Goal: Task Accomplishment & Management: Use online tool/utility

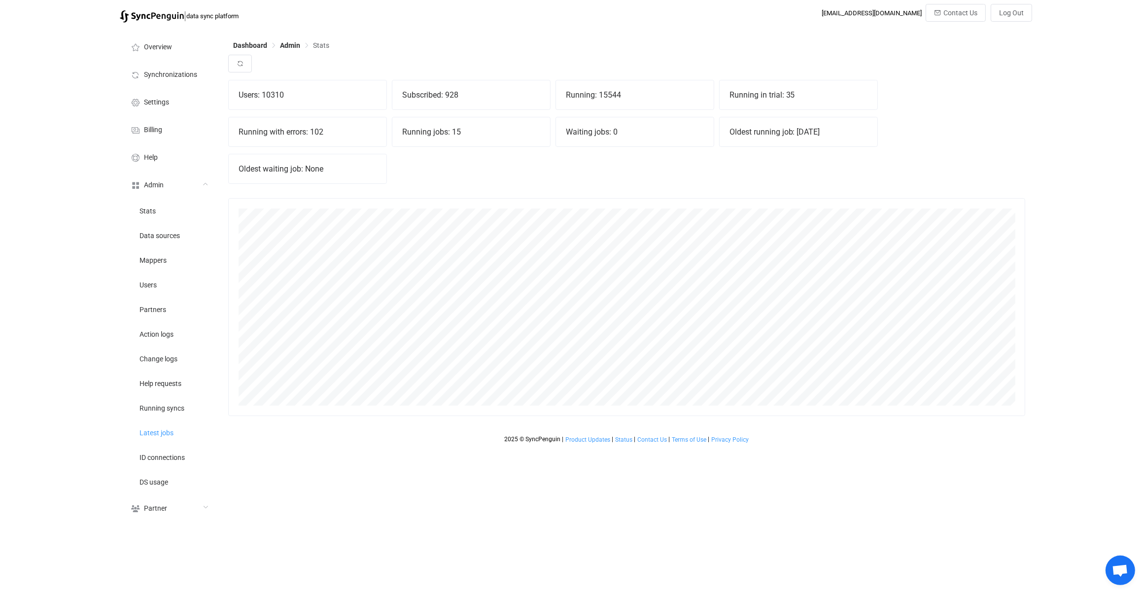
scroll to position [217, 797]
click at [431, 151] on div "Users: 10310 Subscribed: 928 Running: 15544 Running in trial: 35 Running with e…" at bounding box center [626, 135] width 797 height 111
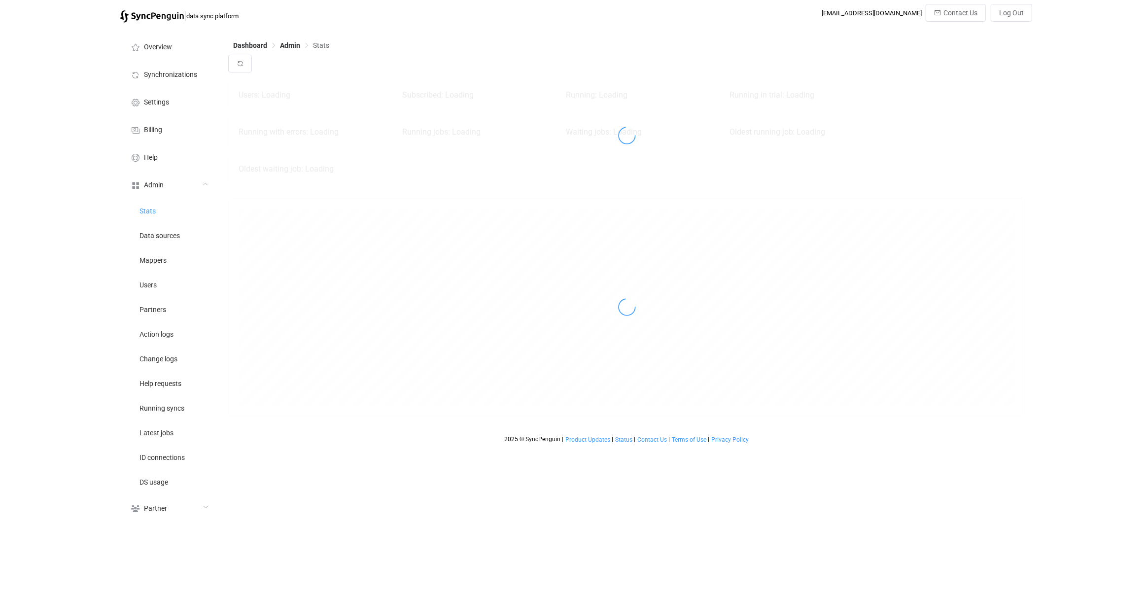
scroll to position [217, 797]
drag, startPoint x: 172, startPoint y: 277, endPoint x: 251, endPoint y: 86, distance: 206.1
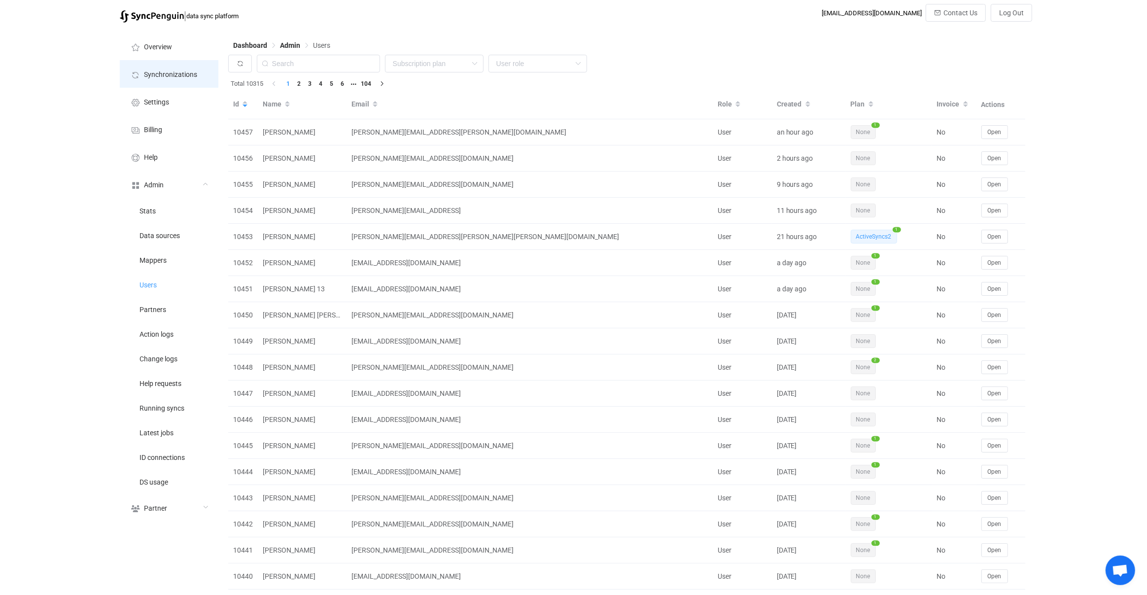
click at [195, 74] on span "Synchronizations" at bounding box center [170, 75] width 53 height 8
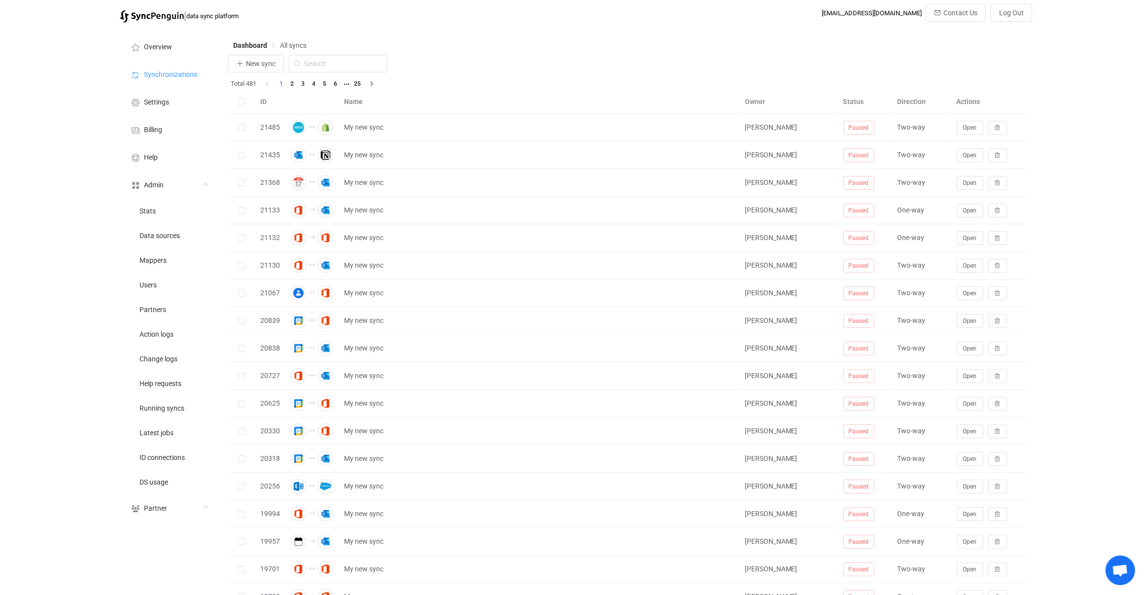
click at [330, 73] on div "New sync" at bounding box center [626, 66] width 797 height 23
click at [336, 64] on input "text" at bounding box center [338, 64] width 99 height 18
type input "icou"
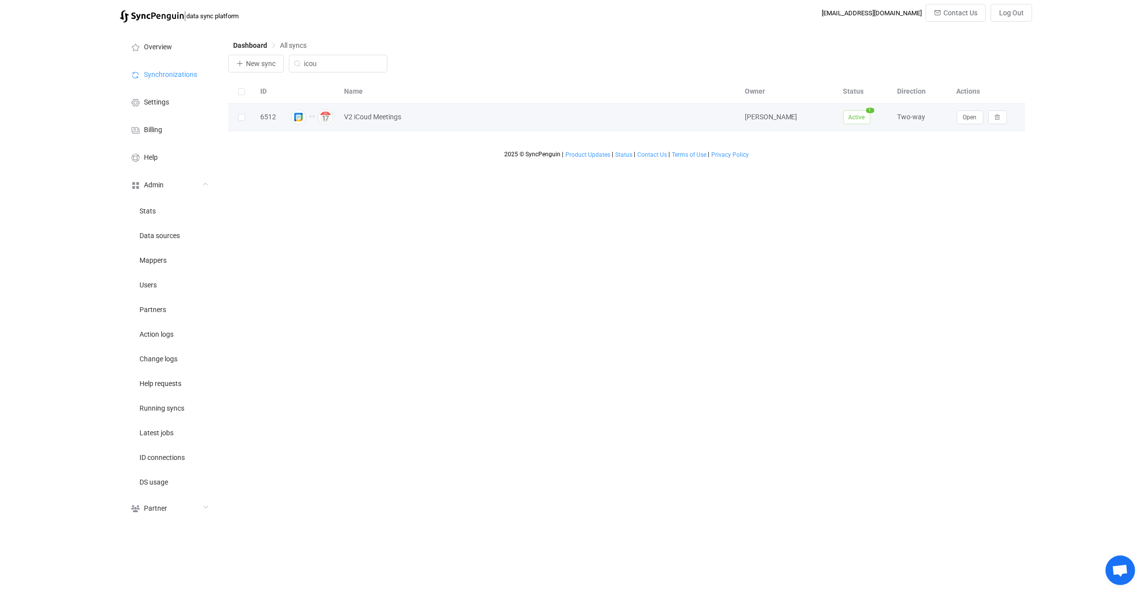
click at [955, 115] on div "Open" at bounding box center [988, 117] width 74 height 14
click at [958, 115] on button "Open" at bounding box center [969, 117] width 27 height 14
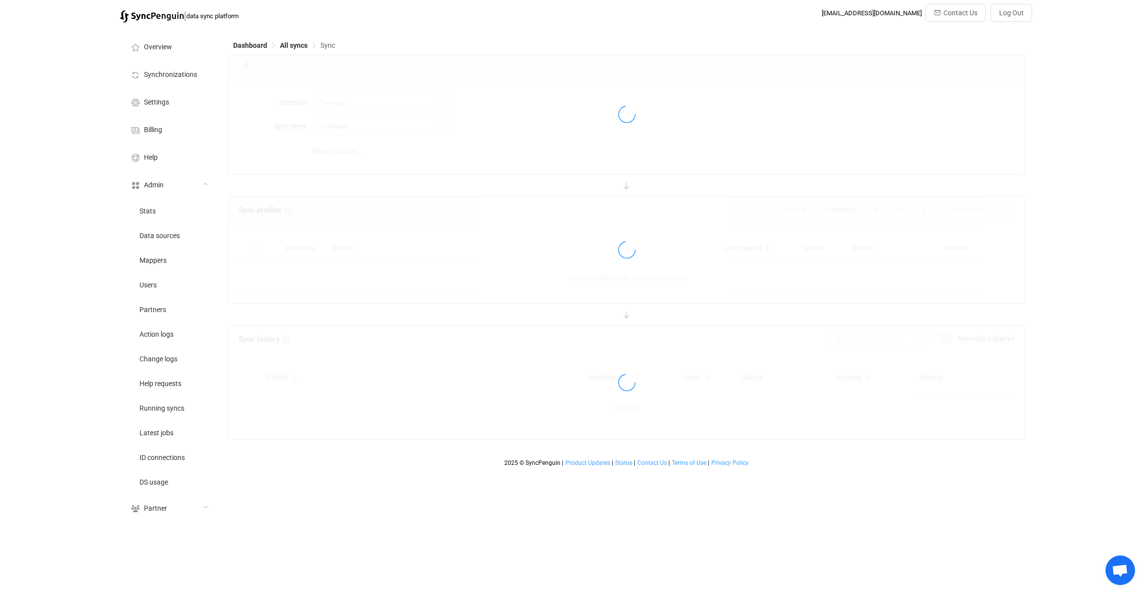
type input "10 minutes"
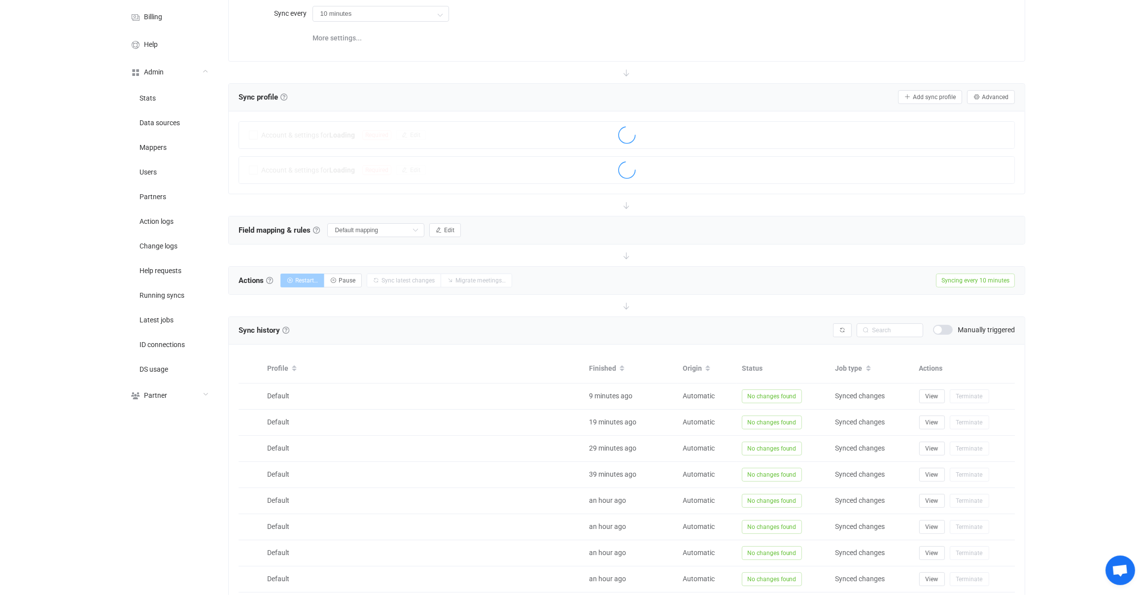
scroll to position [114, 0]
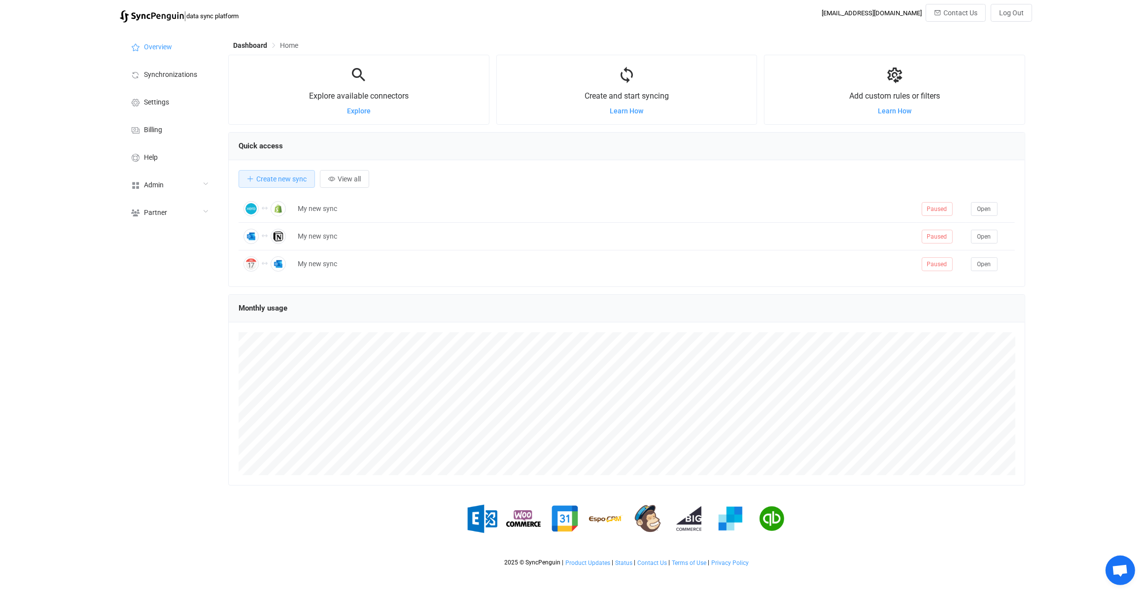
scroll to position [191, 797]
click at [210, 185] on div "Admin" at bounding box center [169, 184] width 99 height 28
click at [200, 279] on li "Users" at bounding box center [169, 284] width 99 height 25
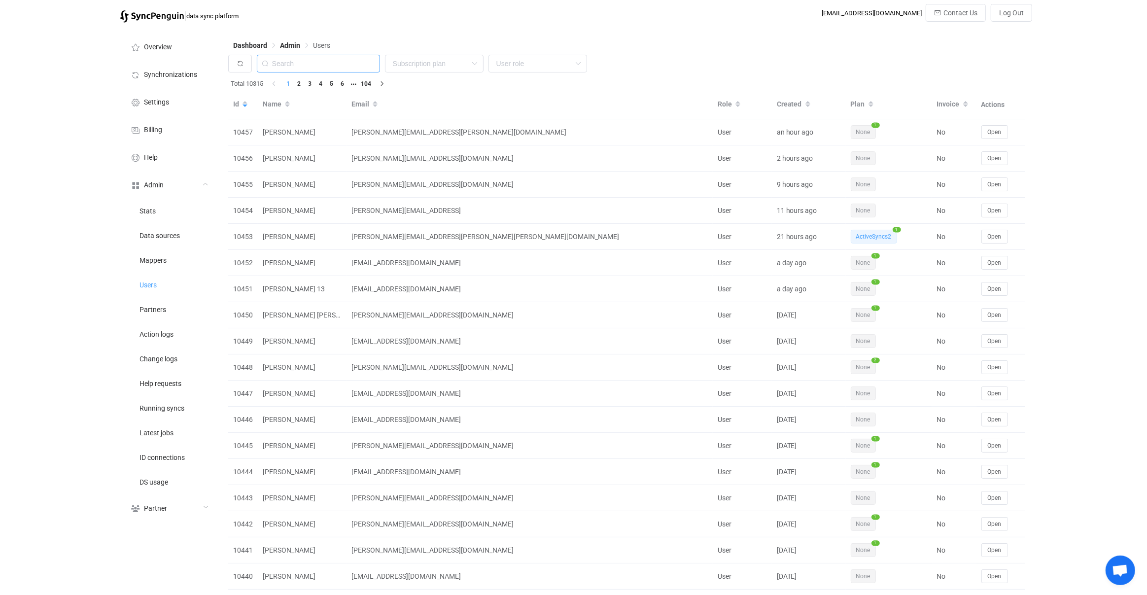
click at [300, 67] on input "text" at bounding box center [318, 64] width 123 height 18
paste input "[PERSON_NAME][EMAIL_ADDRESS][DOMAIN_NAME]"
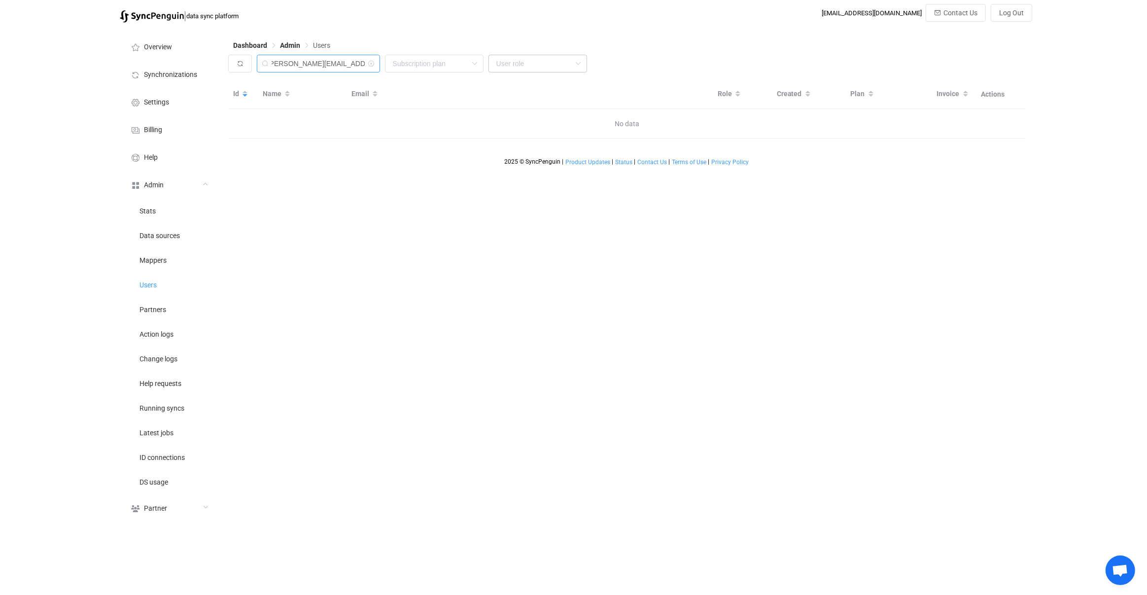
scroll to position [0, 5]
drag, startPoint x: 303, startPoint y: 62, endPoint x: 531, endPoint y: 64, distance: 228.6
click at [531, 64] on div "[PERSON_NAME][EMAIL_ADDRESS][DOMAIN_NAME] None Single SingleYearly SinglePlus S…" at bounding box center [626, 66] width 797 height 23
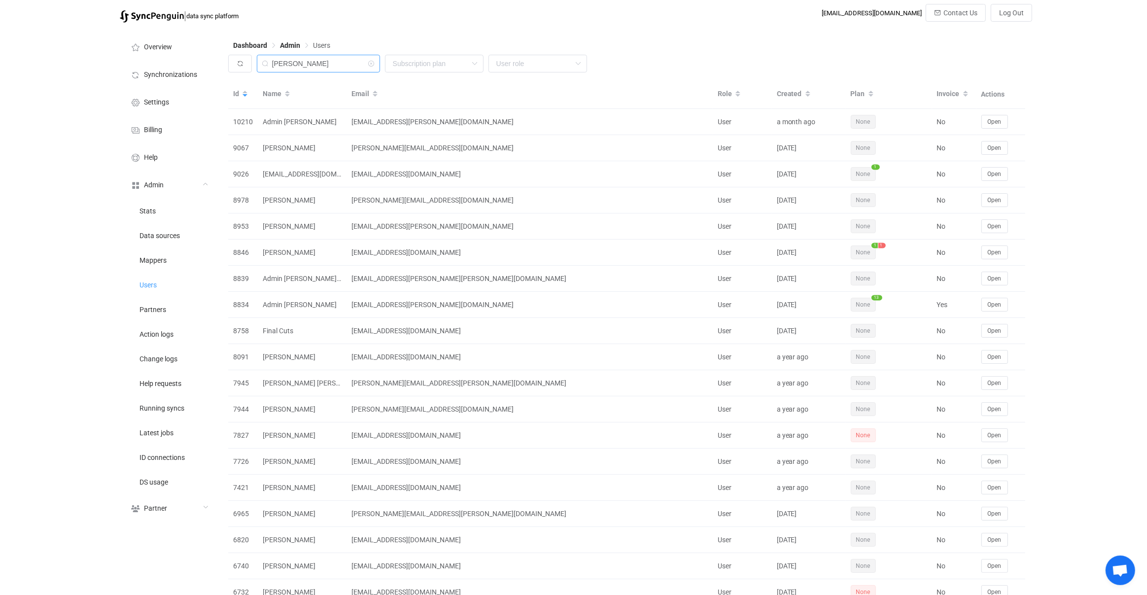
click at [320, 64] on input "[PERSON_NAME]" at bounding box center [318, 64] width 123 height 18
paste input "[PERSON_NAME][EMAIL_ADDRESS][DOMAIN_NAME]"
type input "[PERSON_NAME][EMAIL_ADDRESS][DOMAIN_NAME]"
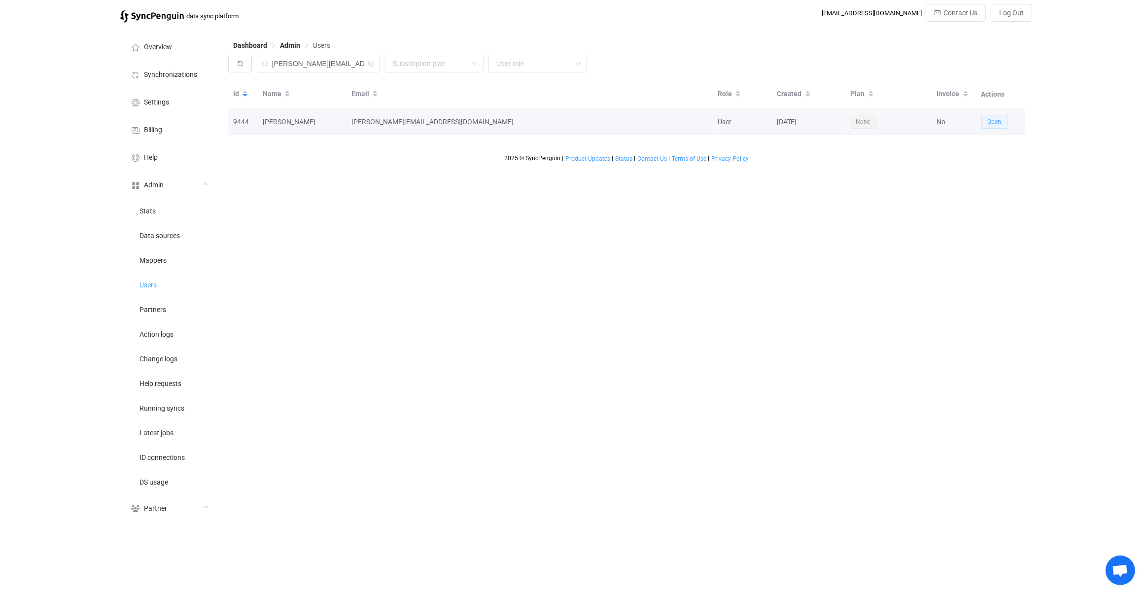
click at [989, 120] on span "Open" at bounding box center [994, 121] width 14 height 7
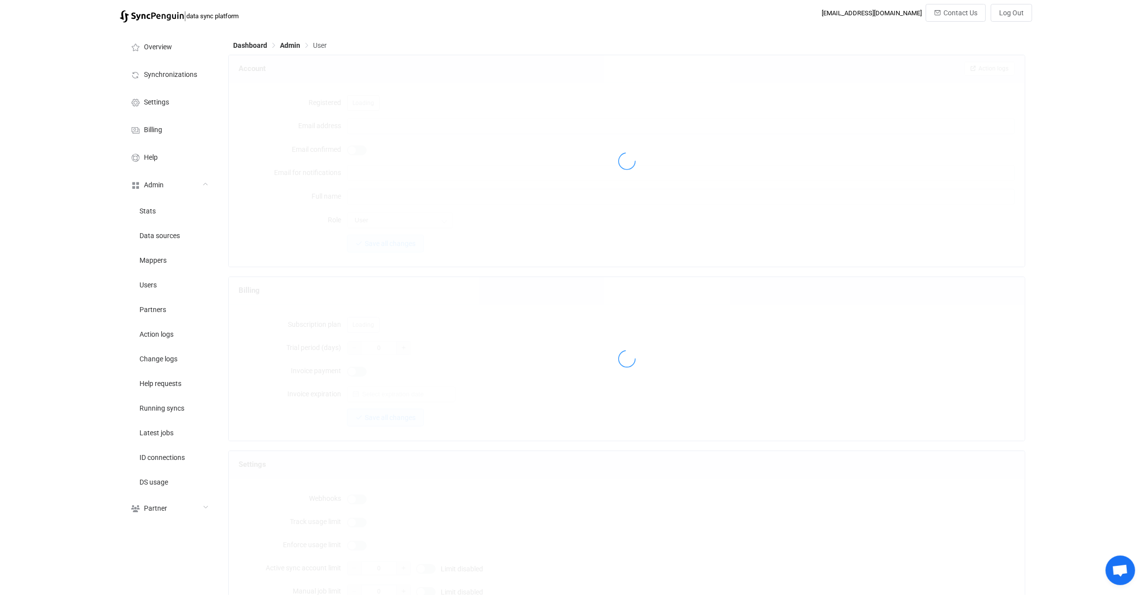
type input "[PERSON_NAME][EMAIL_ADDRESS][DOMAIN_NAME]"
type input "[PERSON_NAME]"
type input "14"
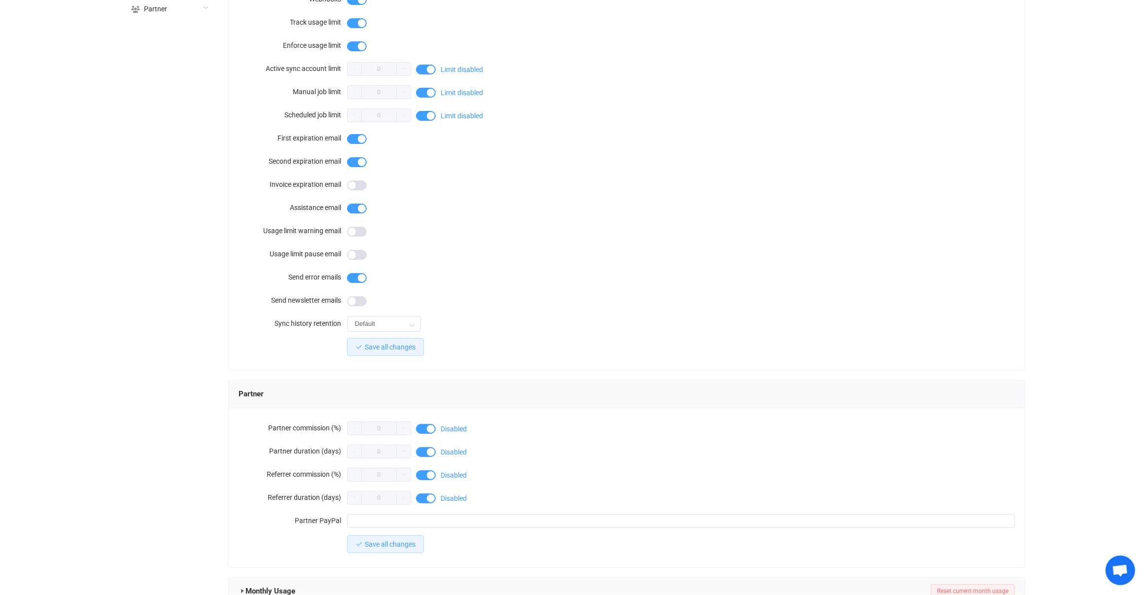
scroll to position [652, 0]
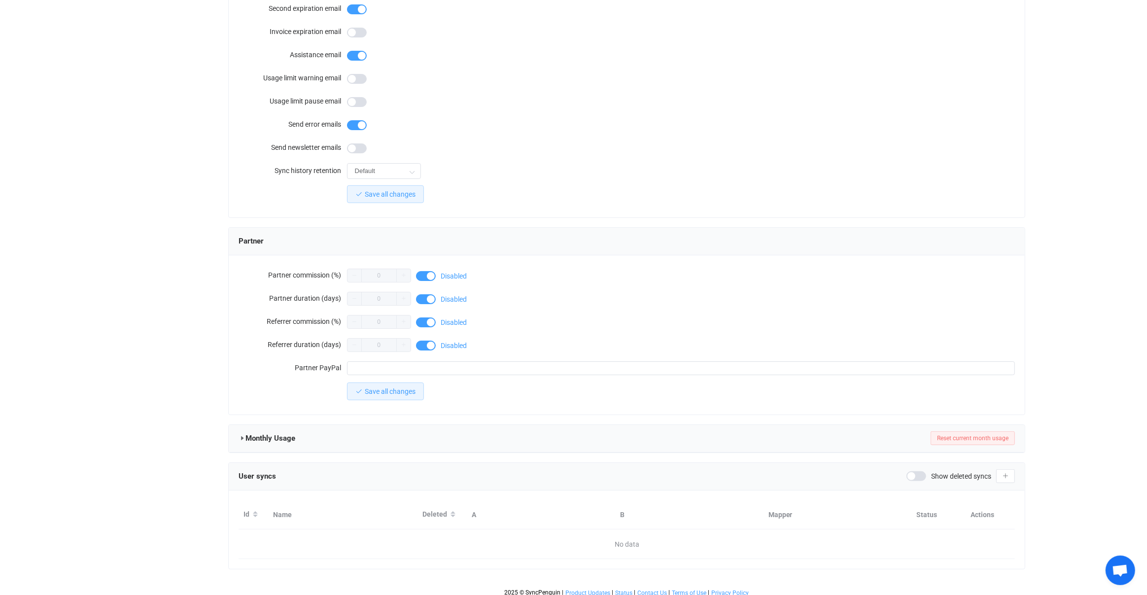
click at [916, 471] on span at bounding box center [916, 476] width 20 height 10
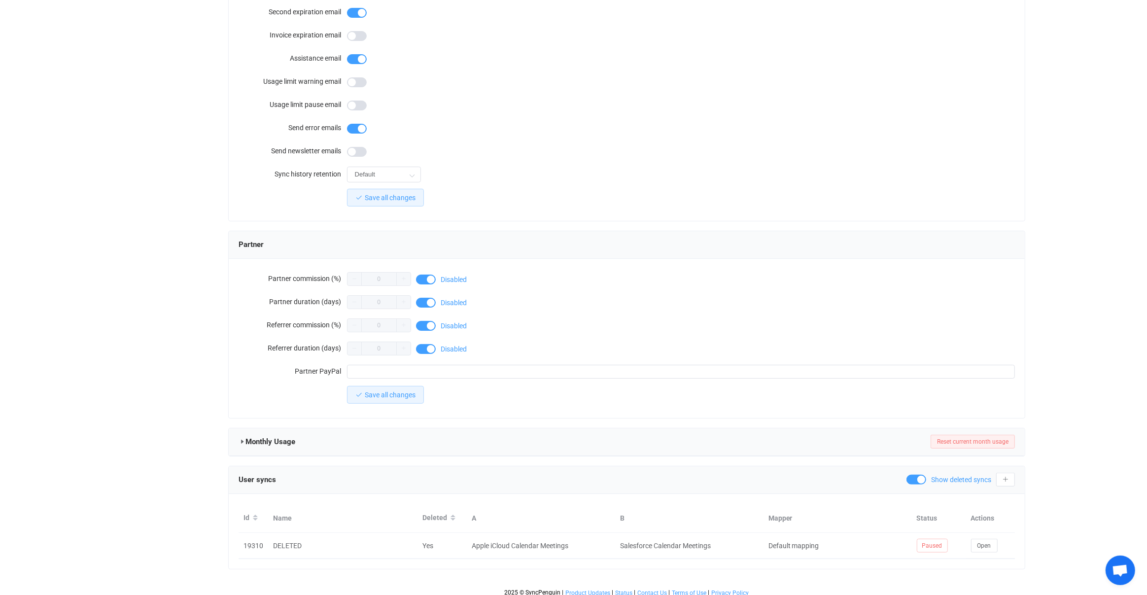
click at [916, 474] on span at bounding box center [916, 479] width 20 height 10
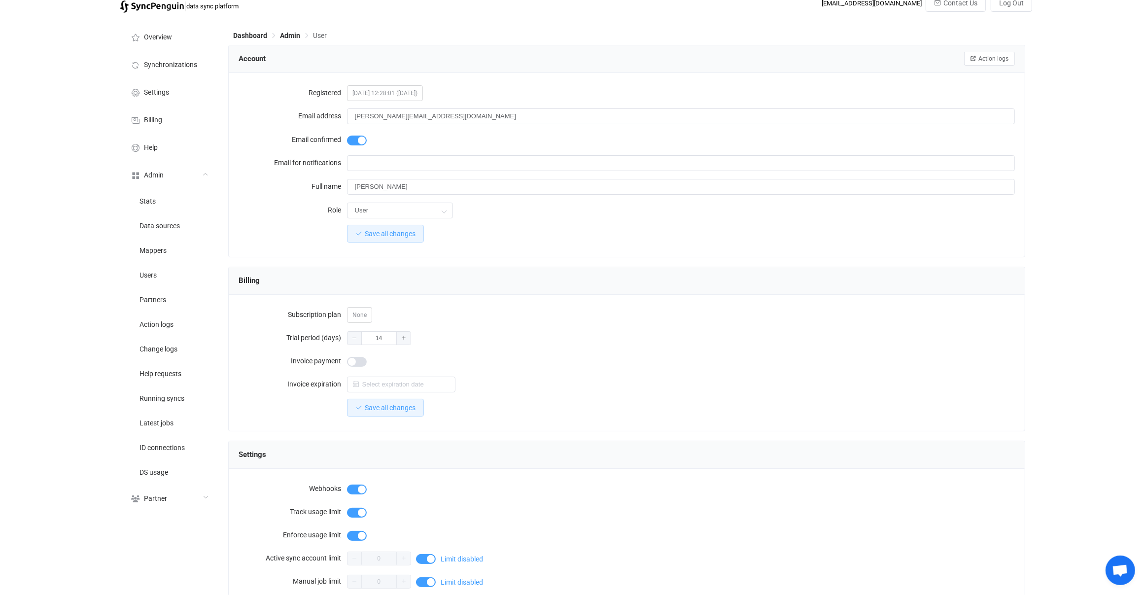
scroll to position [0, 0]
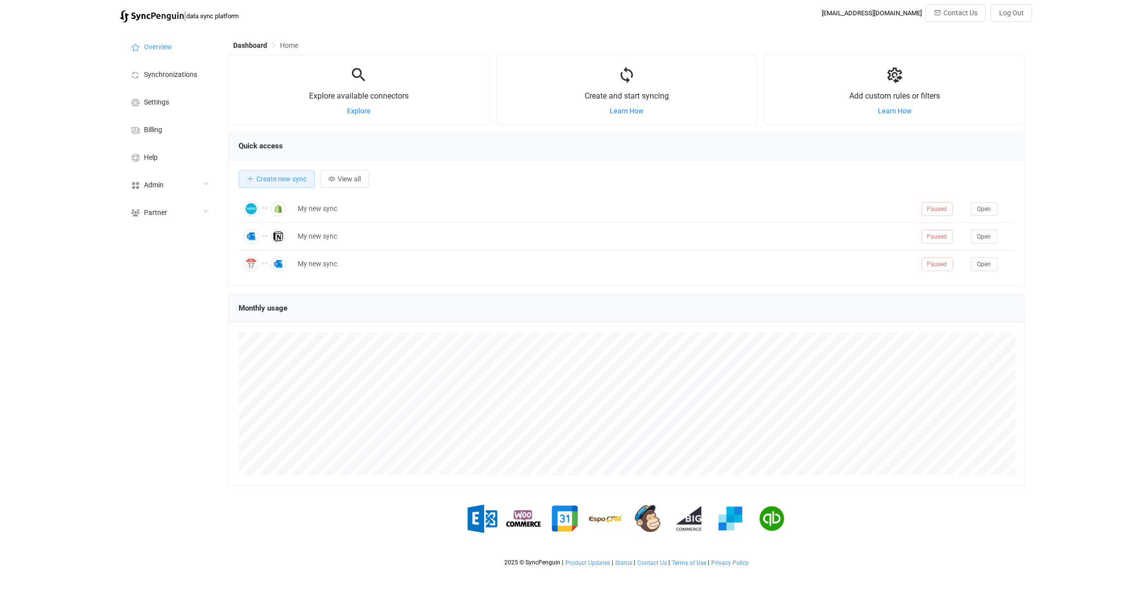
scroll to position [191, 797]
click at [195, 185] on div "Admin" at bounding box center [169, 184] width 99 height 28
click at [176, 283] on li "Users" at bounding box center [169, 284] width 99 height 25
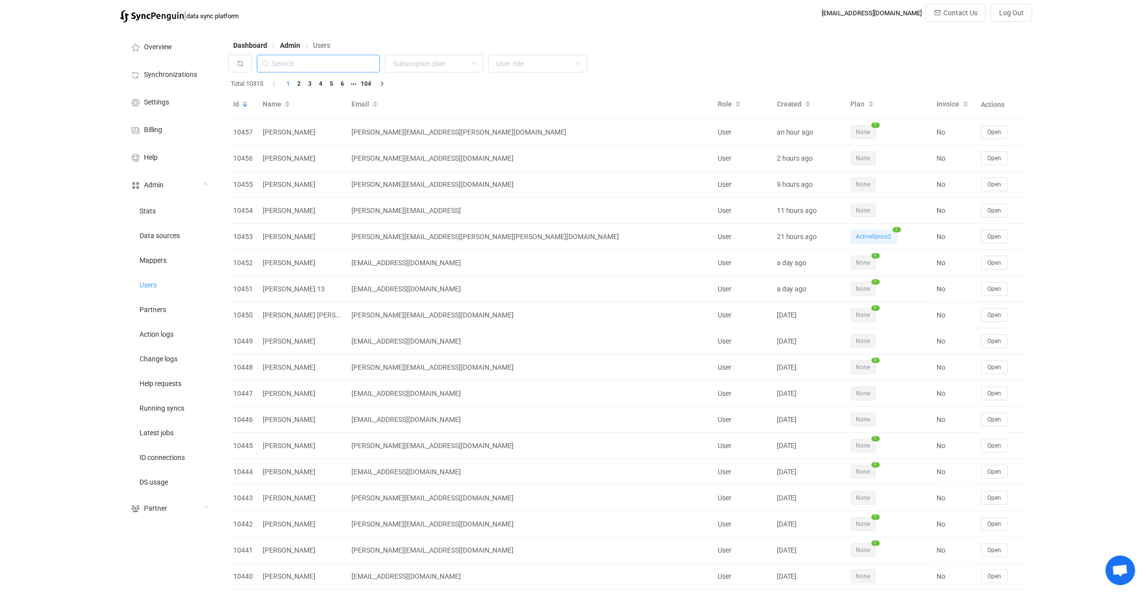
click at [338, 60] on input "text" at bounding box center [318, 64] width 123 height 18
paste input "[PERSON_NAME][EMAIL_ADDRESS][DOMAIN_NAME]"
type input "[PERSON_NAME][EMAIL_ADDRESS][DOMAIN_NAME]"
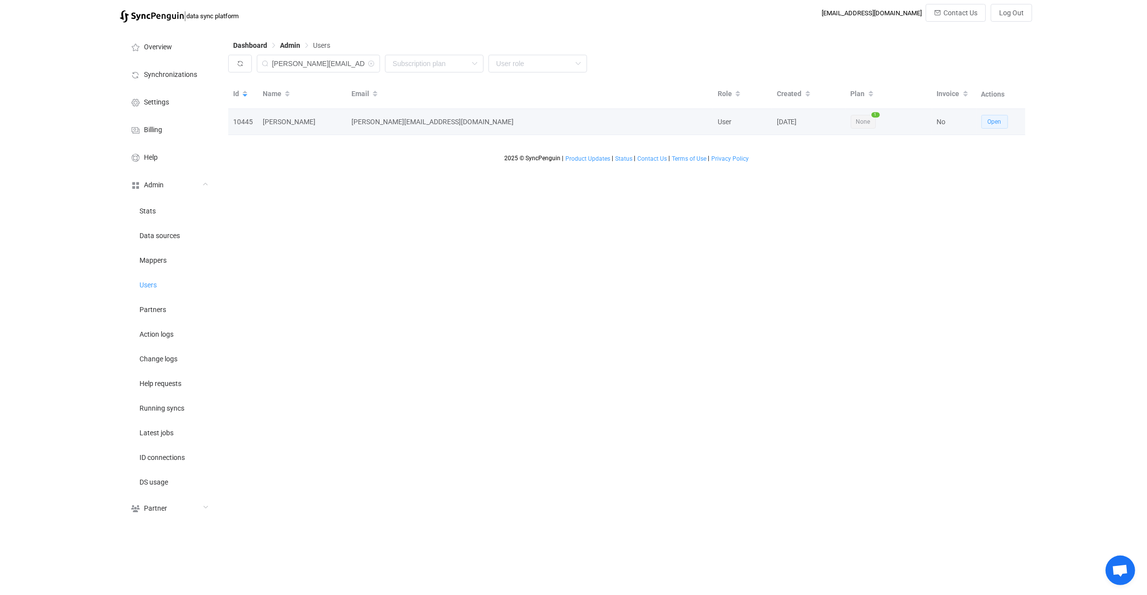
click at [990, 121] on span "Open" at bounding box center [994, 121] width 14 height 7
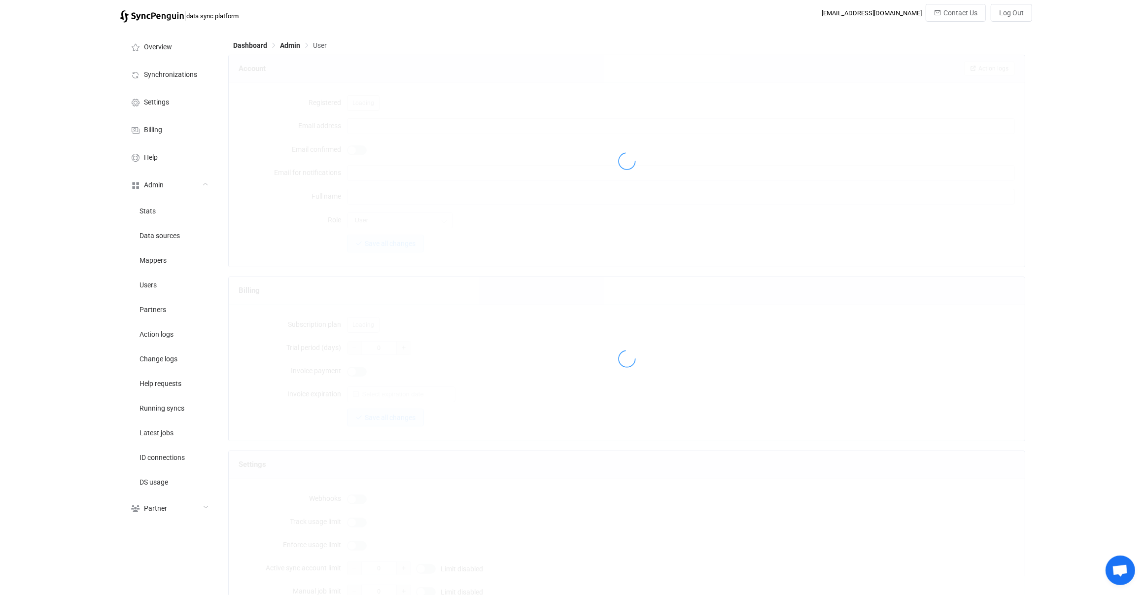
type input "[PERSON_NAME][EMAIL_ADDRESS][DOMAIN_NAME]"
type input "[PERSON_NAME]"
type input "14"
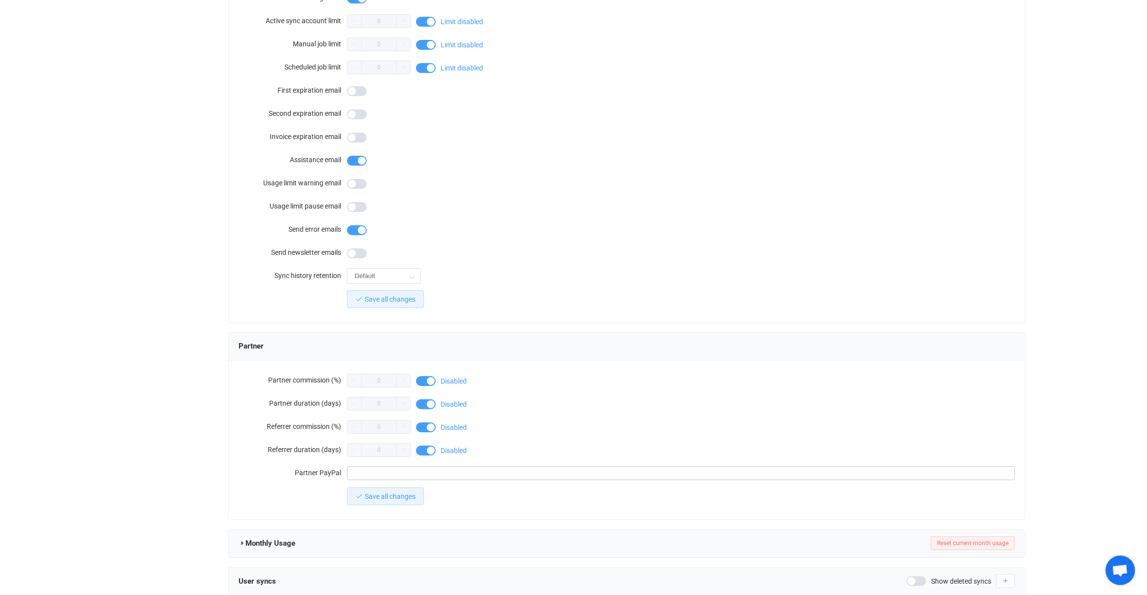
scroll to position [648, 0]
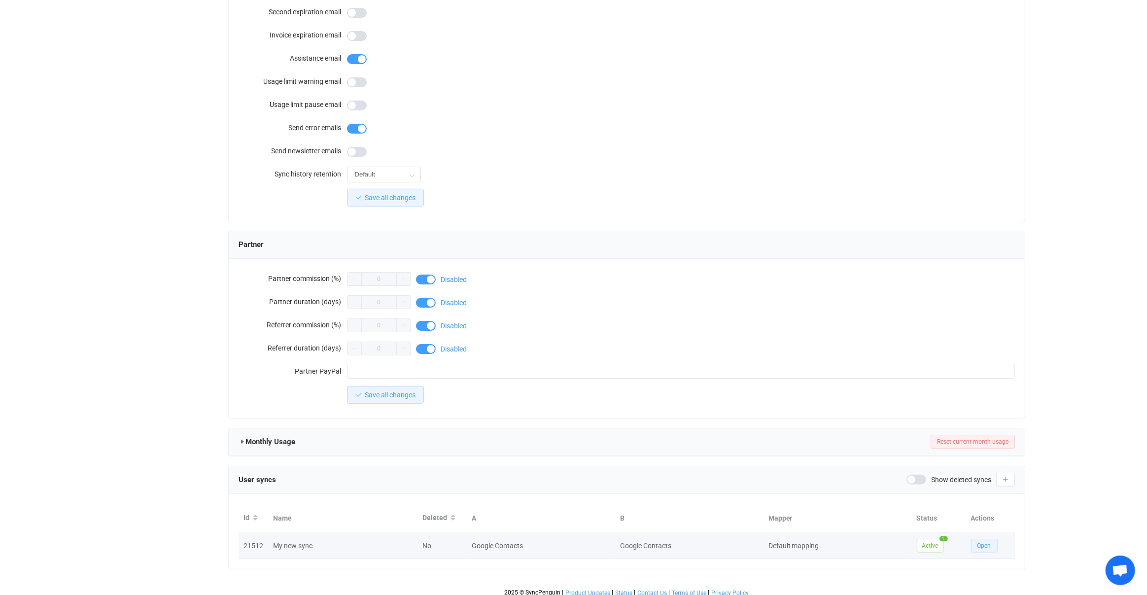
click at [979, 542] on span "Open" at bounding box center [984, 545] width 14 height 7
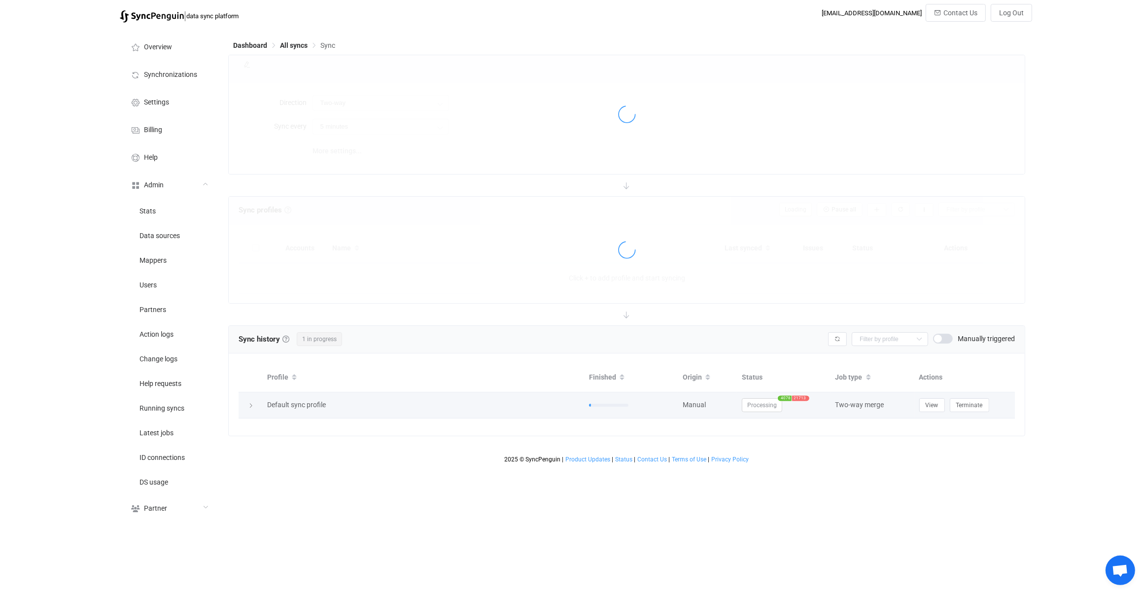
click at [777, 408] on span "Processing" at bounding box center [762, 405] width 40 height 14
type input "10 minutes"
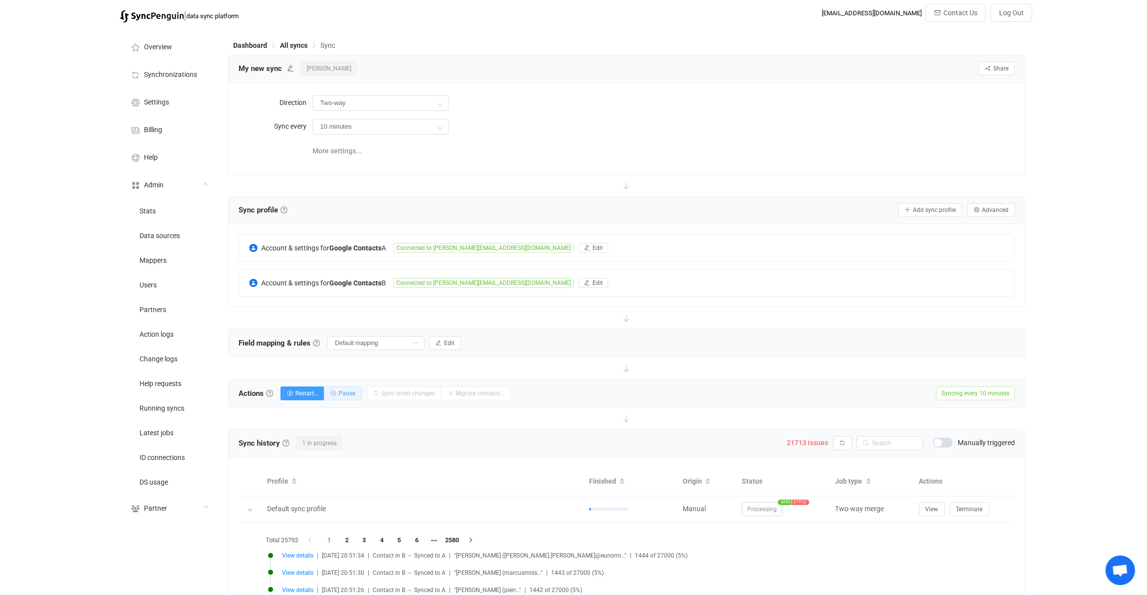
click at [350, 394] on span "Pause" at bounding box center [346, 393] width 17 height 7
click at [354, 152] on span "More settings..." at bounding box center [336, 151] width 49 height 20
click at [643, 252] on div "Account & settings for Google Contacts A Connected to [PERSON_NAME][EMAIL_ADDRE…" at bounding box center [627, 247] width 776 height 27
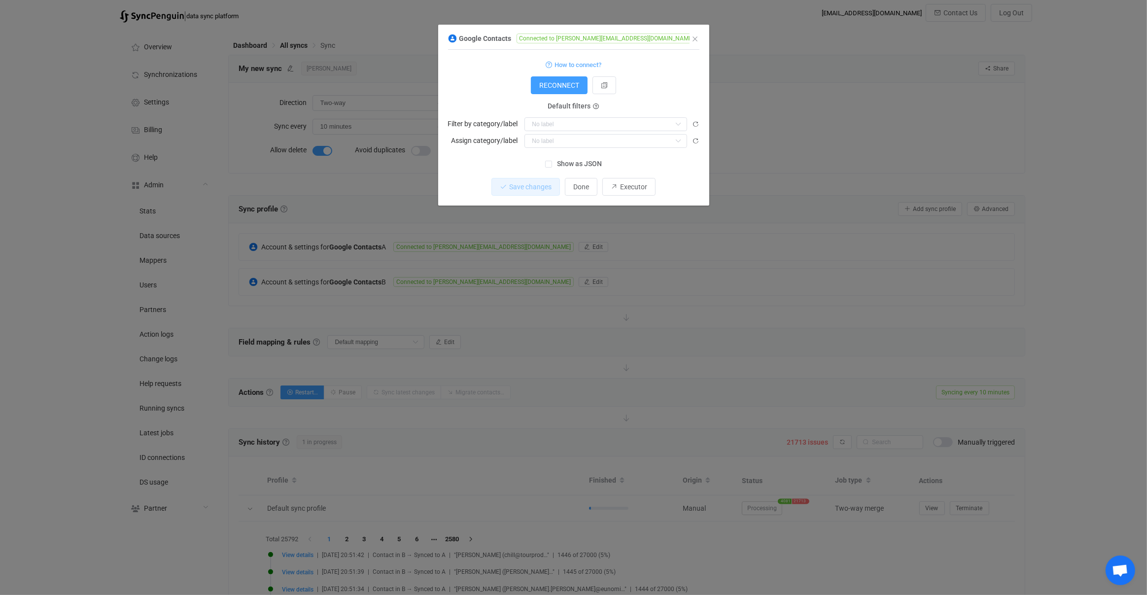
click at [585, 211] on div "Google Contacts Connected to thomas.dortel@gmail.com 1 { { "accessToken": "***"…" at bounding box center [573, 297] width 1147 height 595
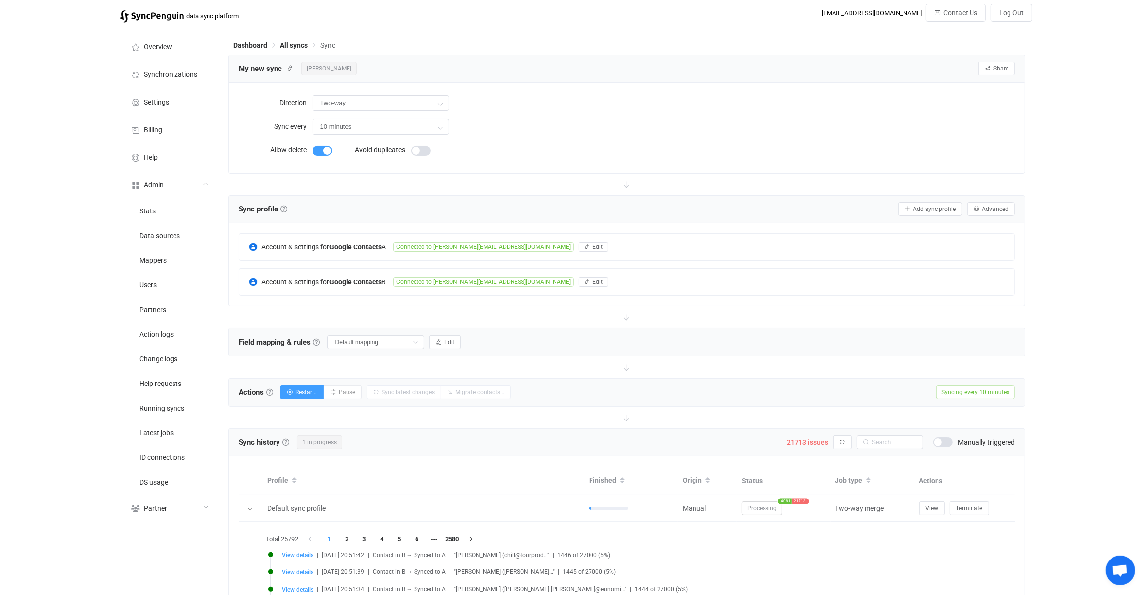
click at [449, 213] on div "Sync profile Sync profile A sync profile represents a single pair of contact li…" at bounding box center [626, 209] width 776 height 15
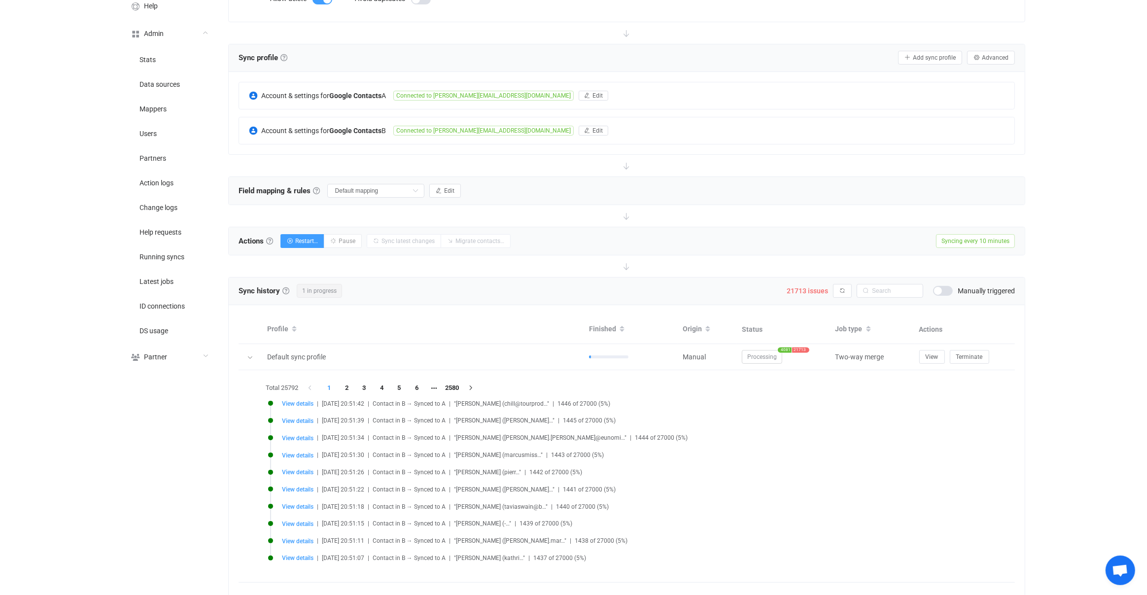
scroll to position [162, 0]
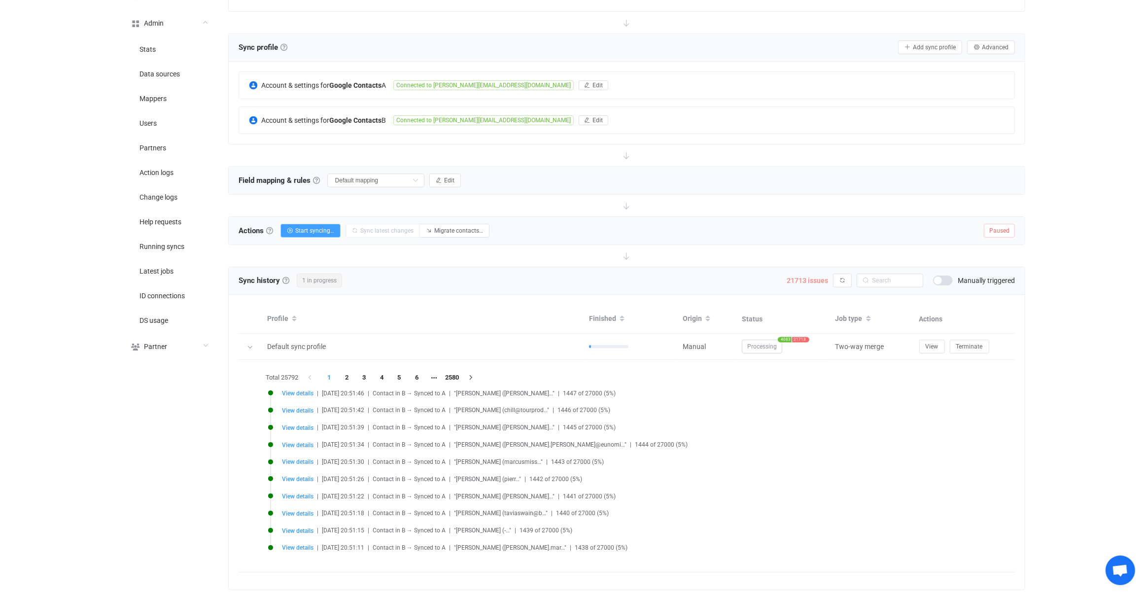
click at [808, 276] on span "21713 issues" at bounding box center [806, 280] width 41 height 8
click at [0, 0] on div "Syncing issues" at bounding box center [0, 0] width 0 height 0
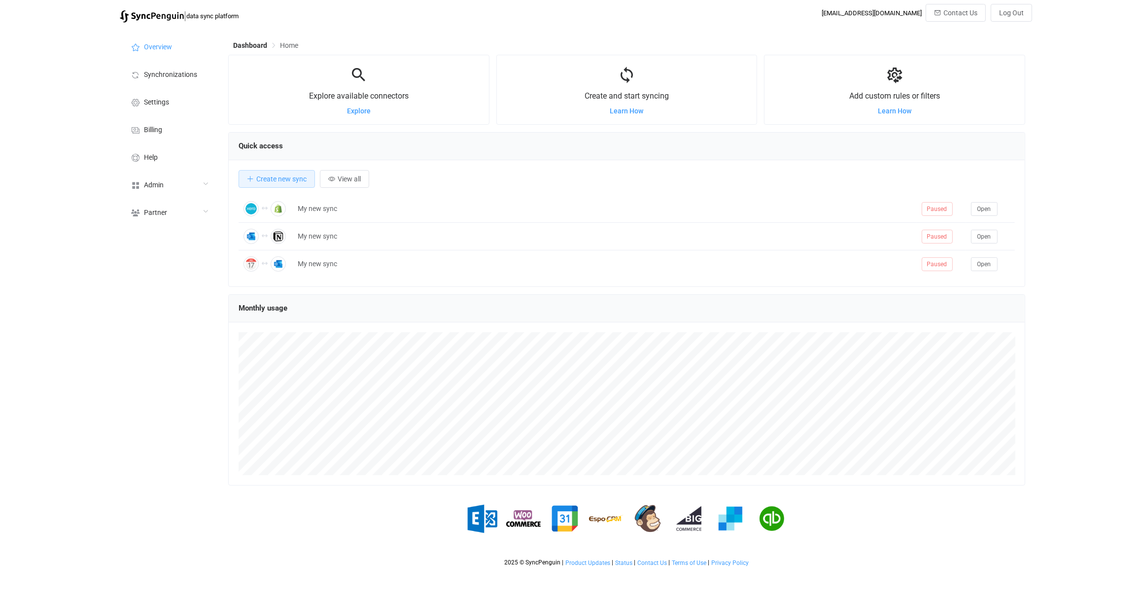
scroll to position [191, 797]
click at [172, 187] on div "Admin" at bounding box center [169, 184] width 99 height 28
click at [189, 277] on li "Users" at bounding box center [169, 284] width 99 height 25
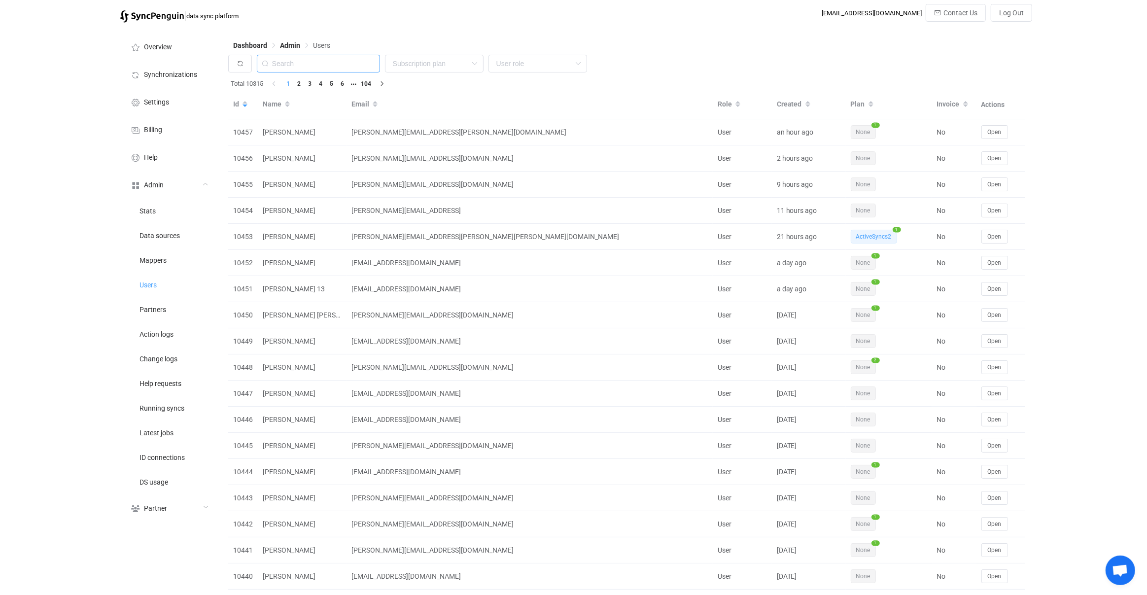
click at [358, 67] on input "text" at bounding box center [318, 64] width 123 height 18
paste input "david@grandelectricalservices.com"
type input "david@grandelectricalservices.com"
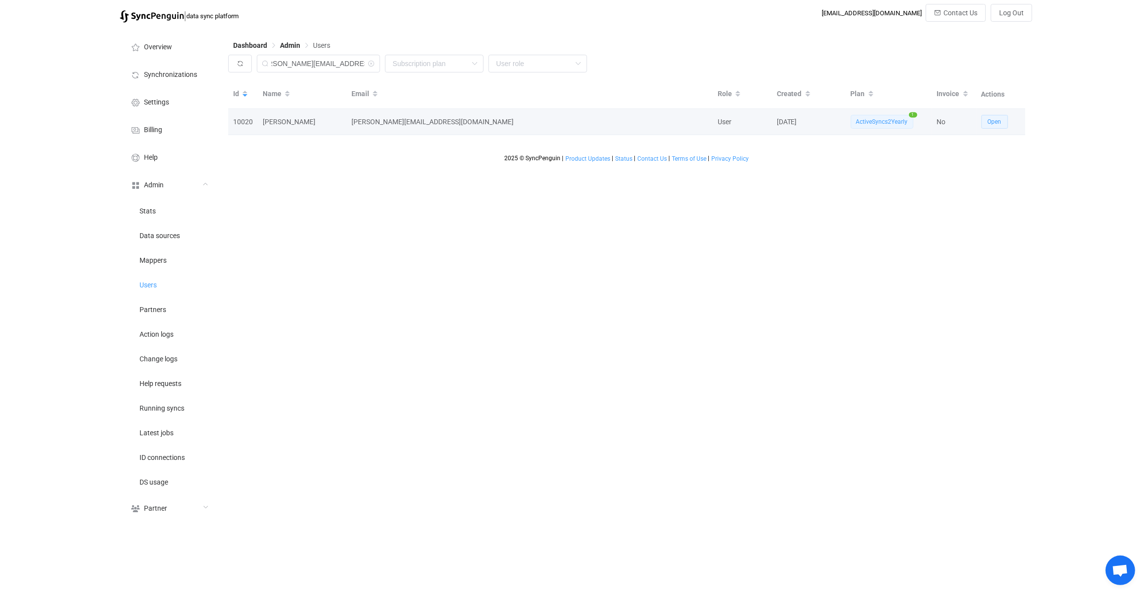
click at [985, 125] on button "Open" at bounding box center [994, 122] width 27 height 14
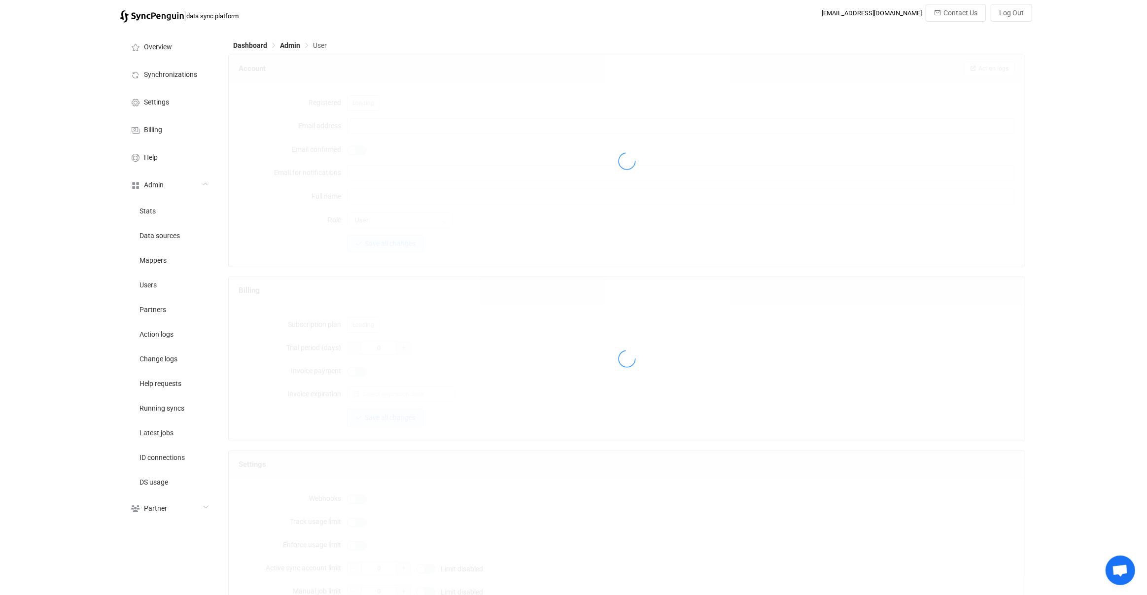
type input "david@grandelectricalservices.com"
type input "David Johnson"
type input "80"
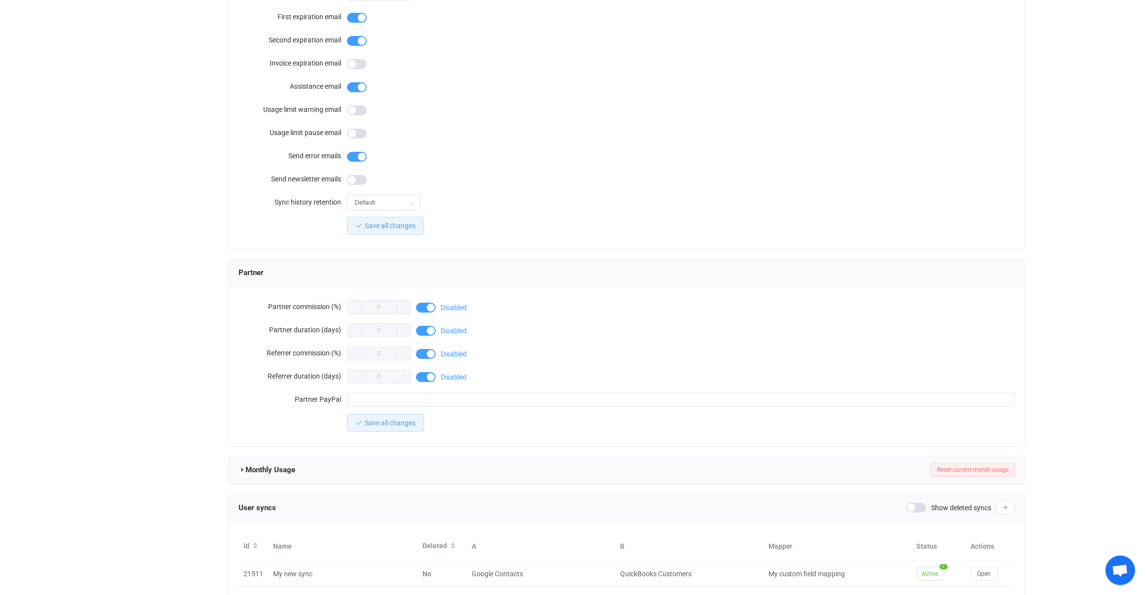
scroll to position [648, 0]
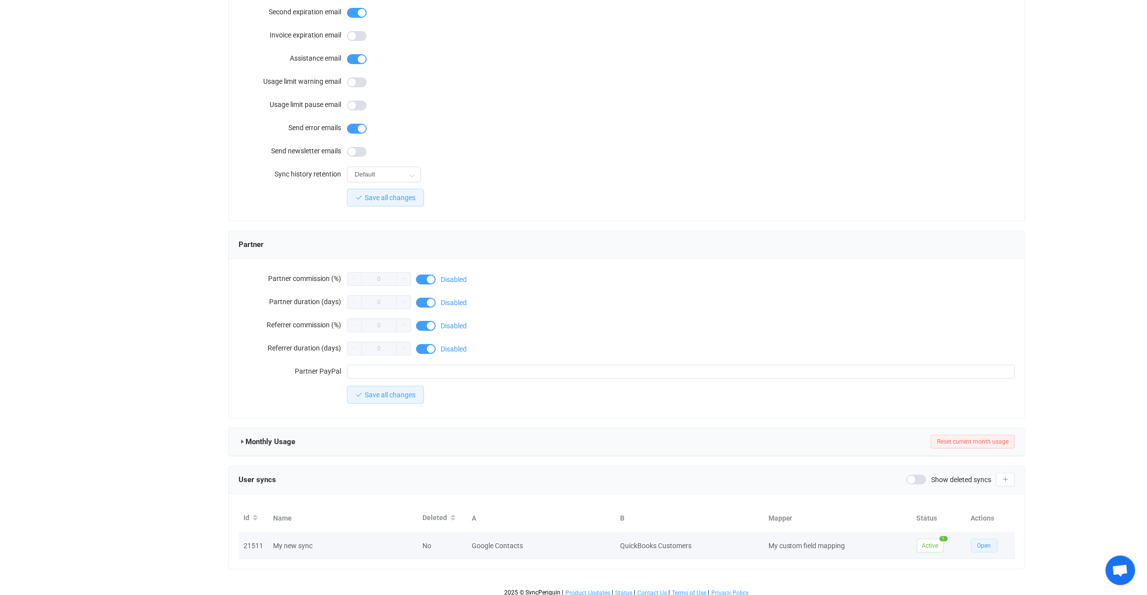
click at [981, 542] on span "Open" at bounding box center [984, 545] width 14 height 7
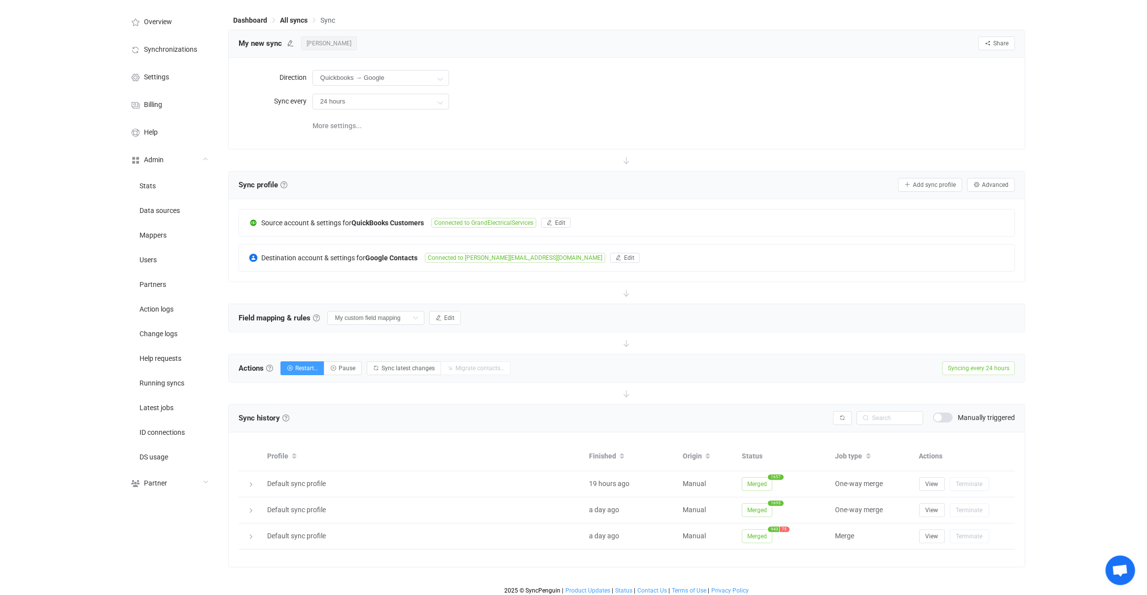
scroll to position [27, 0]
click at [759, 529] on span "Merged" at bounding box center [757, 535] width 31 height 14
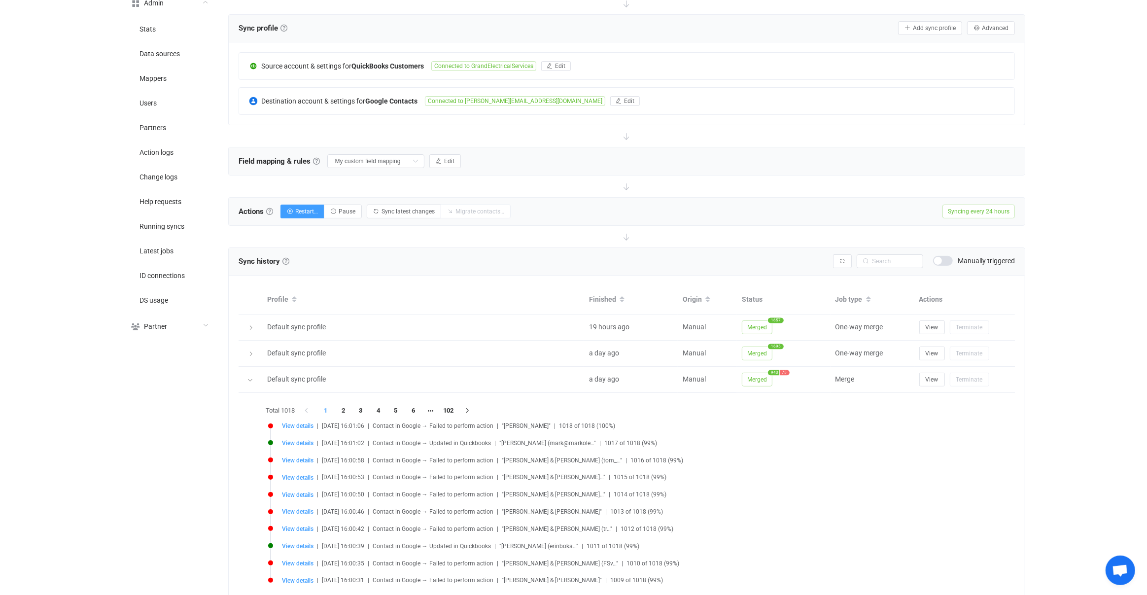
scroll to position [238, 0]
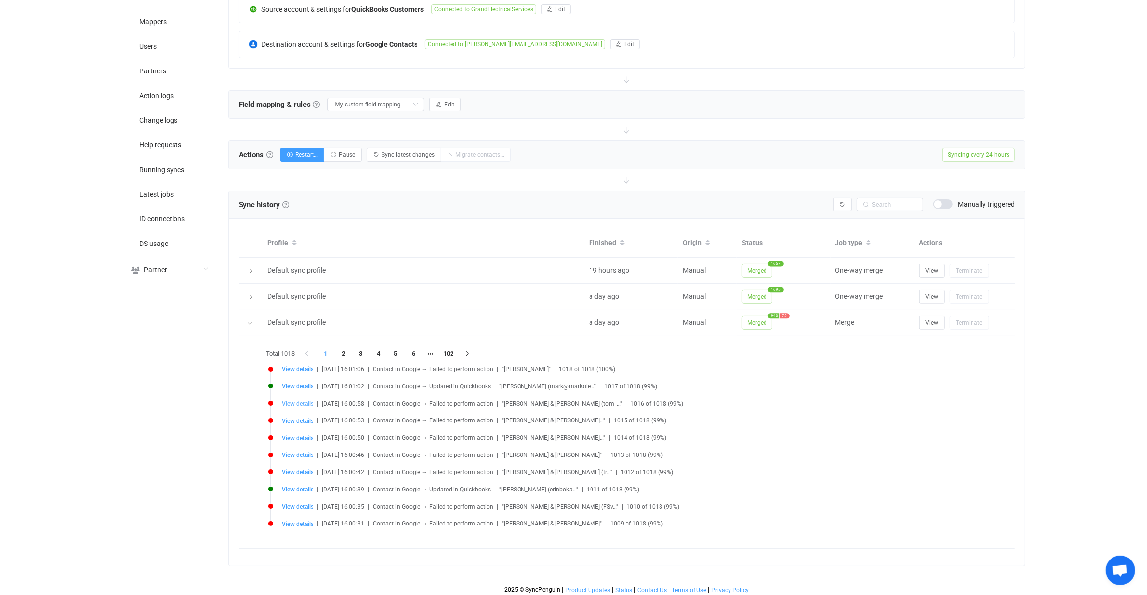
click at [306, 400] on span "View details" at bounding box center [298, 403] width 32 height 7
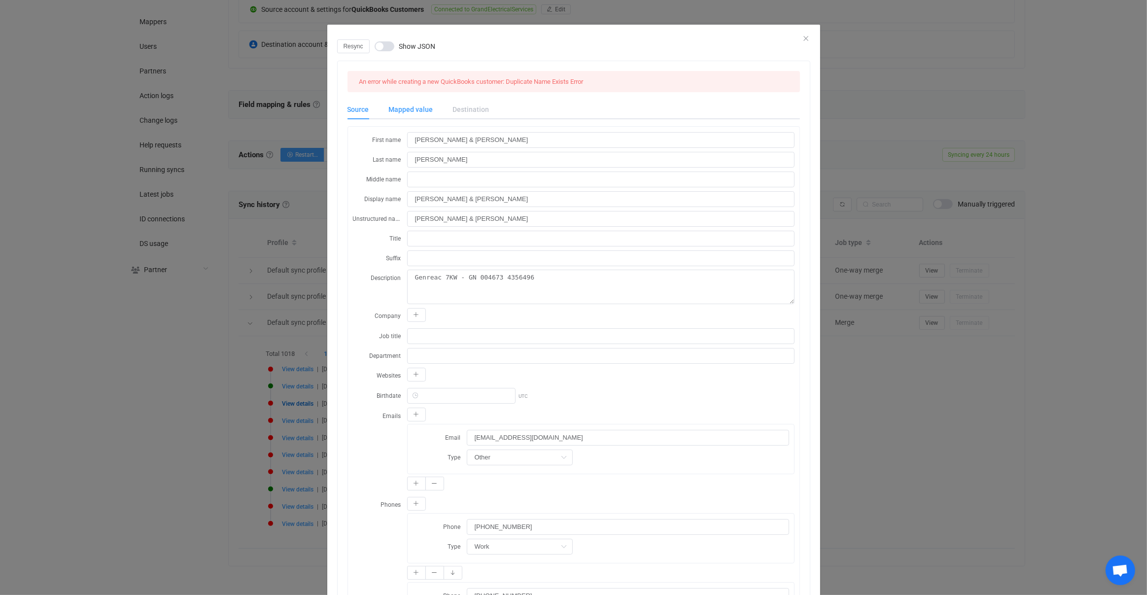
click at [409, 116] on div "Mapped value" at bounding box center [411, 110] width 64 height 20
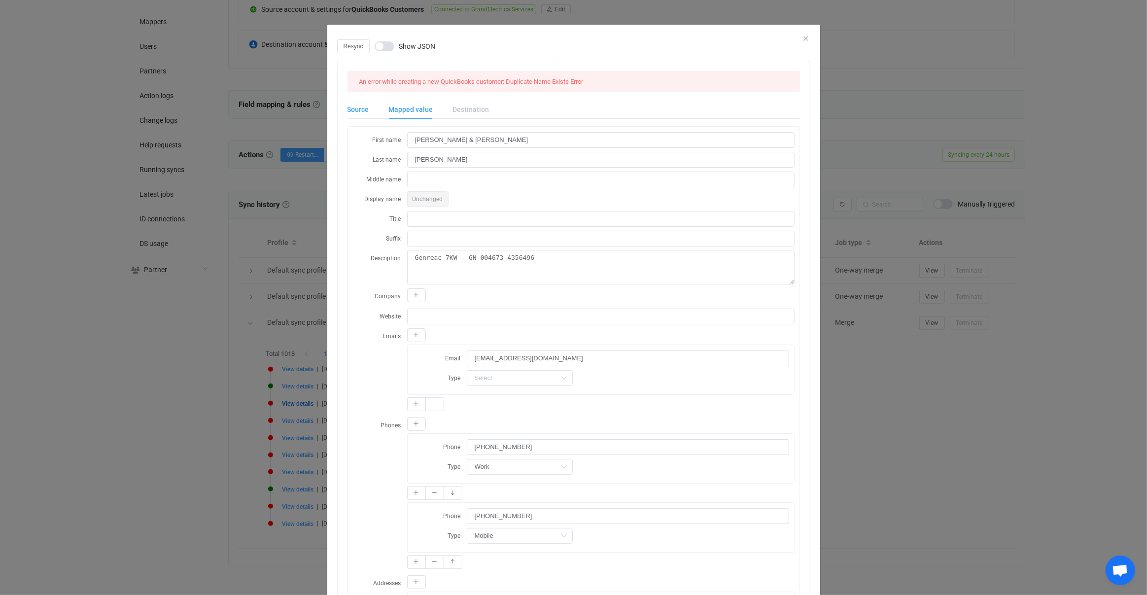
click at [373, 111] on div "Source" at bounding box center [363, 110] width 32 height 20
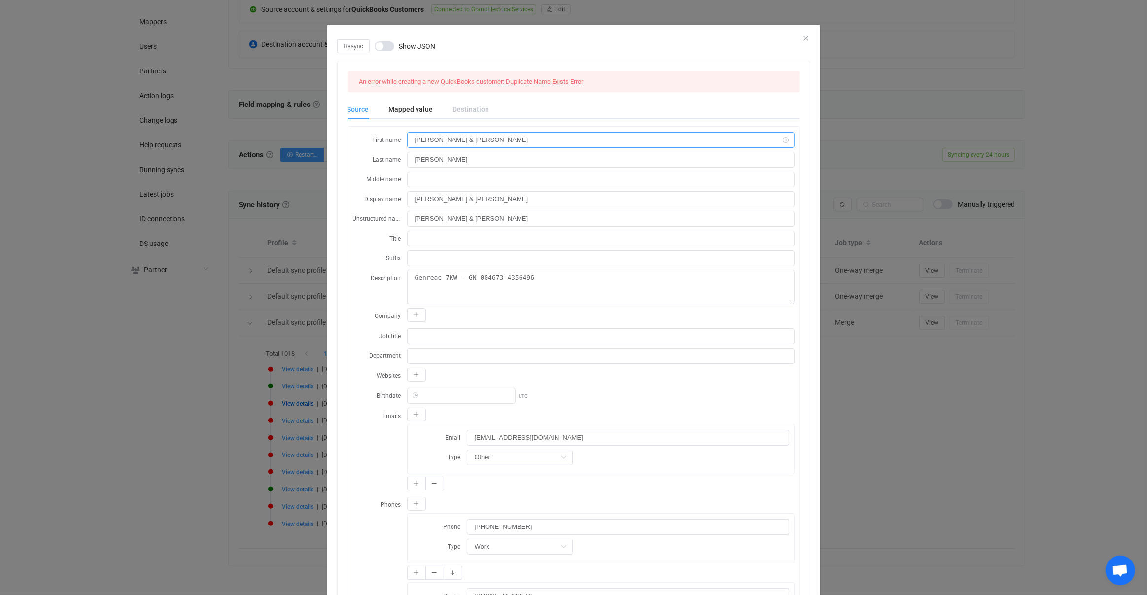
drag, startPoint x: 458, startPoint y: 138, endPoint x: 367, endPoint y: 130, distance: 91.5
click at [928, 318] on div "Resync Show JSON An error while creating a new QuickBooks customer: Duplicate N…" at bounding box center [573, 297] width 1147 height 595
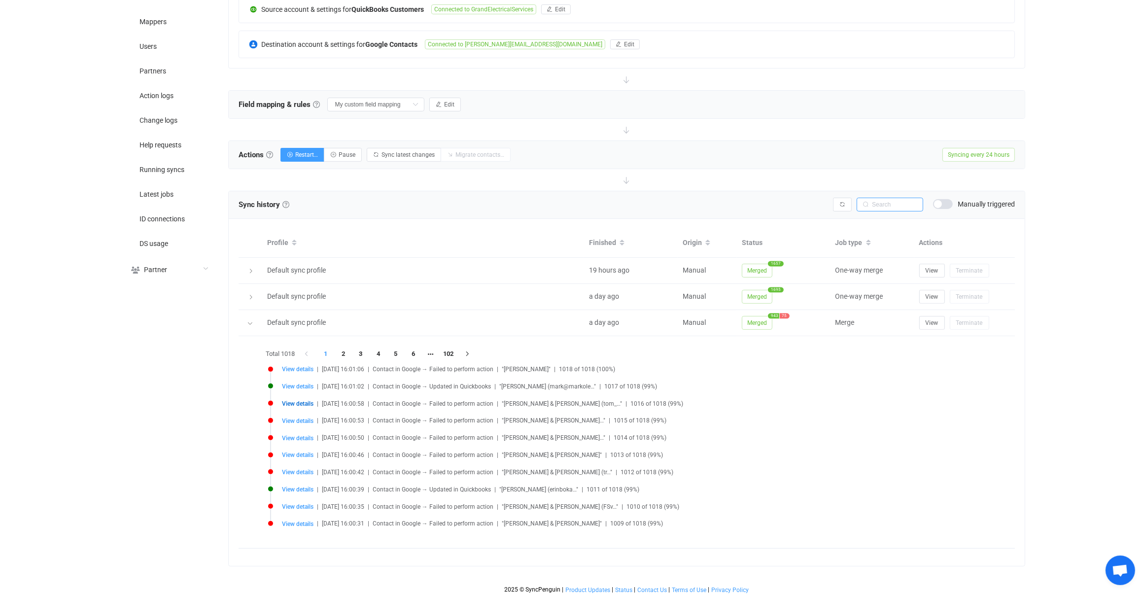
click at [889, 205] on input "text" at bounding box center [889, 205] width 67 height 14
paste input "Tom & Judy"
type input "Tom & Judy"
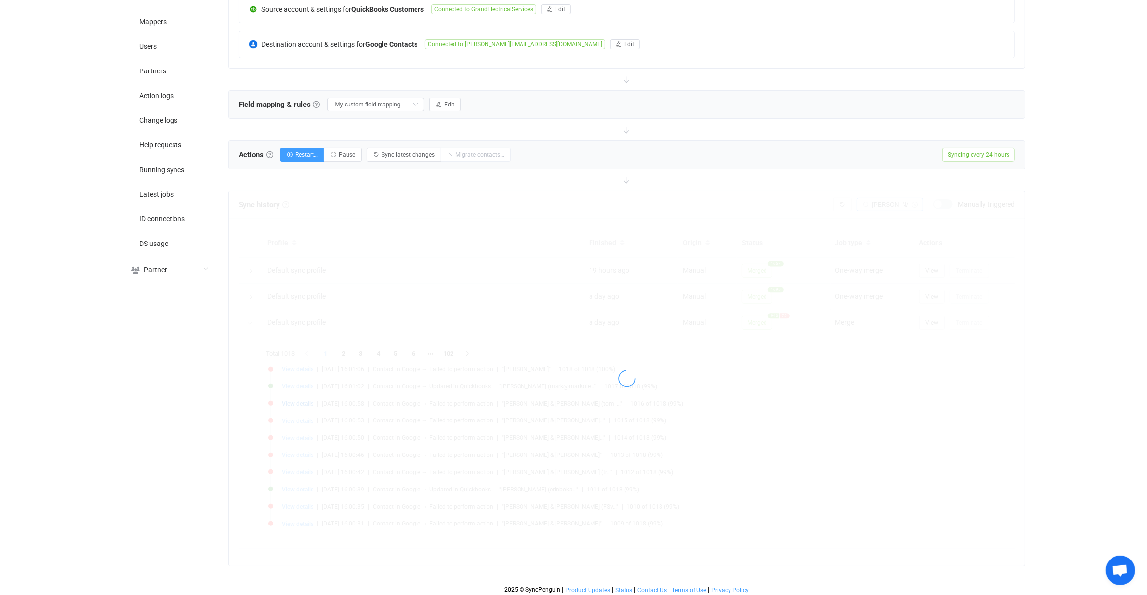
scroll to position [84, 0]
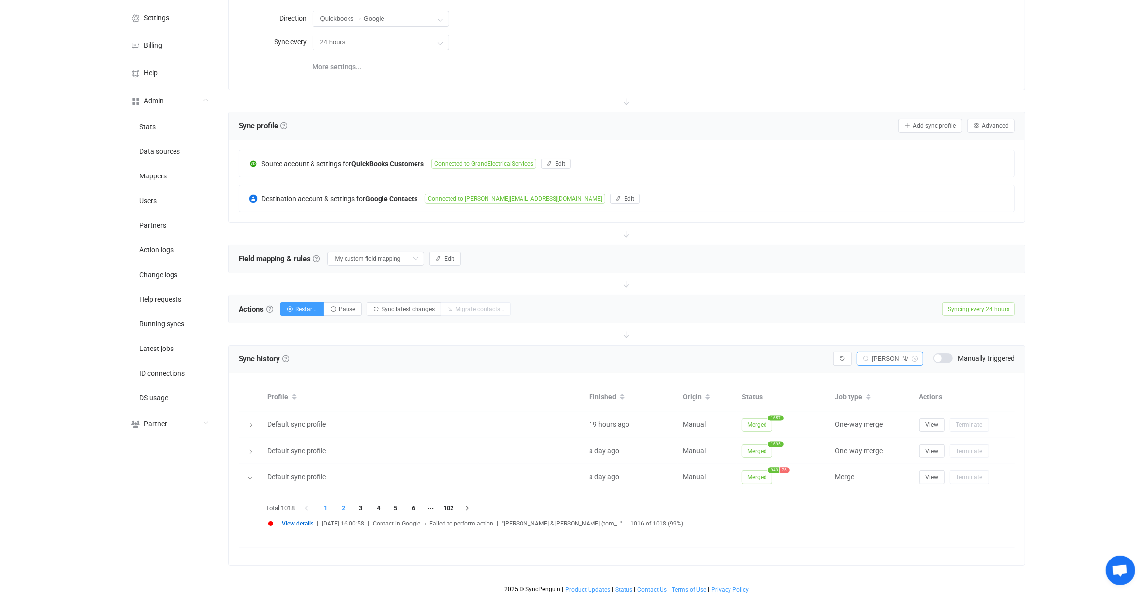
click at [340, 505] on li "2" at bounding box center [344, 508] width 18 height 14
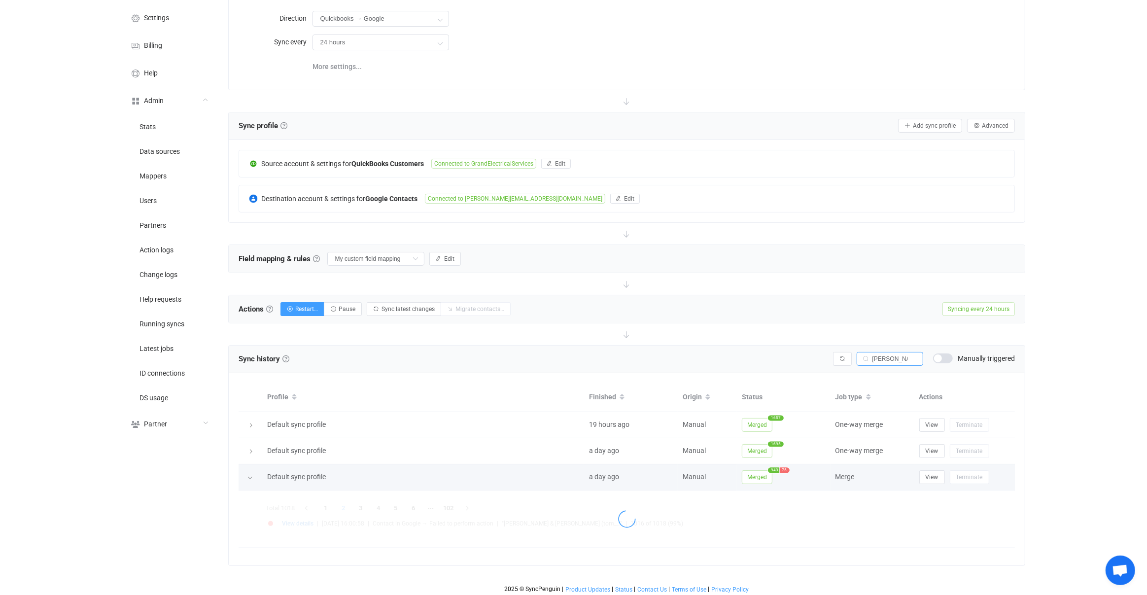
scroll to position [55, 0]
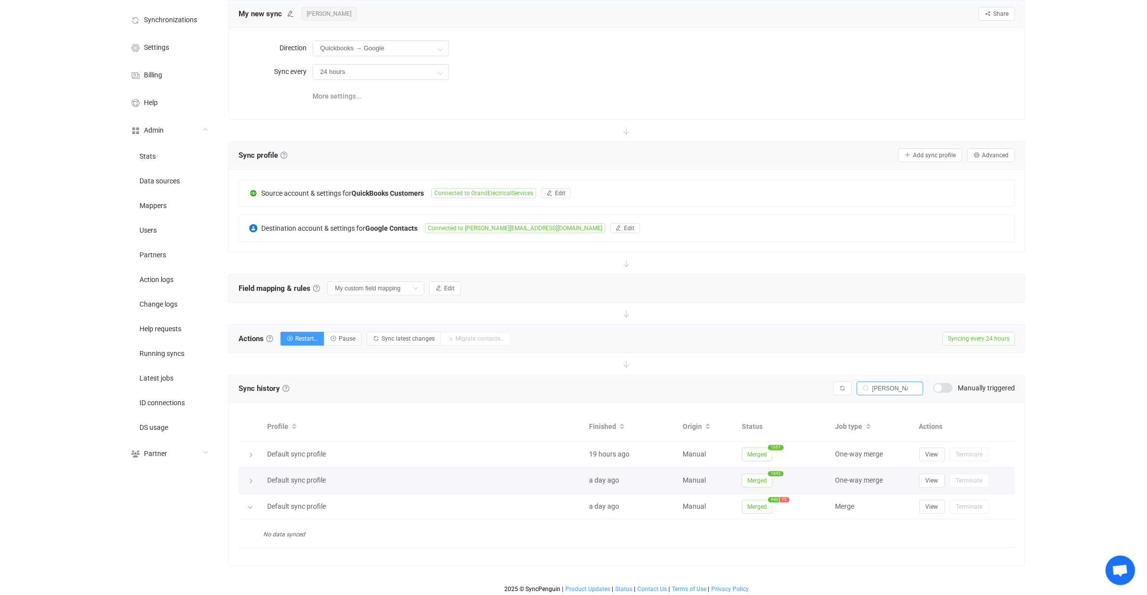
click at [251, 506] on icon at bounding box center [250, 507] width 6 height 6
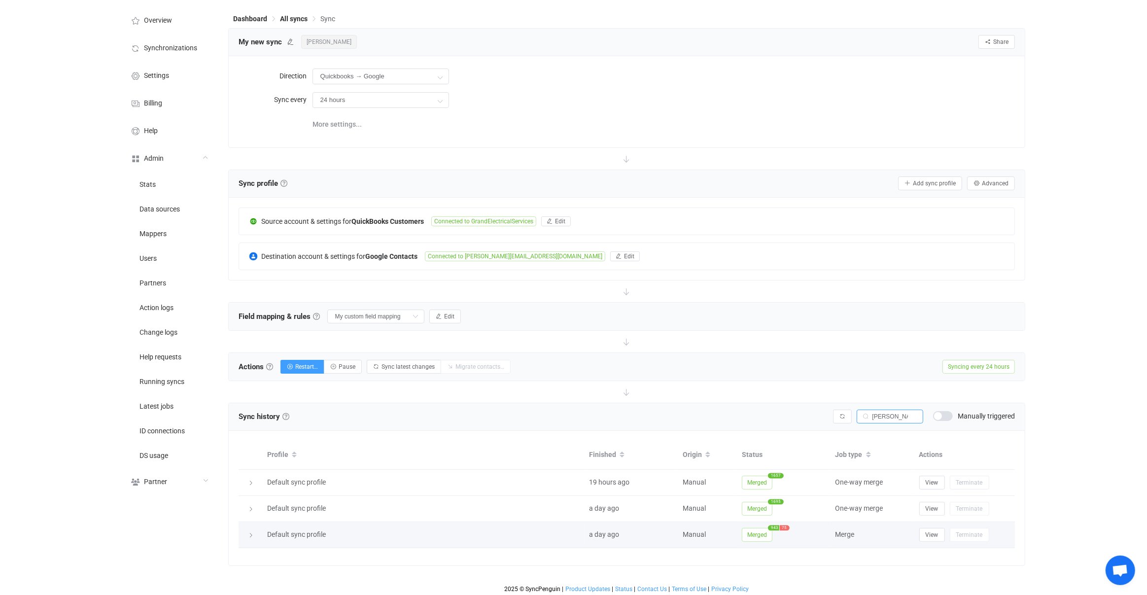
click at [248, 533] on icon at bounding box center [251, 535] width 6 height 6
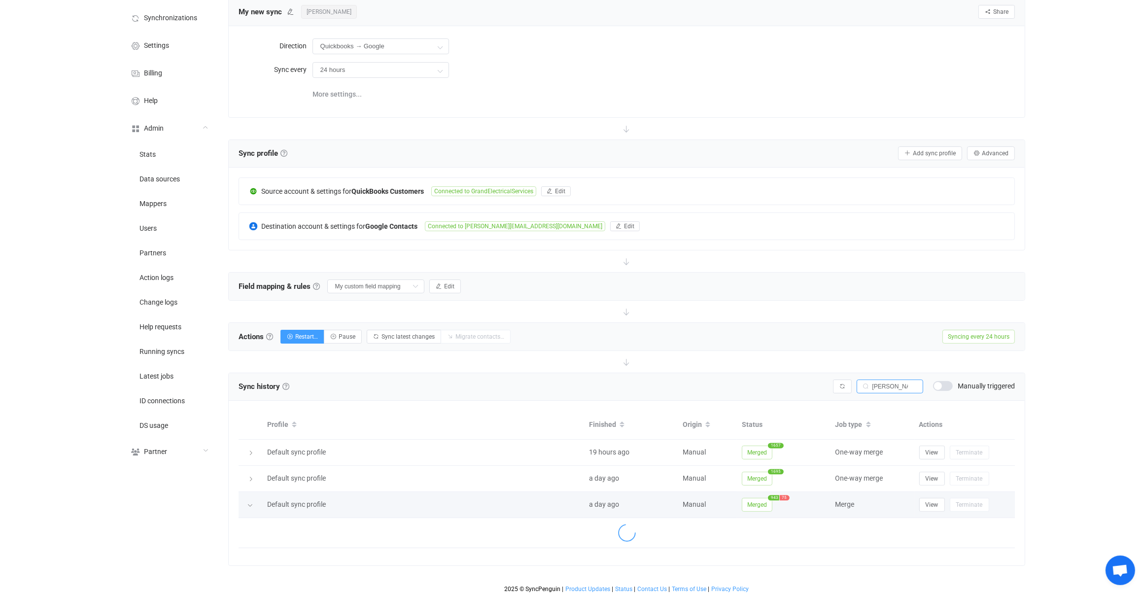
scroll to position [69, 0]
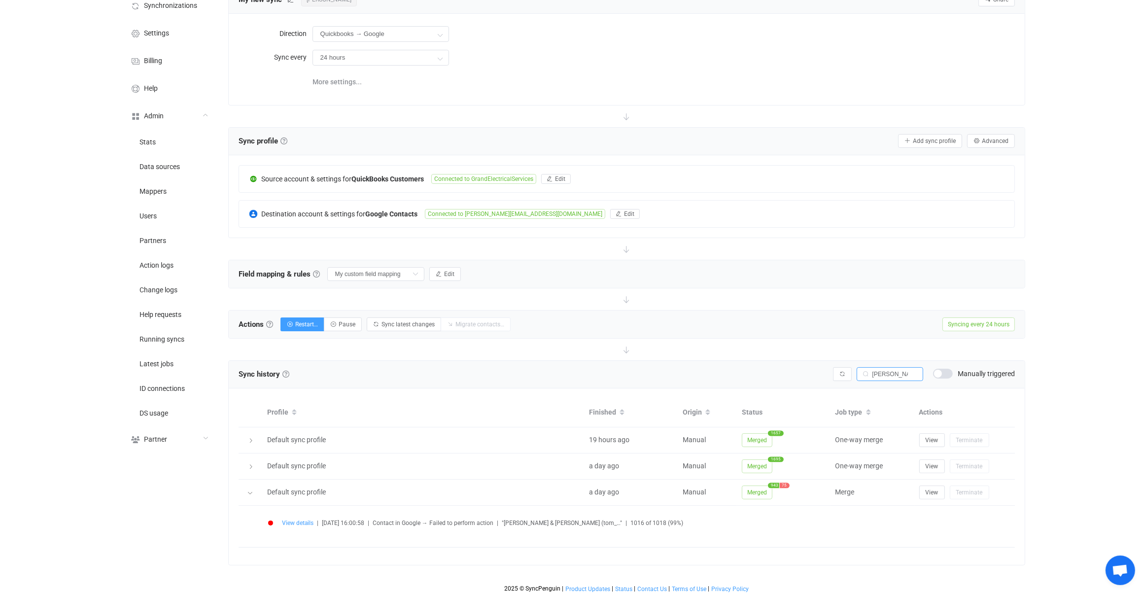
click at [304, 520] on span "View details" at bounding box center [298, 522] width 32 height 7
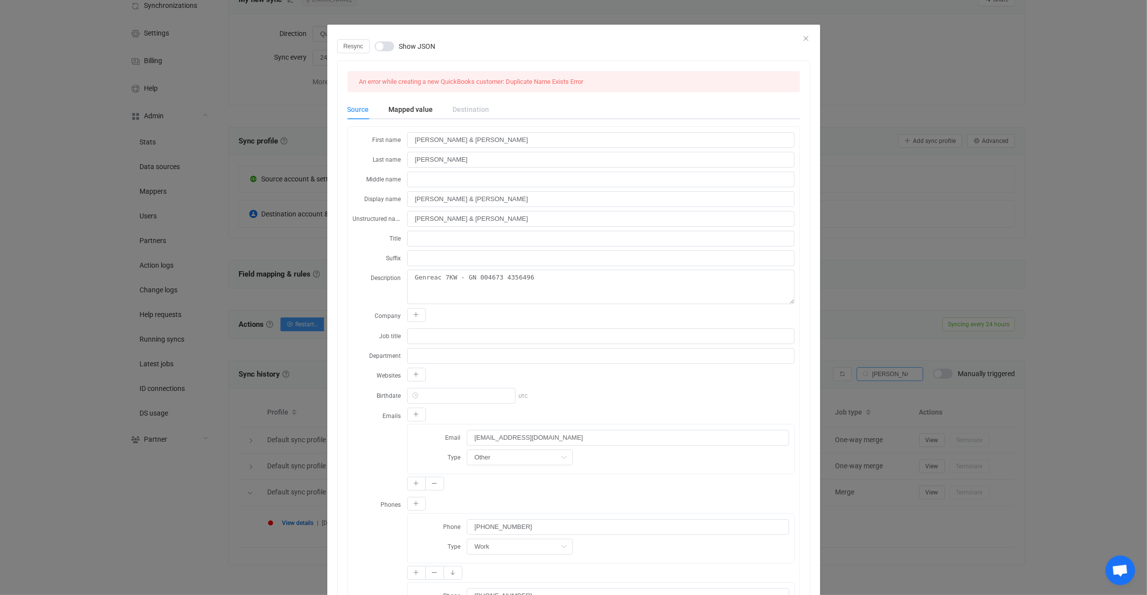
click at [282, 408] on div "Resync Show JSON An error while creating a new QuickBooks customer: Duplicate N…" at bounding box center [573, 297] width 1147 height 595
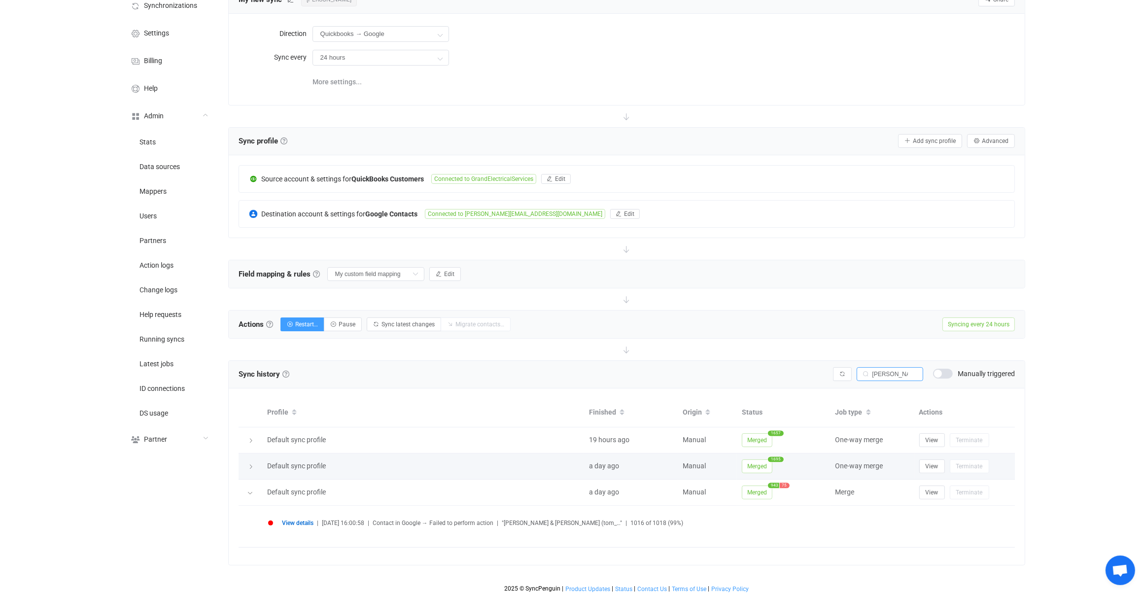
click at [253, 464] on icon at bounding box center [251, 467] width 6 height 6
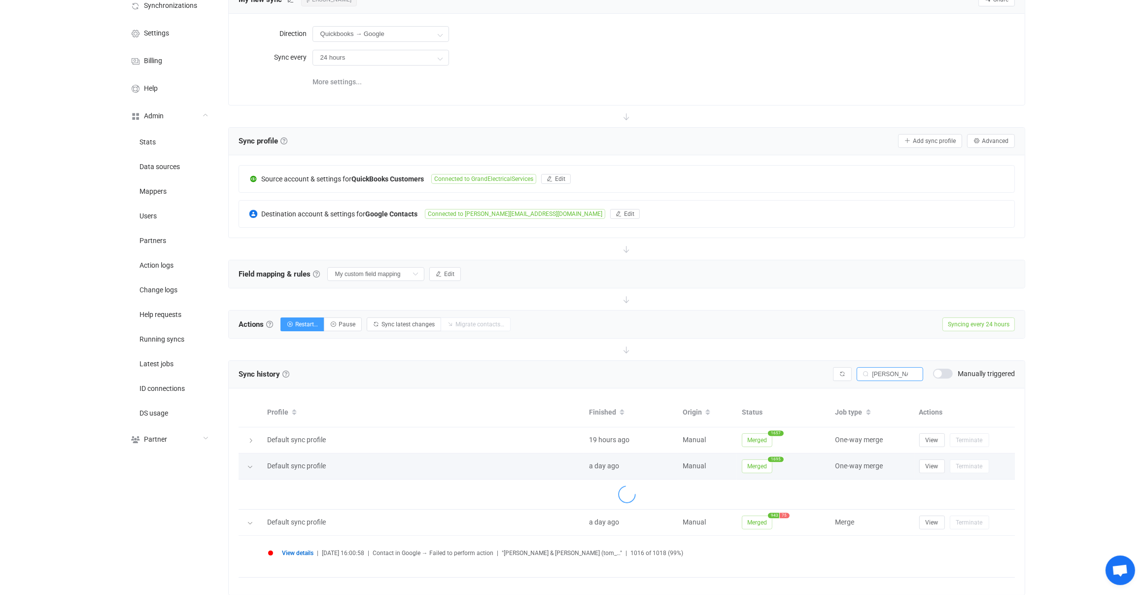
scroll to position [84, 0]
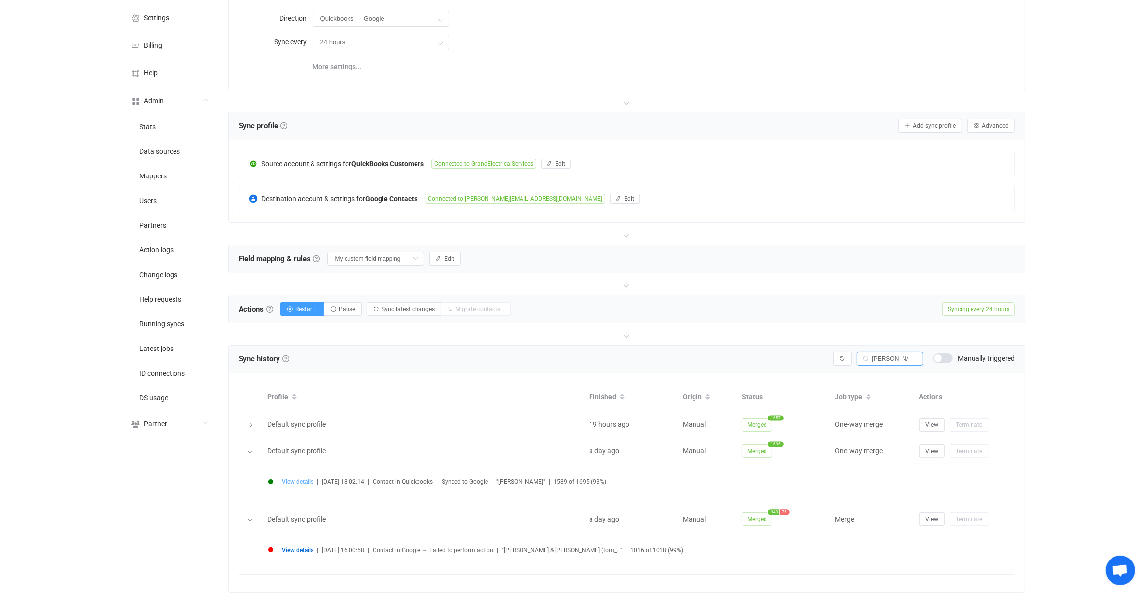
click at [306, 478] on span "View details" at bounding box center [298, 481] width 32 height 7
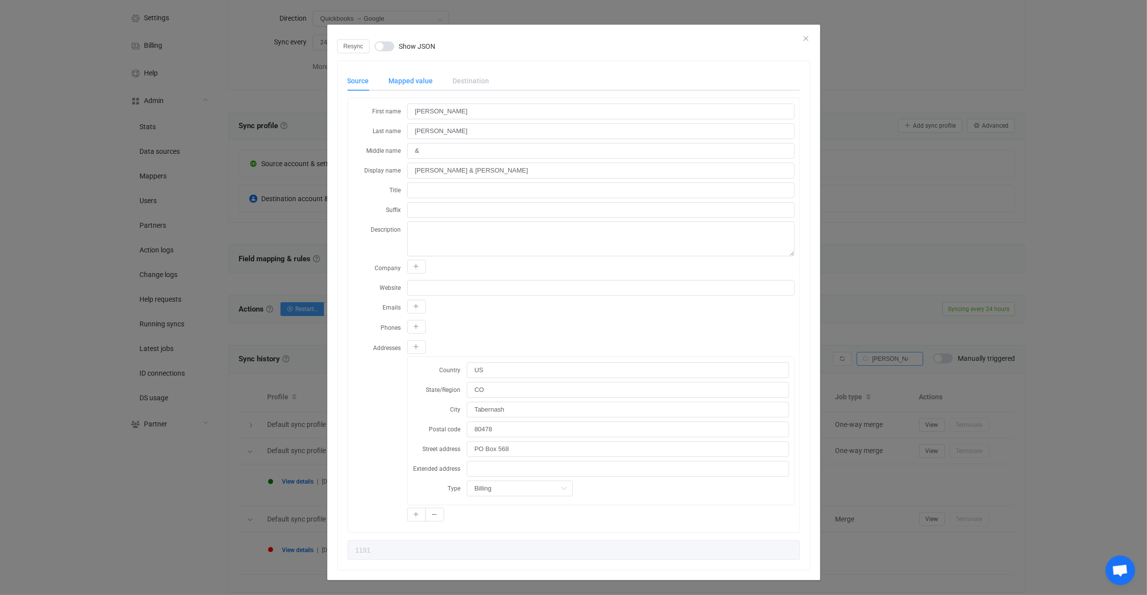
click at [419, 87] on div "Mapped value" at bounding box center [411, 81] width 64 height 20
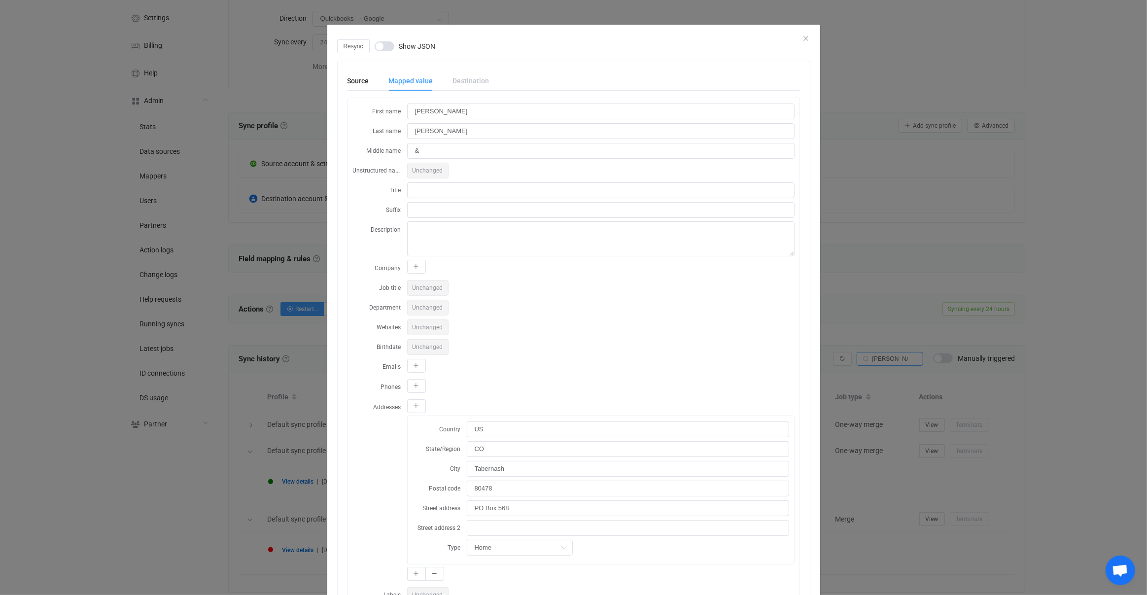
click at [359, 95] on div "Source Mapped value Destination First name Tom Last name Judy Reichert Middle n…" at bounding box center [573, 351] width 452 height 560
click at [358, 91] on div "Source Mapped value Destination First name Tom Last name Judy Reichert Middle n…" at bounding box center [573, 351] width 452 height 560
click at [355, 84] on div "Source" at bounding box center [363, 81] width 32 height 20
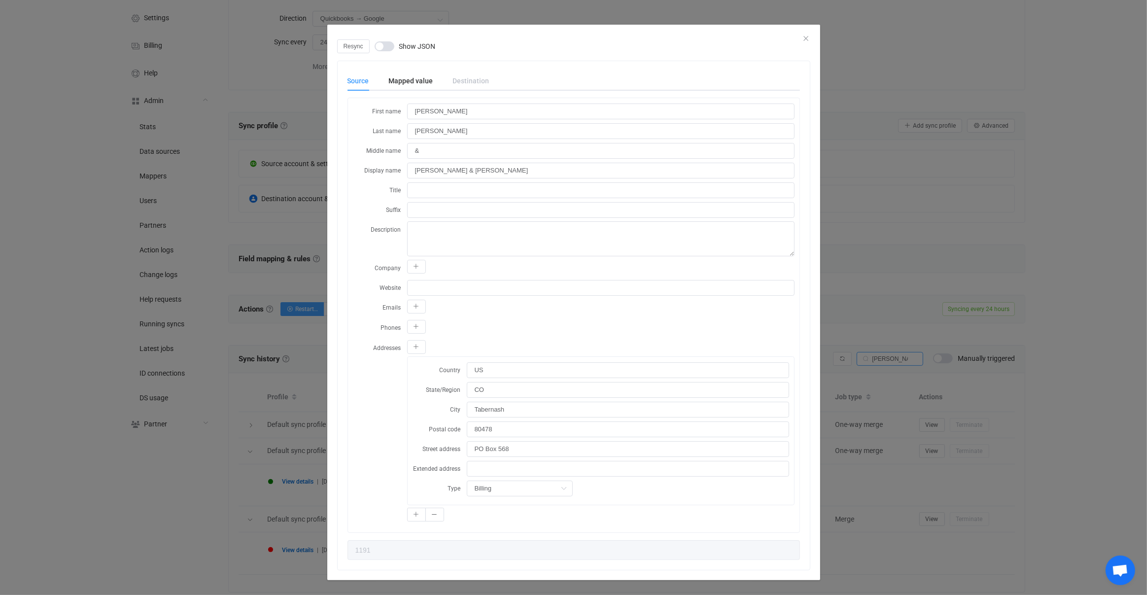
click at [250, 323] on div "Resync Show JSON Source Mapped value Destination First name Tom Last name Judy …" at bounding box center [573, 297] width 1147 height 595
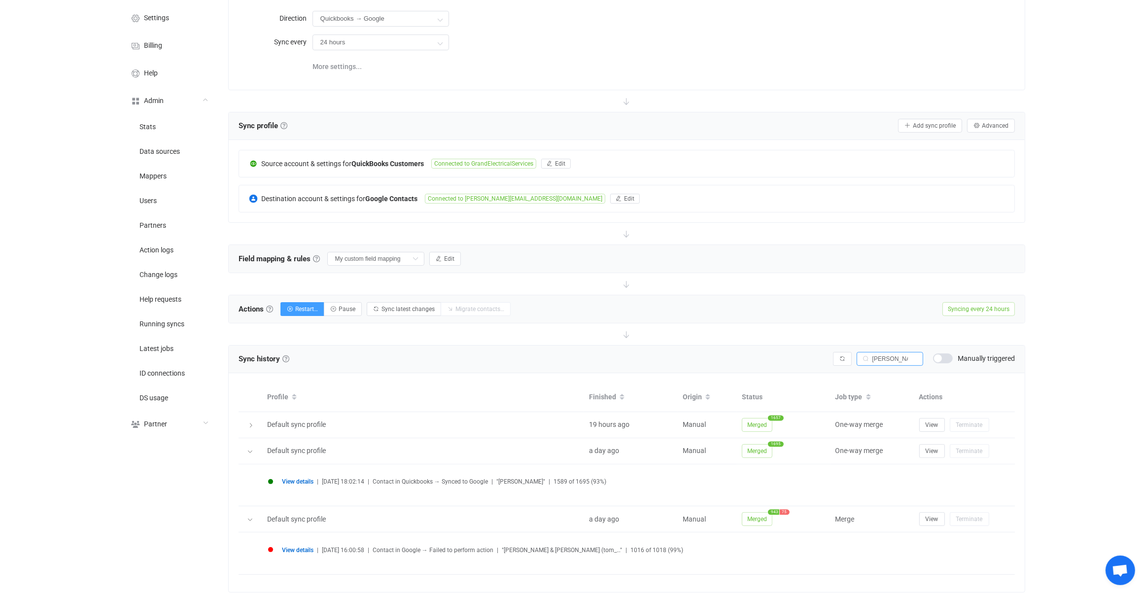
click at [304, 557] on li "View details | 2025-09-21 16:00:58 | Contact in Google → Failed to perform acti…" at bounding box center [629, 555] width 722 height 17
click at [303, 550] on span "View details" at bounding box center [298, 549] width 32 height 7
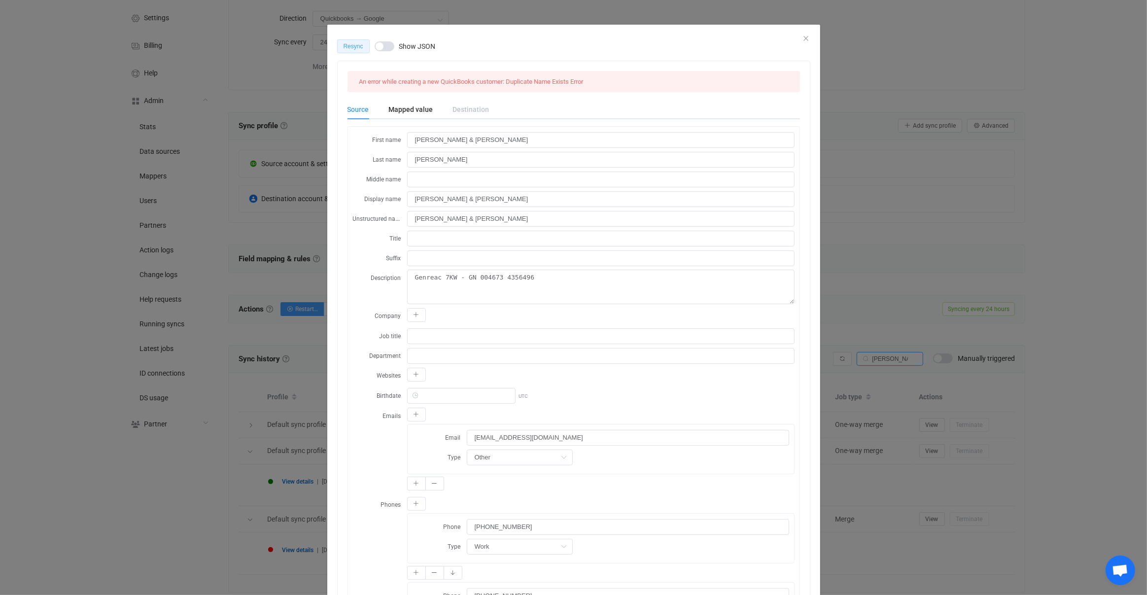
click at [356, 46] on span "Resync" at bounding box center [353, 46] width 20 height 7
click at [294, 407] on div "Queued Show JSON An error while creating a new QuickBooks customer: Duplicate N…" at bounding box center [573, 297] width 1147 height 595
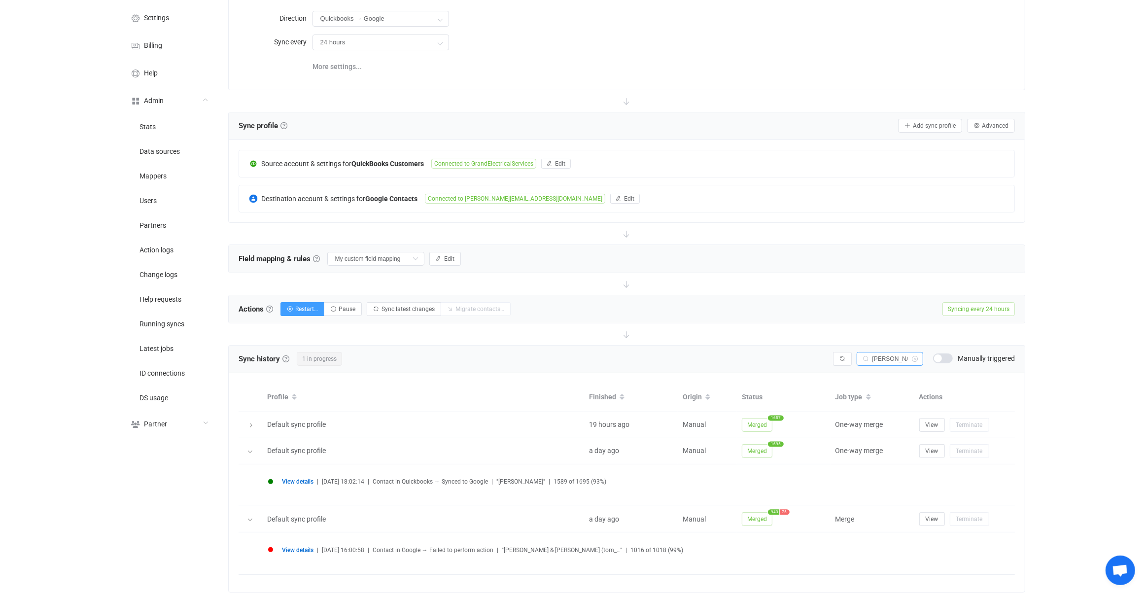
click at [857, 359] on input "Tom & Judy" at bounding box center [889, 359] width 67 height 14
click at [841, 356] on icon "button" at bounding box center [842, 359] width 6 height 6
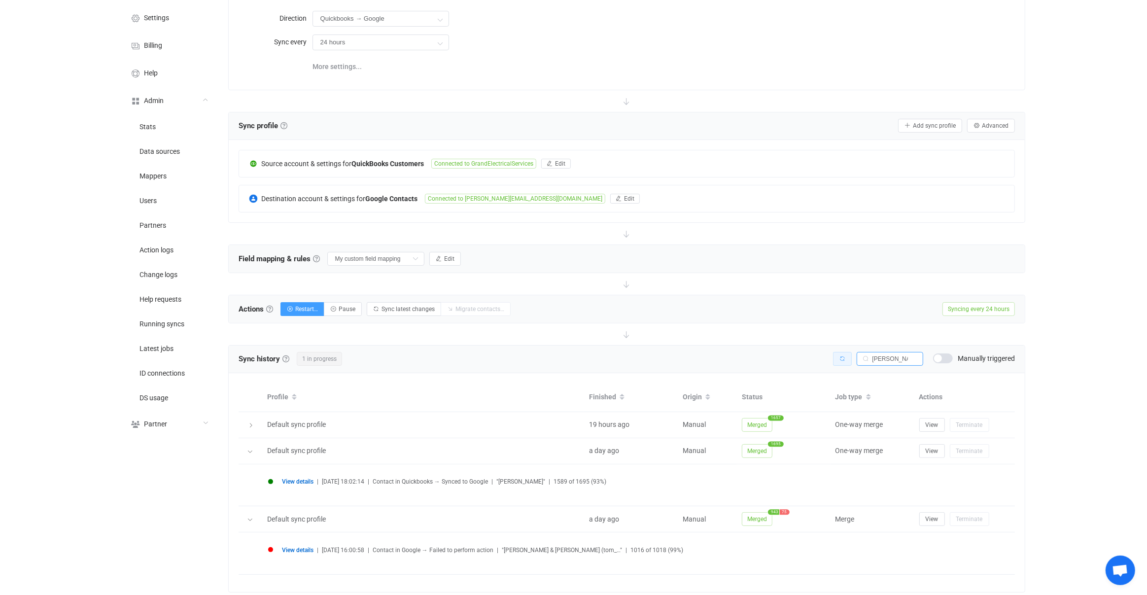
click at [841, 356] on icon "button" at bounding box center [842, 359] width 6 height 6
click at [846, 362] on button "button" at bounding box center [842, 359] width 19 height 14
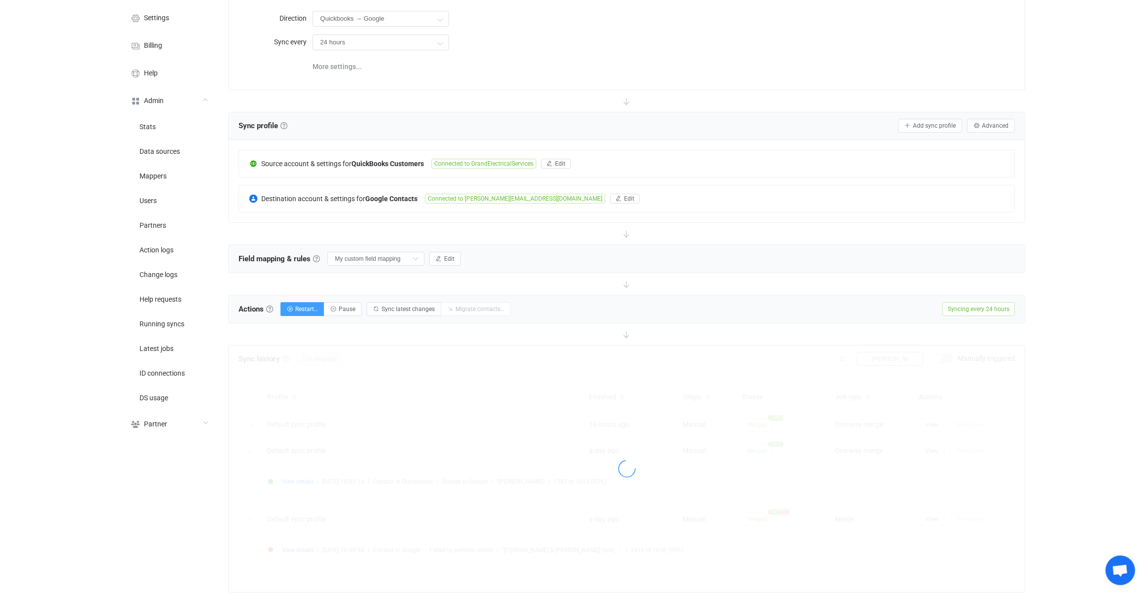
click at [844, 358] on div at bounding box center [627, 468] width 796 height 247
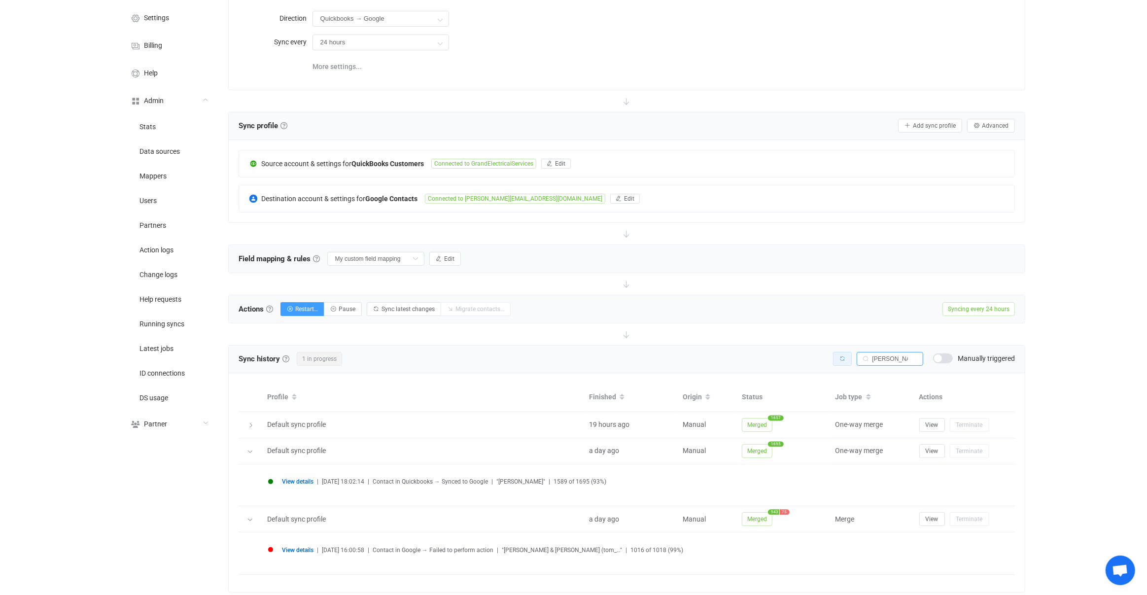
click at [844, 358] on icon "button" at bounding box center [842, 359] width 6 height 6
click at [444, 255] on span "Edit" at bounding box center [449, 258] width 10 height 7
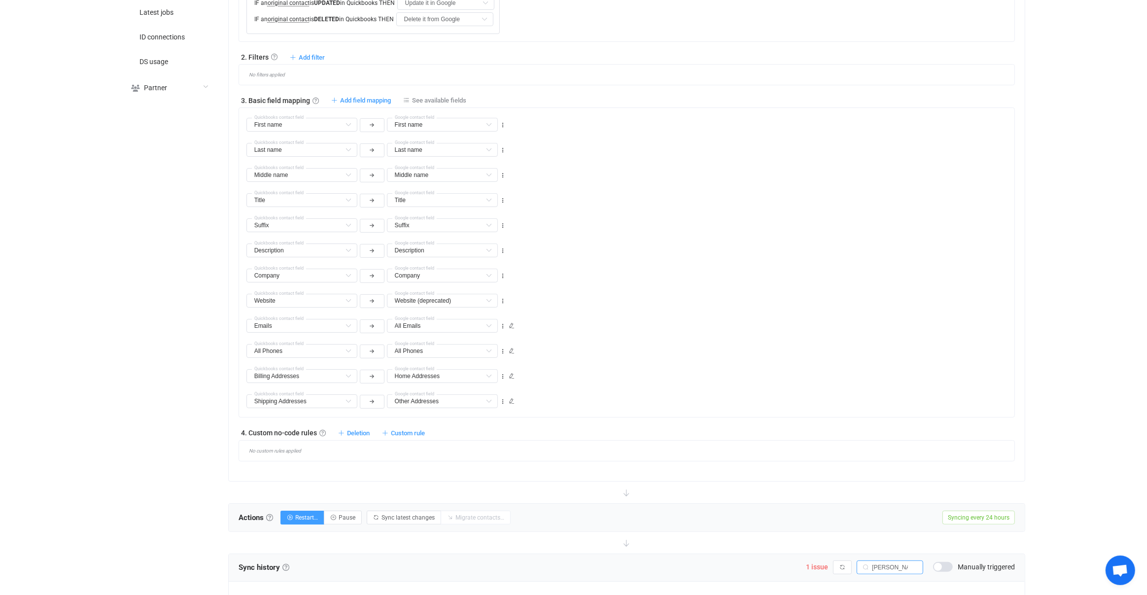
scroll to position [680, 0]
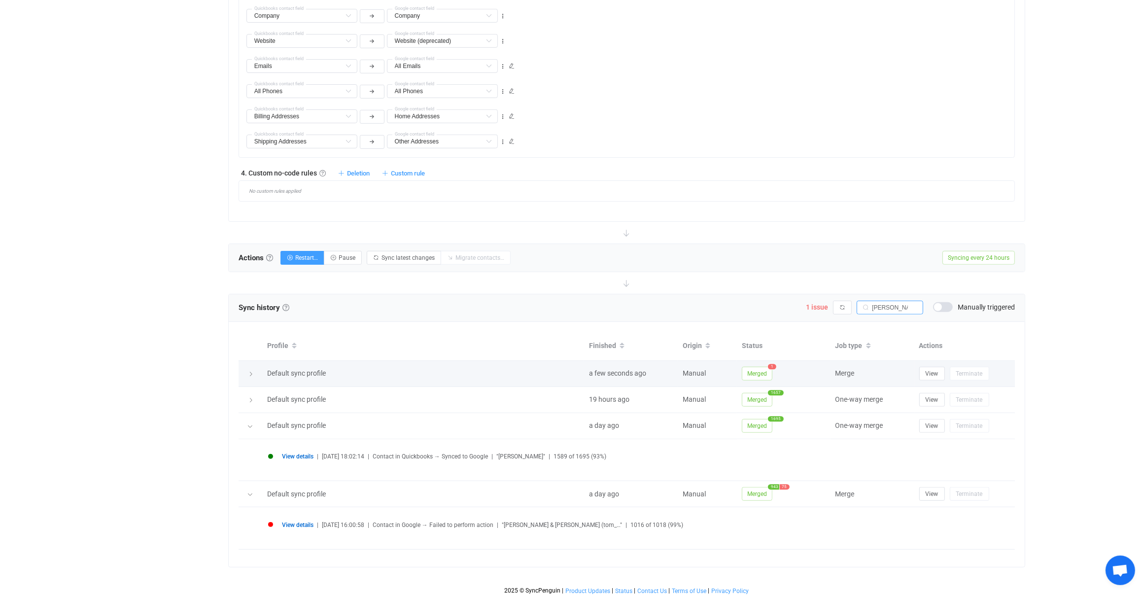
click at [769, 369] on span "Merged" at bounding box center [757, 374] width 31 height 14
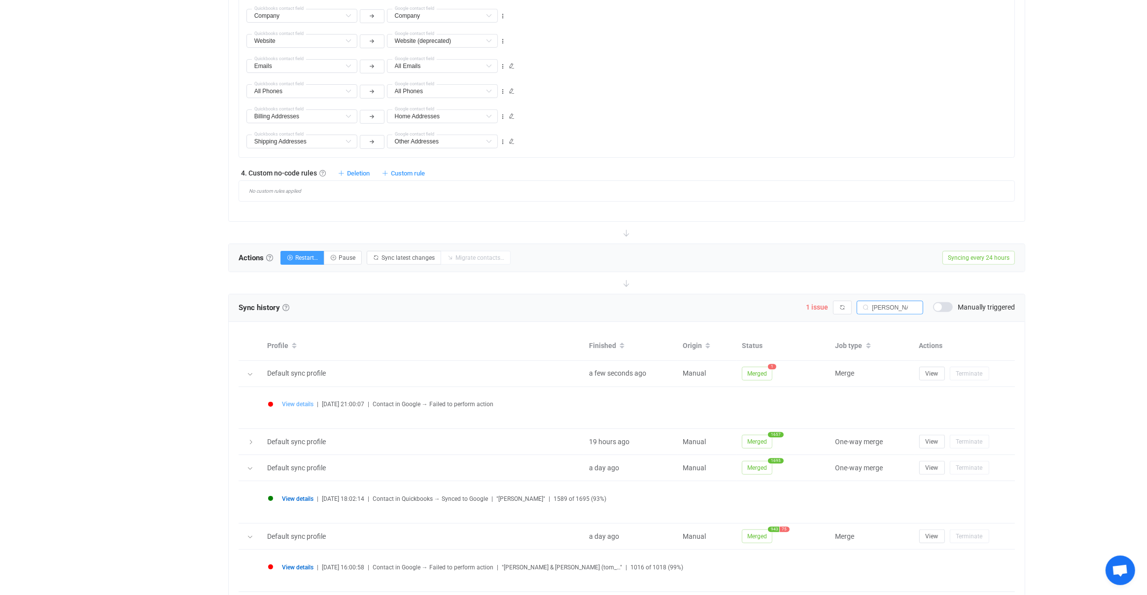
click at [292, 401] on span "View details" at bounding box center [298, 404] width 32 height 7
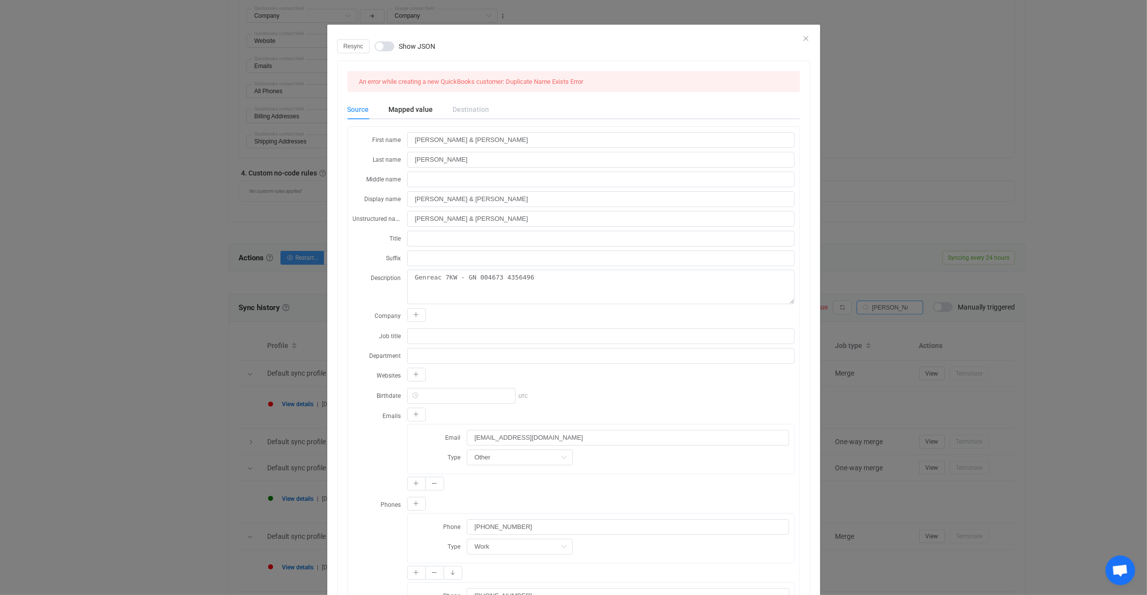
click at [864, 435] on div "Resync Show JSON An error while creating a new QuickBooks customer: Duplicate N…" at bounding box center [573, 297] width 1147 height 595
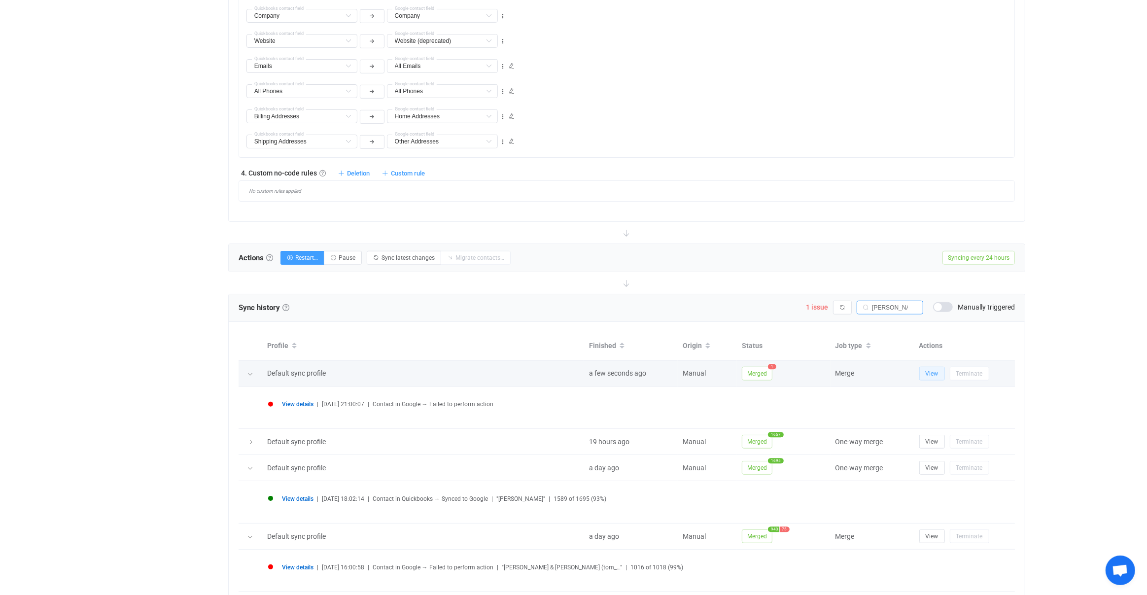
click at [928, 367] on button "View" at bounding box center [932, 374] width 26 height 14
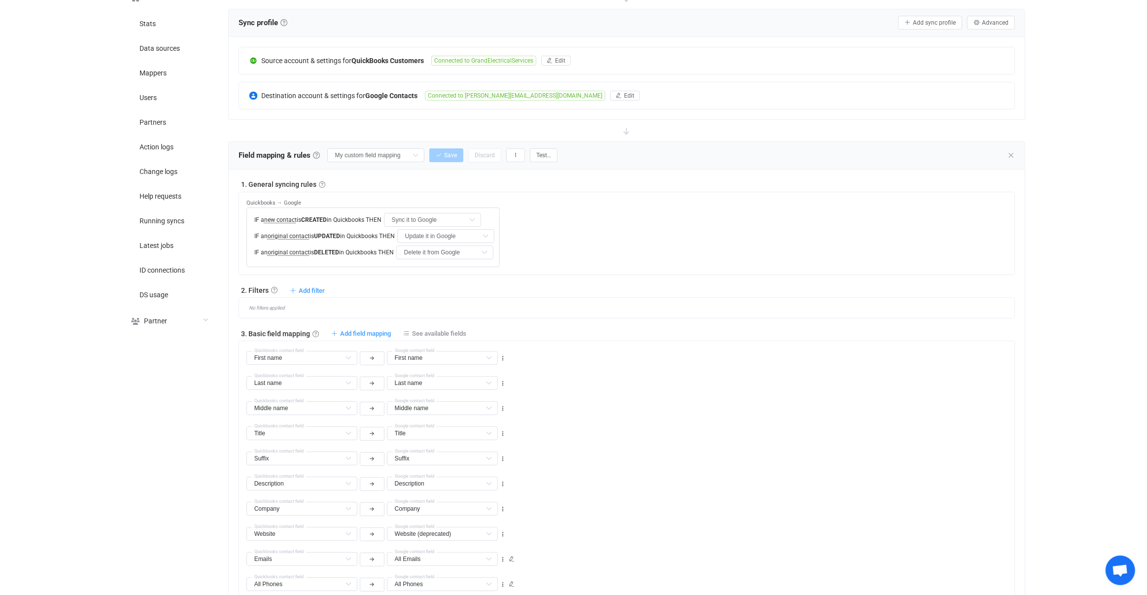
scroll to position [107, 0]
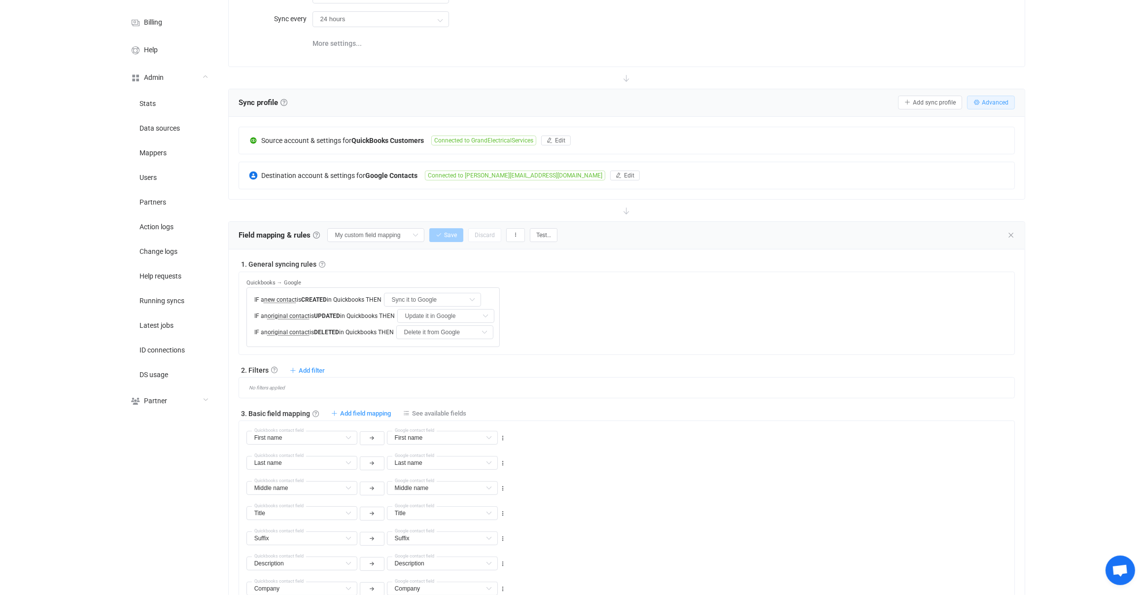
click at [985, 99] on span "Advanced" at bounding box center [994, 102] width 27 height 7
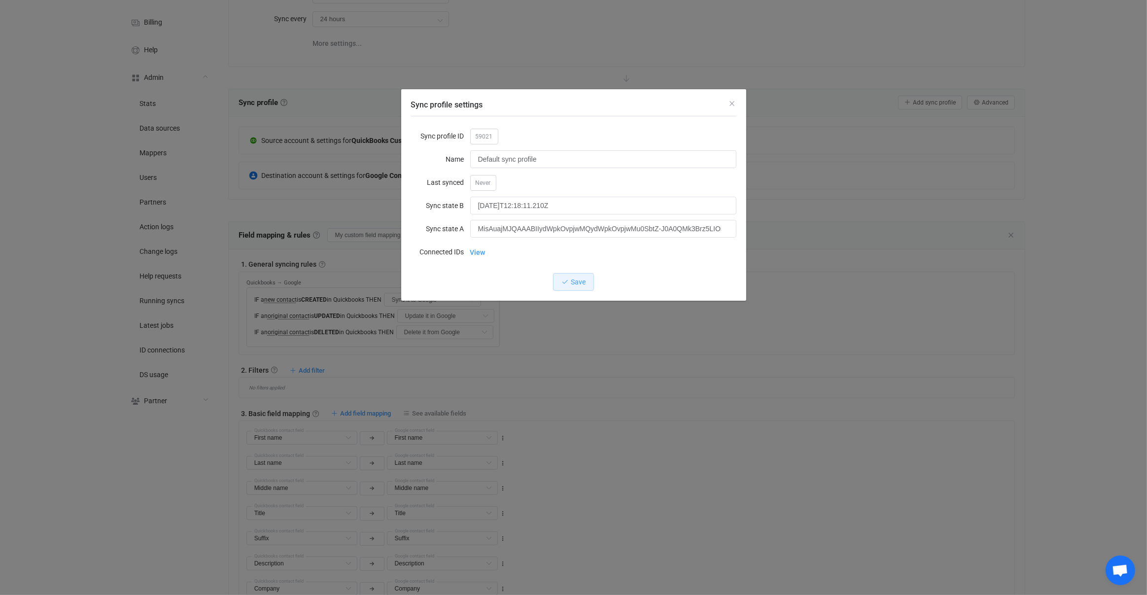
click at [549, 338] on div "Sync profile settings Sync profile ID 59021 Name Default sync profile Last sync…" at bounding box center [573, 297] width 1147 height 595
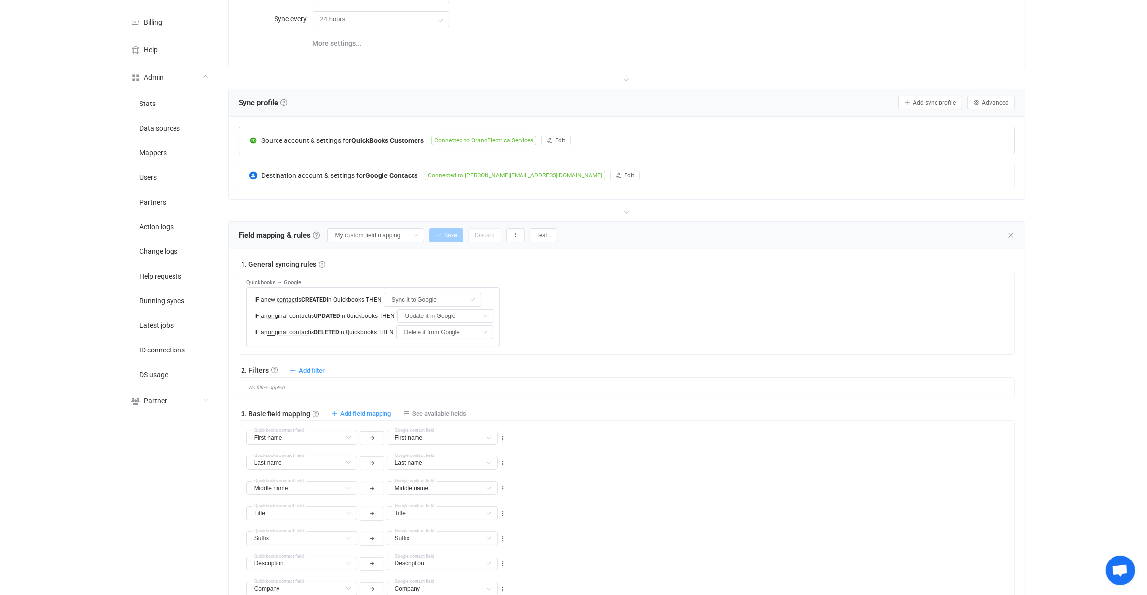
click at [388, 141] on b "QuickBooks Customers" at bounding box center [387, 140] width 72 height 8
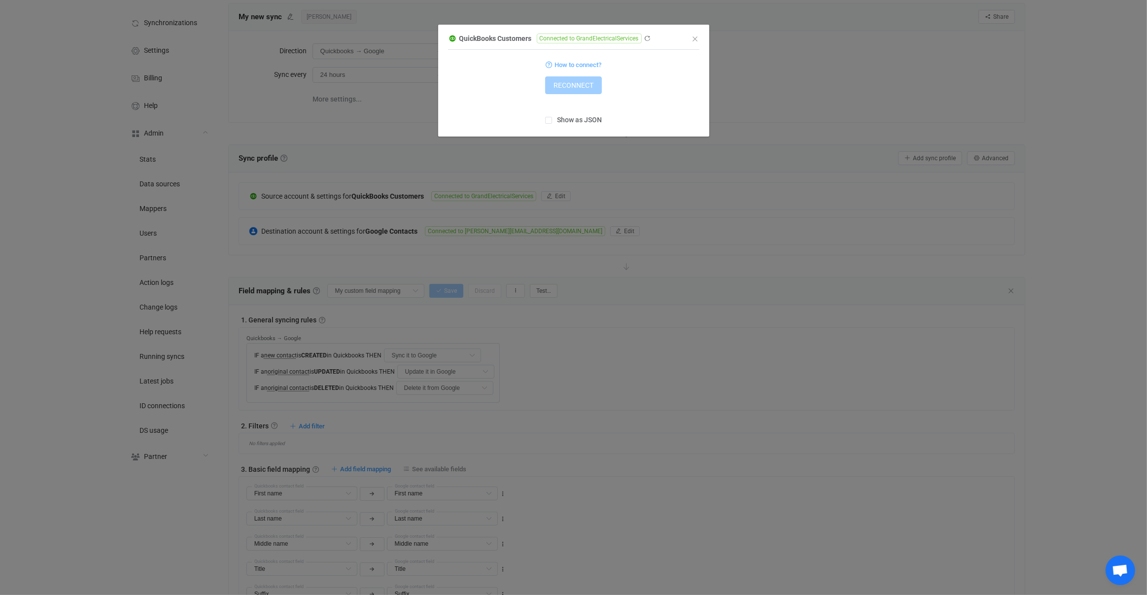
scroll to position [0, 0]
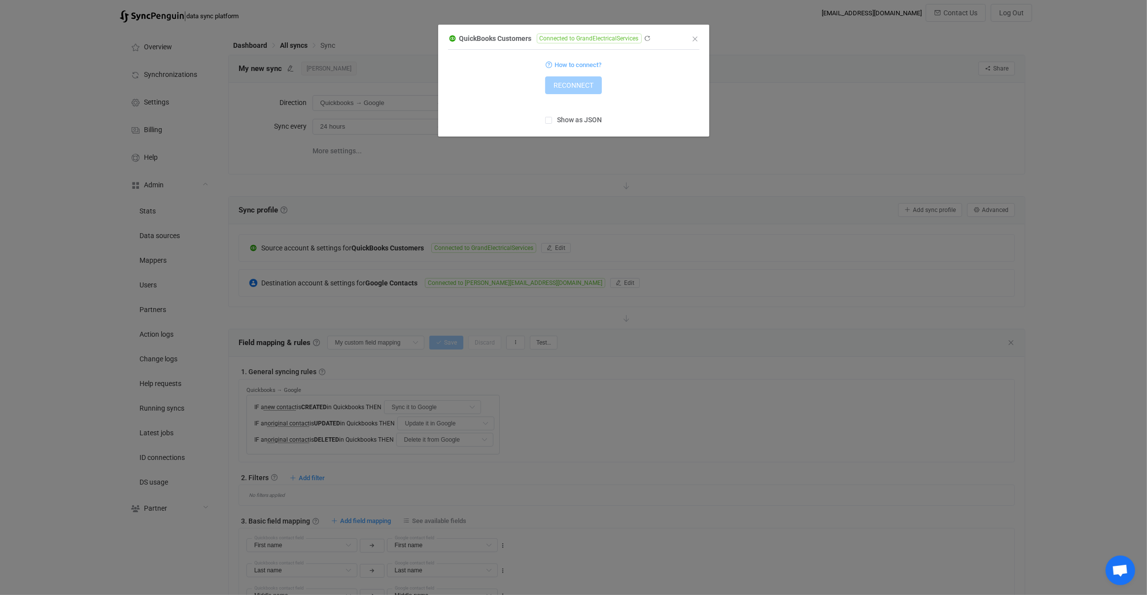
click at [654, 251] on div "QuickBooks Customers Connected to GrandElectricalServices 1 { { "refreshToken":…" at bounding box center [573, 297] width 1147 height 595
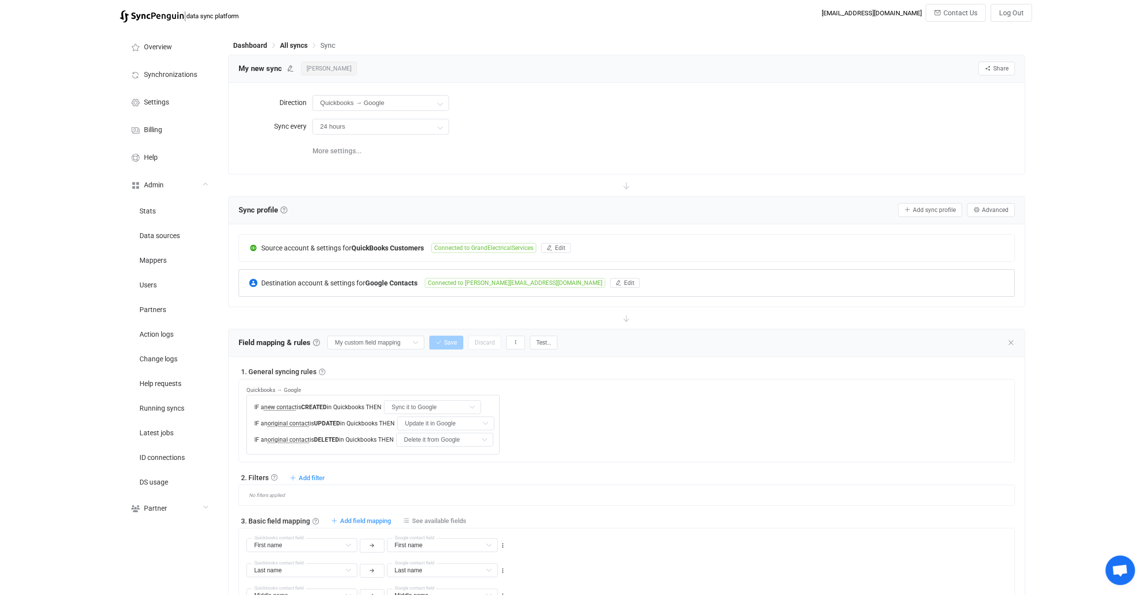
click at [521, 273] on div "Destination account & settings for Google Contacts Connected to david@grandelec…" at bounding box center [627, 283] width 776 height 27
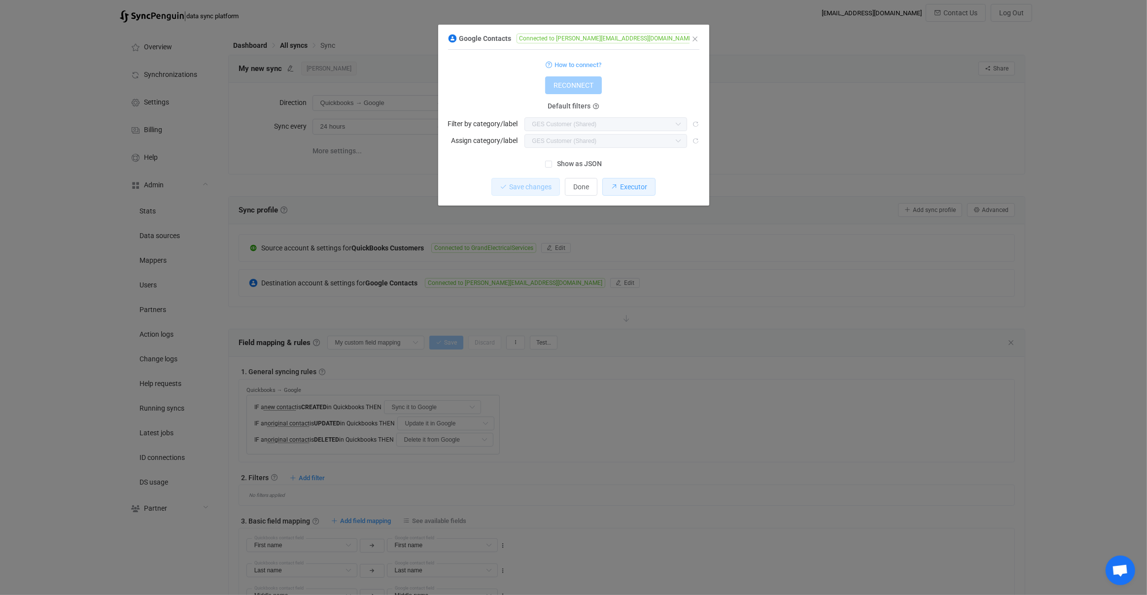
click at [626, 190] on span "Executor" at bounding box center [633, 187] width 27 height 8
click at [458, 327] on div "Google Contacts Connected to david@grandelectricalservices.com 1 { { "refreshTo…" at bounding box center [573, 297] width 1147 height 595
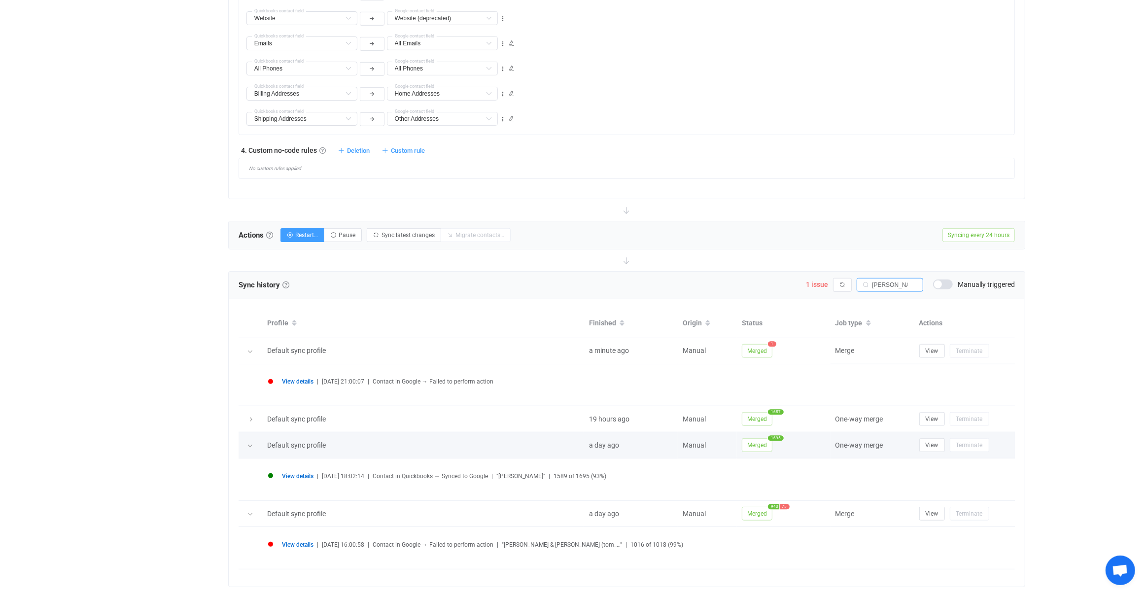
scroll to position [721, 0]
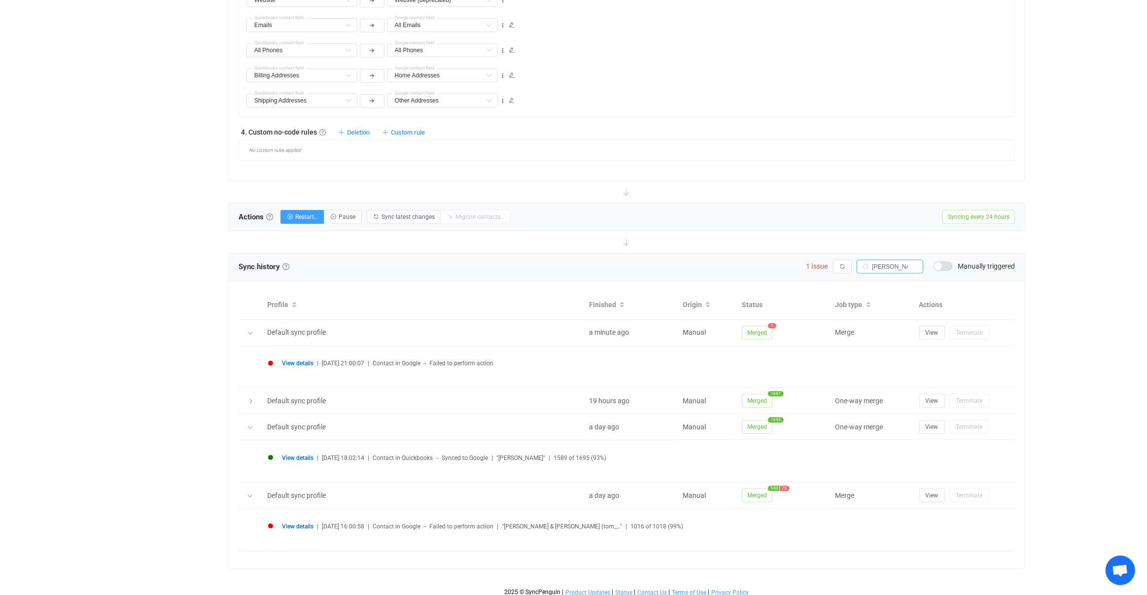
click at [552, 525] on div "View details | 2025-09-21 16:00:58 | Contact in Google → Failed to perform acti…" at bounding box center [636, 525] width 709 height 7
click at [552, 523] on span ""Tom & Judy Reichert (tom_…"" at bounding box center [562, 526] width 120 height 7
drag, startPoint x: 552, startPoint y: 523, endPoint x: 516, endPoint y: 524, distance: 36.0
click at [516, 524] on span ""Tom & Judy Reichert (tom_…"" at bounding box center [562, 526] width 120 height 7
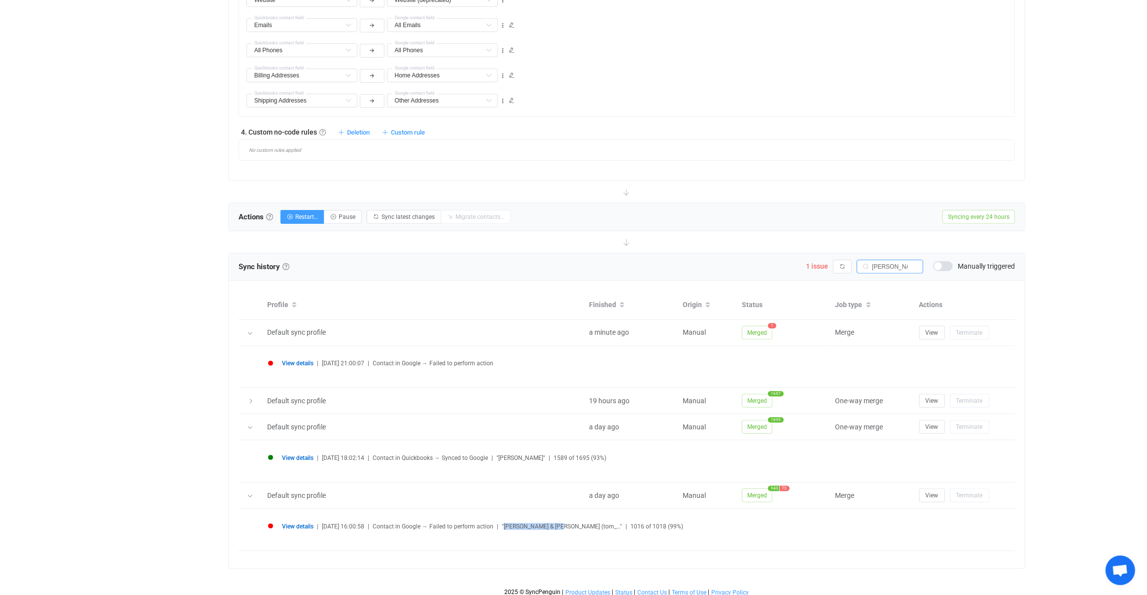
copy span "Tom & Judy Reichert"
click at [931, 496] on button "View" at bounding box center [932, 495] width 26 height 14
click at [298, 450] on div "View details | 2025-09-21 18:02:14 | Contact in Quickbooks → Synced to Google |…" at bounding box center [626, 461] width 727 height 22
click at [299, 455] on span "View details" at bounding box center [298, 457] width 32 height 7
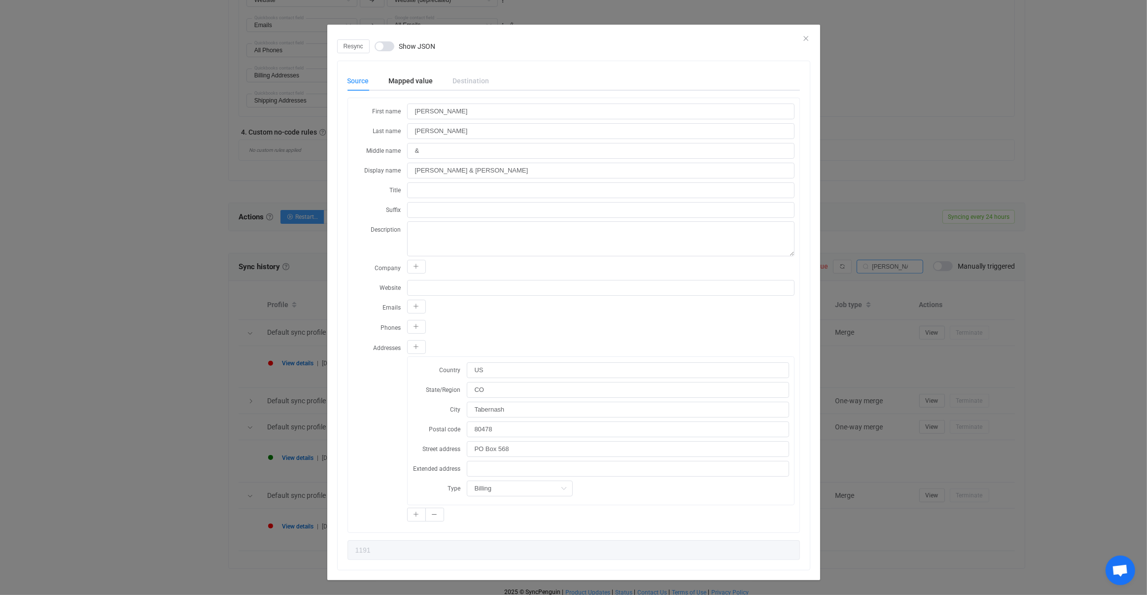
click at [428, 94] on div "Source Mapped value Destination First name Tom Last name Judy Reichert Middle n…" at bounding box center [573, 315] width 452 height 489
click at [411, 89] on div "Mapped value" at bounding box center [411, 81] width 64 height 20
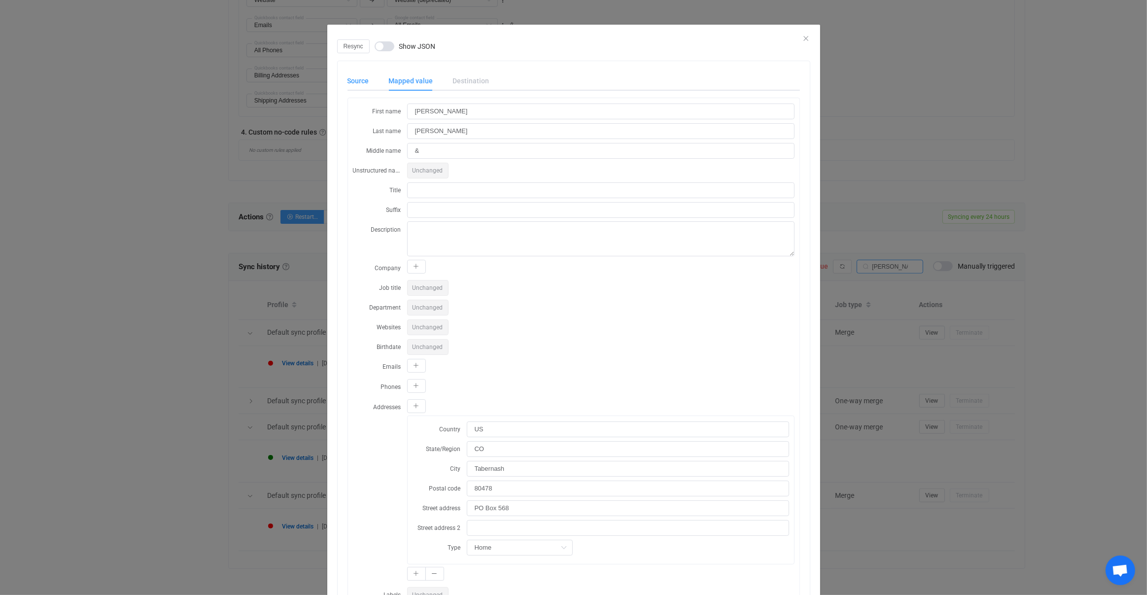
click at [370, 89] on div "Source" at bounding box center [363, 81] width 32 height 20
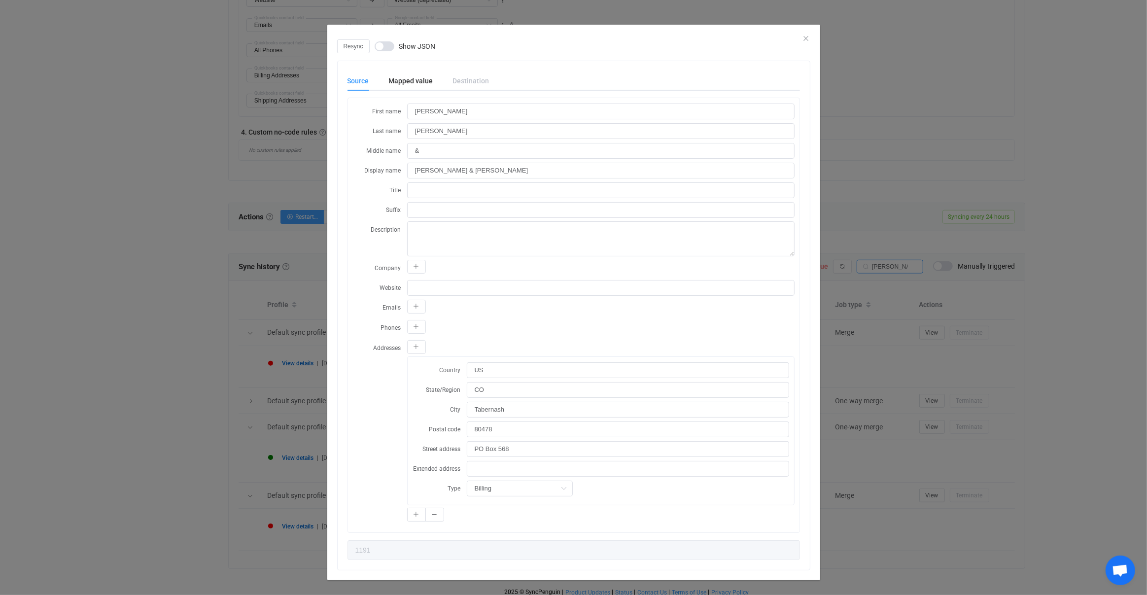
click at [292, 327] on div "Resync Show JSON Source Mapped value Destination First name Tom Last name Judy …" at bounding box center [573, 297] width 1147 height 595
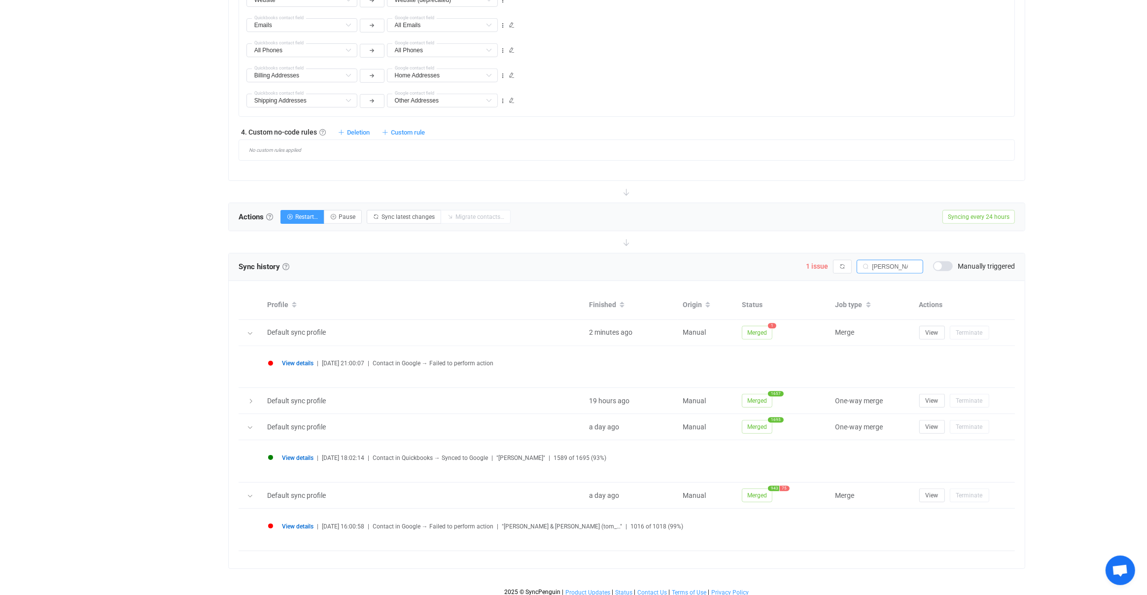
click at [296, 518] on div "View details | 2025-09-21 16:00:58 | Contact in Google → Failed to perform acti…" at bounding box center [626, 529] width 727 height 22
click at [296, 523] on span "View details" at bounding box center [298, 526] width 32 height 7
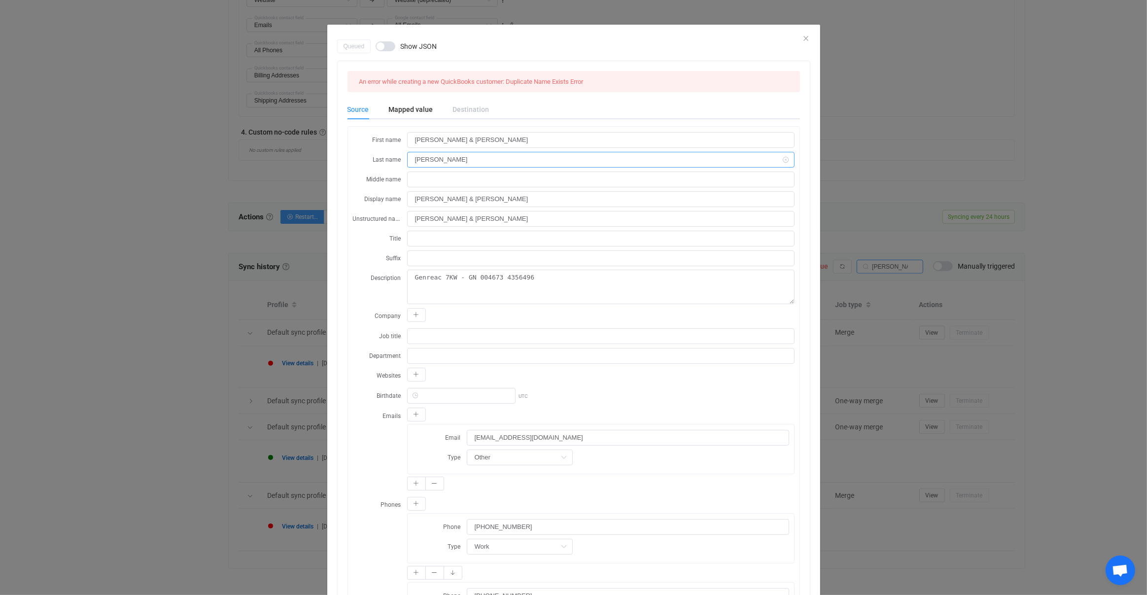
click at [455, 163] on input "Reichert" at bounding box center [600, 160] width 387 height 16
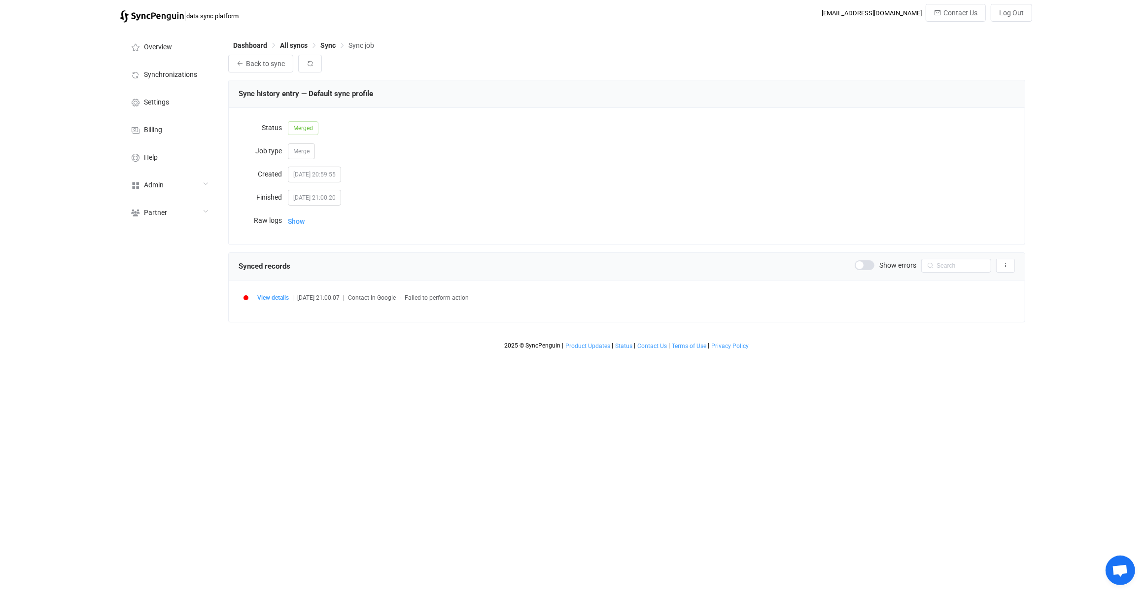
click at [302, 219] on span "Show" at bounding box center [296, 221] width 17 height 20
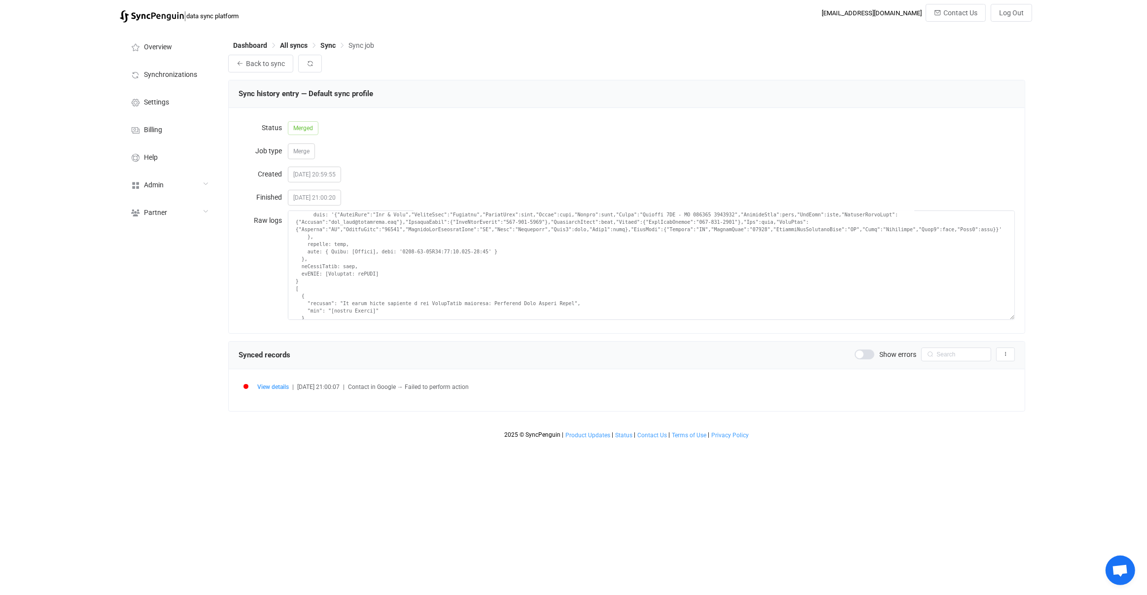
scroll to position [1348, 0]
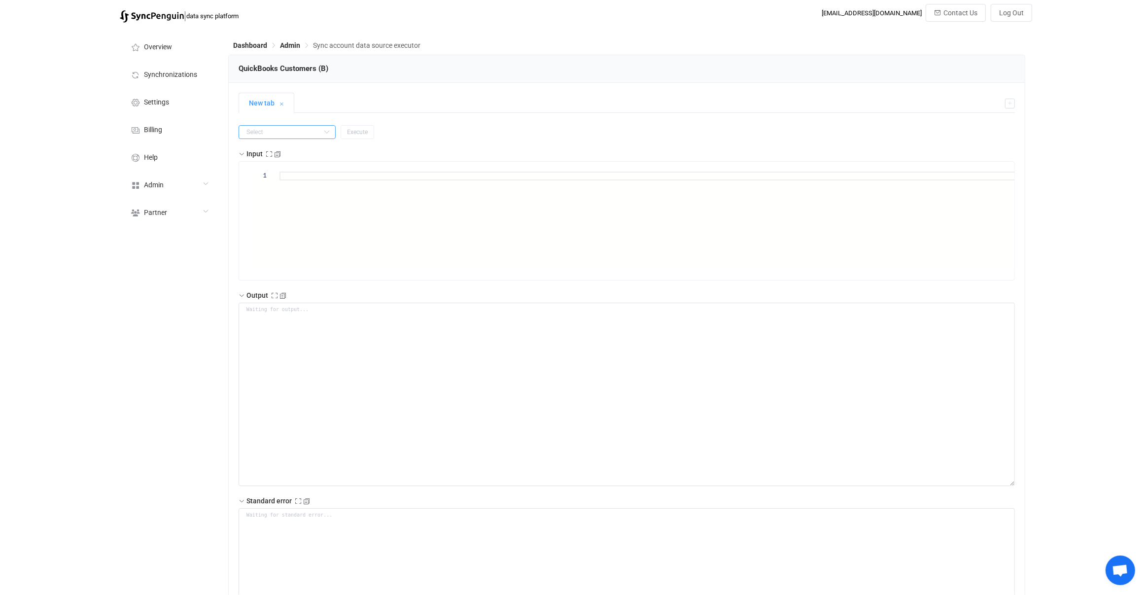
click at [270, 131] on input "text" at bounding box center [286, 132] width 97 height 14
click at [279, 187] on li "getAll" at bounding box center [282, 189] width 87 height 17
type input "getAll"
click at [346, 135] on button "Execute" at bounding box center [357, 132] width 34 height 14
type textarea "{ "nextSync": "[DATE]T18:01:44.570Z", "entries": [ { "type": "upsert", "id": "1…"
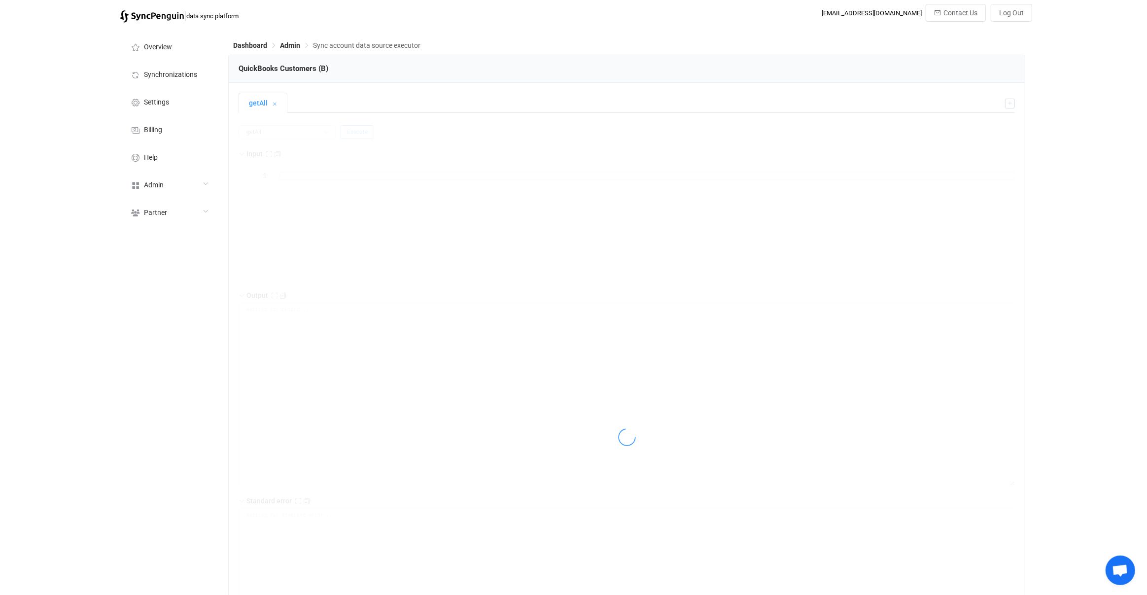
type textarea "Output saved to the file"
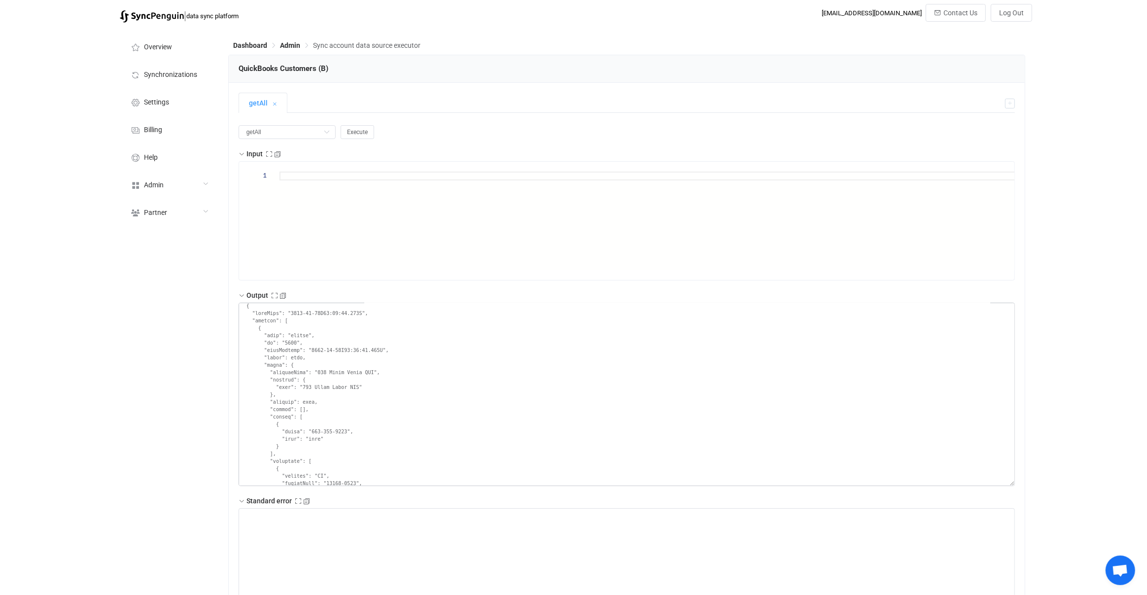
scroll to position [382173, 0]
click at [285, 371] on textarea at bounding box center [626, 394] width 776 height 183
drag, startPoint x: 285, startPoint y: 371, endPoint x: 329, endPoint y: 387, distance: 46.6
click at [329, 386] on textarea at bounding box center [626, 394] width 776 height 183
click at [329, 387] on textarea at bounding box center [626, 394] width 776 height 183
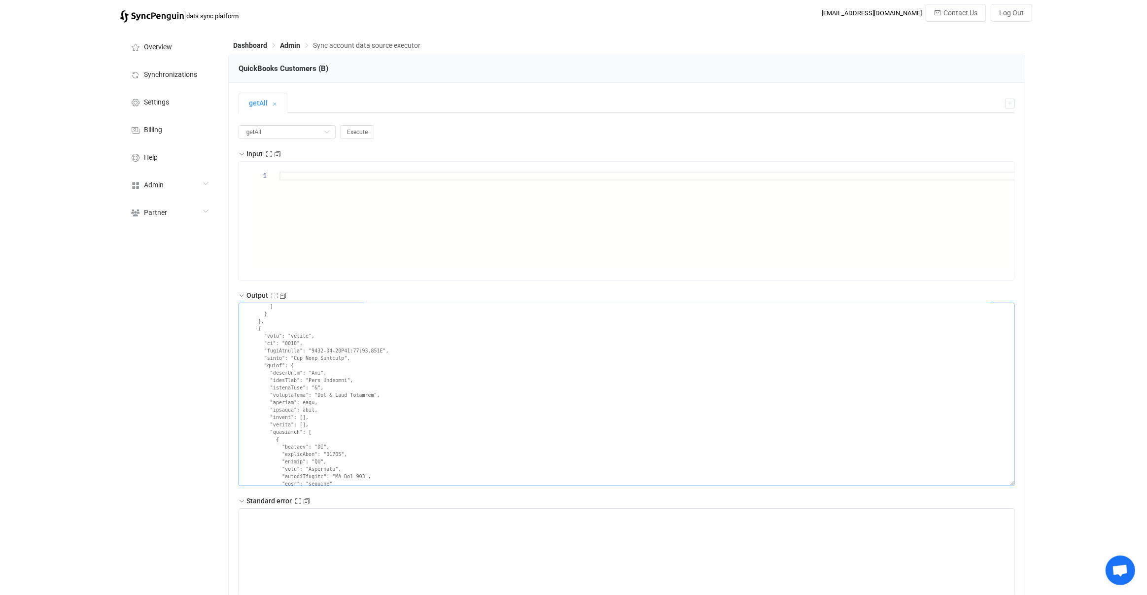
drag, startPoint x: 329, startPoint y: 387, endPoint x: 288, endPoint y: 378, distance: 41.7
click at [288, 378] on textarea at bounding box center [626, 394] width 776 height 183
drag, startPoint x: 288, startPoint y: 378, endPoint x: 330, endPoint y: 384, distance: 42.3
click at [329, 384] on textarea at bounding box center [626, 394] width 776 height 183
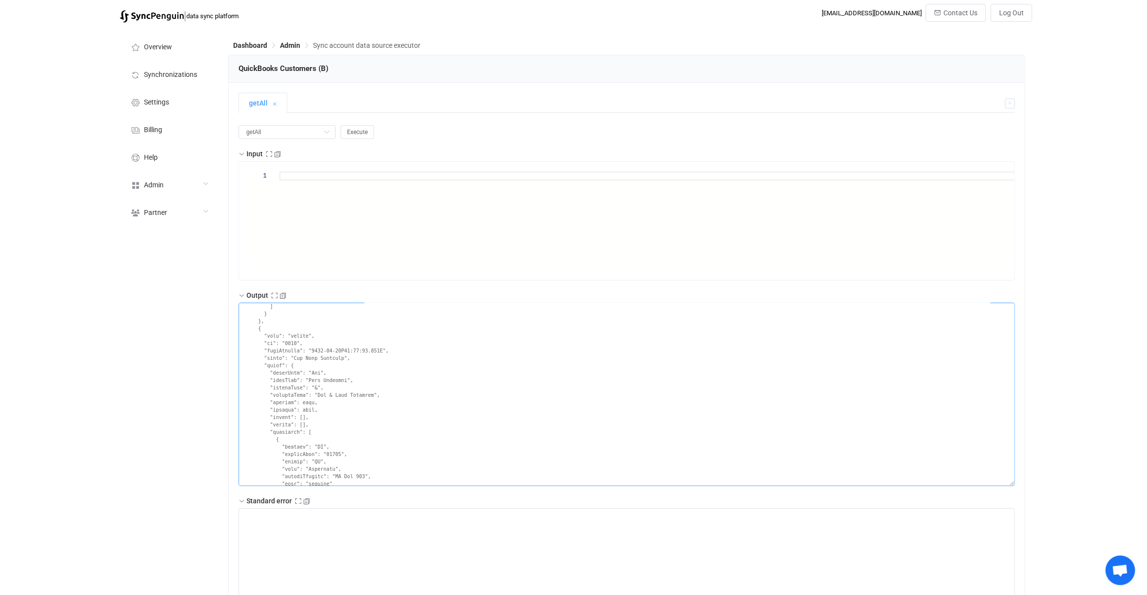
click at [330, 384] on textarea at bounding box center [626, 394] width 776 height 183
click at [334, 378] on textarea at bounding box center [626, 394] width 776 height 183
drag, startPoint x: 334, startPoint y: 378, endPoint x: 320, endPoint y: 379, distance: 13.3
click at [320, 379] on textarea at bounding box center [626, 394] width 776 height 183
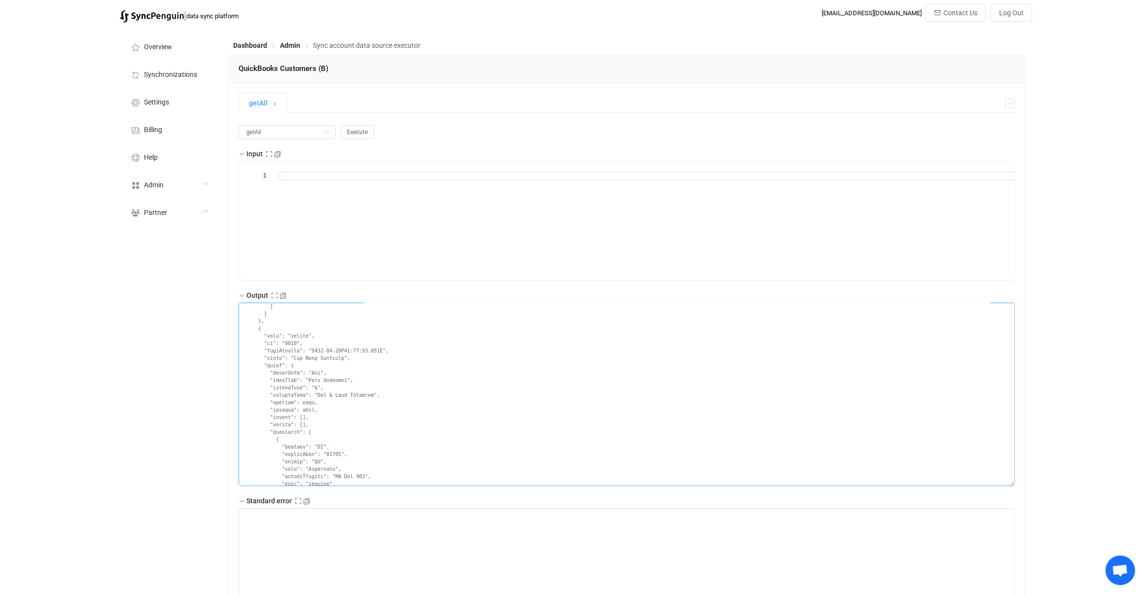
drag, startPoint x: 320, startPoint y: 379, endPoint x: 342, endPoint y: 374, distance: 22.6
click at [342, 374] on textarea at bounding box center [626, 394] width 776 height 183
click at [346, 396] on textarea at bounding box center [626, 394] width 776 height 183
drag, startPoint x: 346, startPoint y: 396, endPoint x: 323, endPoint y: 397, distance: 23.2
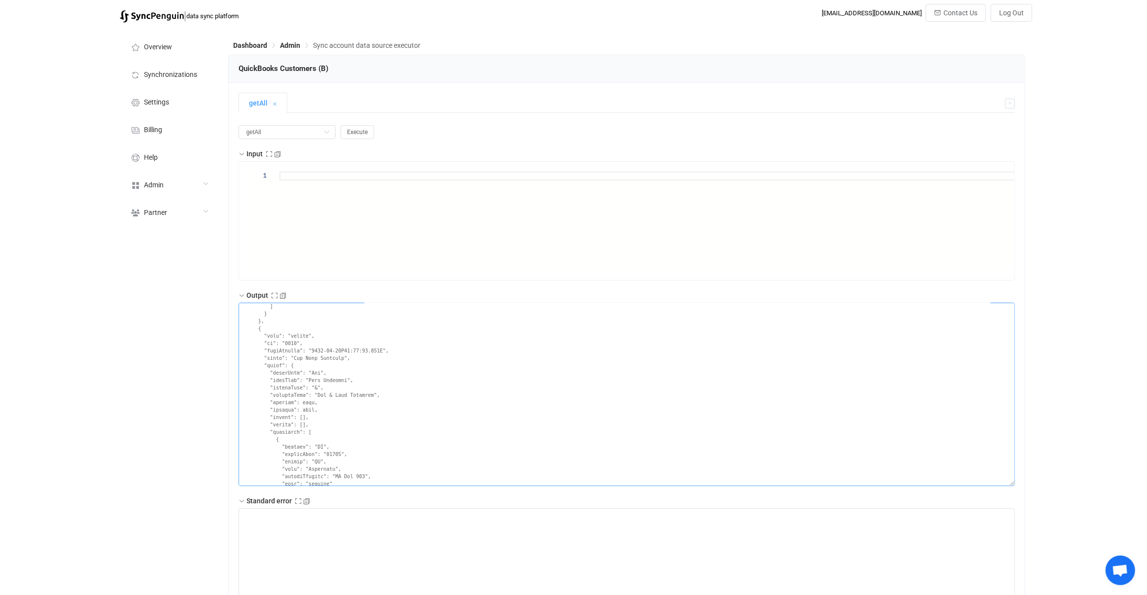
click at [323, 397] on textarea at bounding box center [626, 394] width 776 height 183
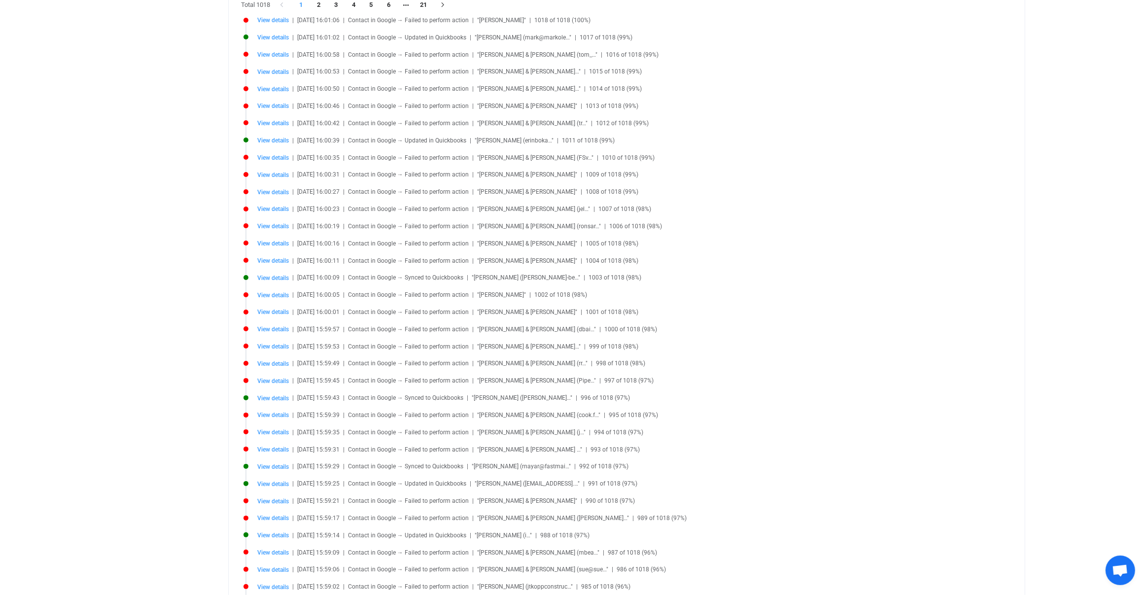
scroll to position [521, 0]
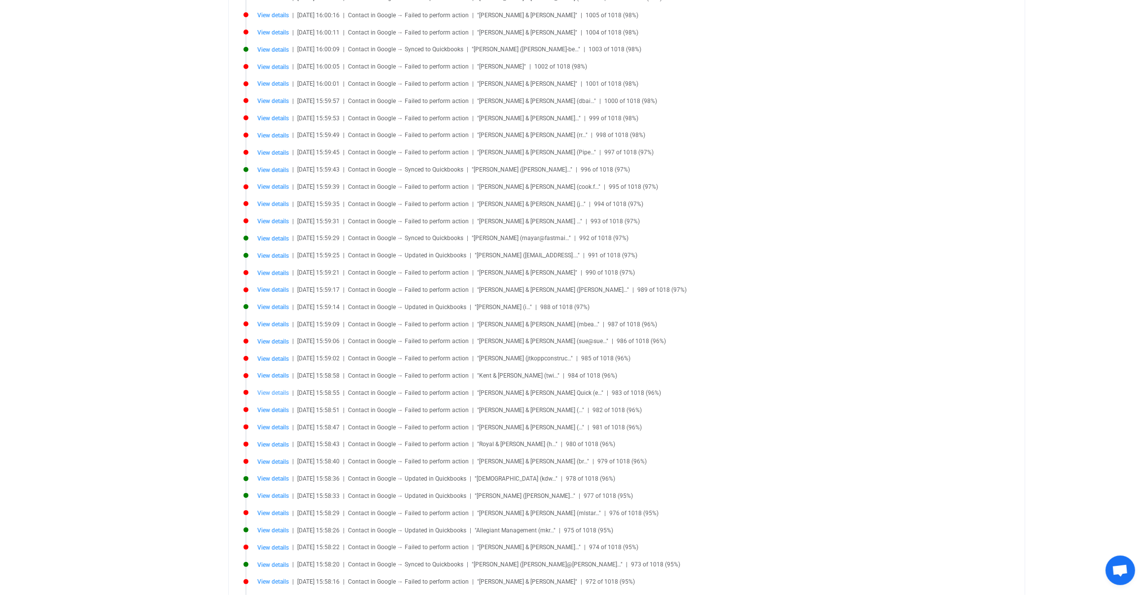
click at [266, 389] on span "View details" at bounding box center [273, 392] width 32 height 7
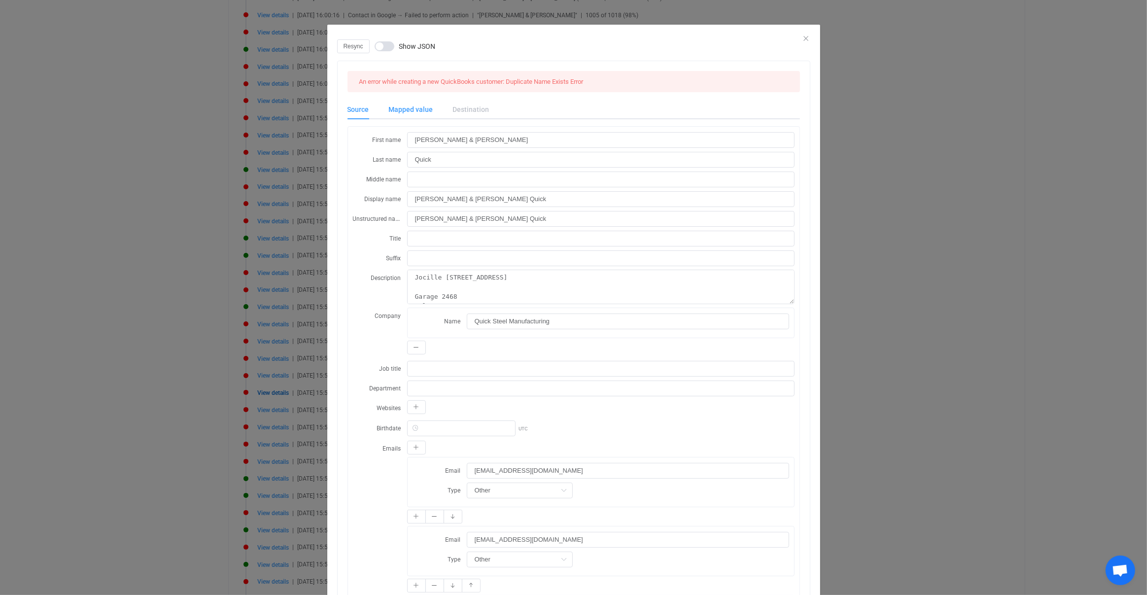
click at [421, 109] on div "Mapped value" at bounding box center [411, 110] width 64 height 20
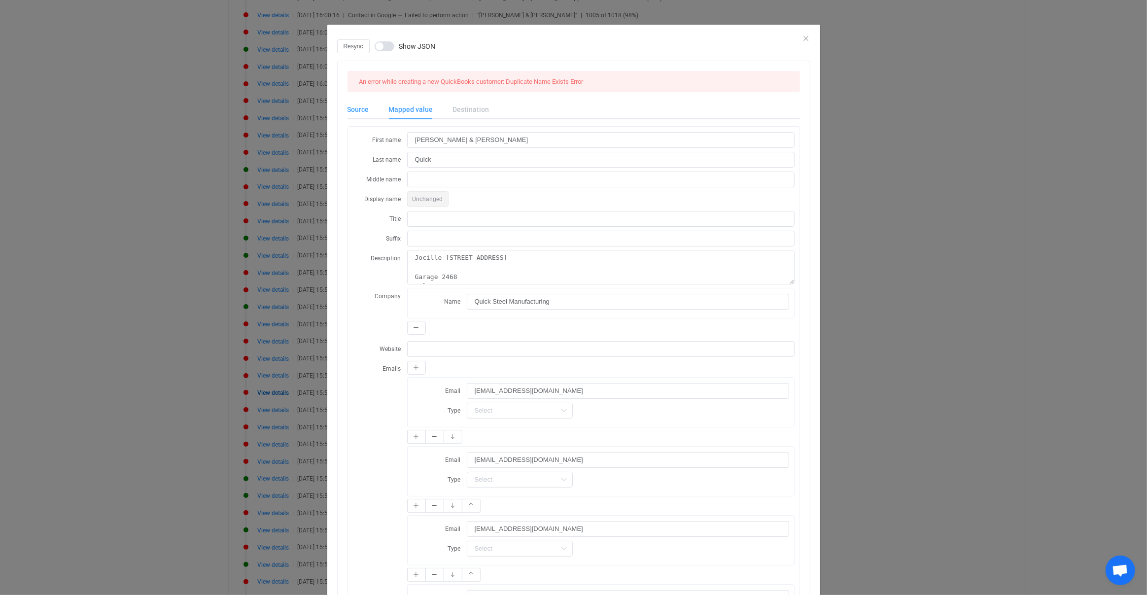
click at [365, 112] on div "Source" at bounding box center [363, 110] width 32 height 20
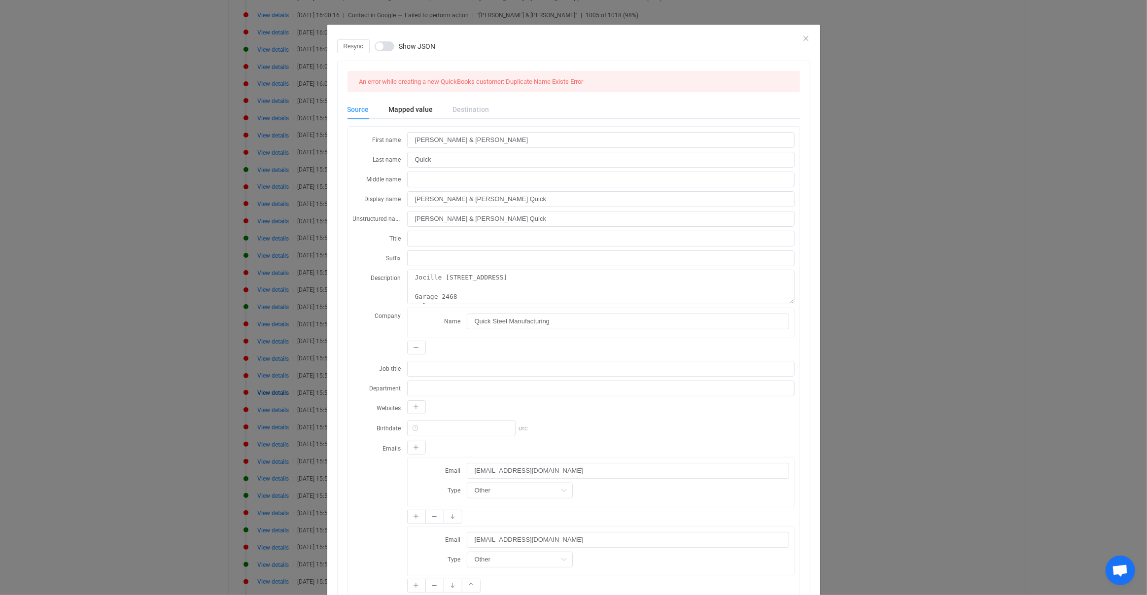
click at [254, 287] on div "Resync Show JSON An error while creating a new QuickBooks customer: Duplicate N…" at bounding box center [573, 297] width 1147 height 595
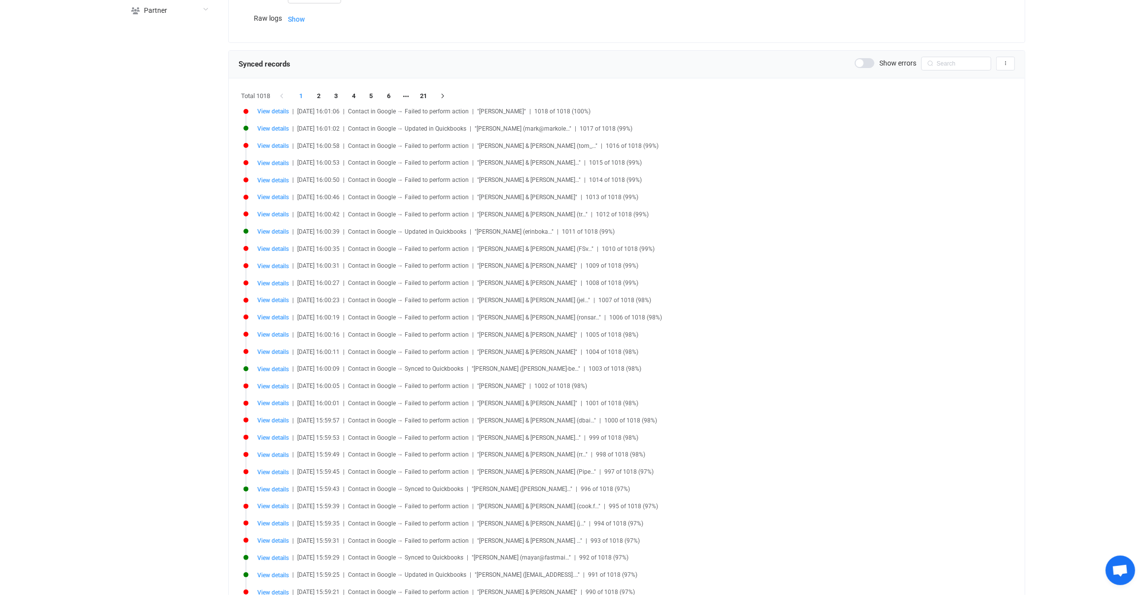
scroll to position [0, 0]
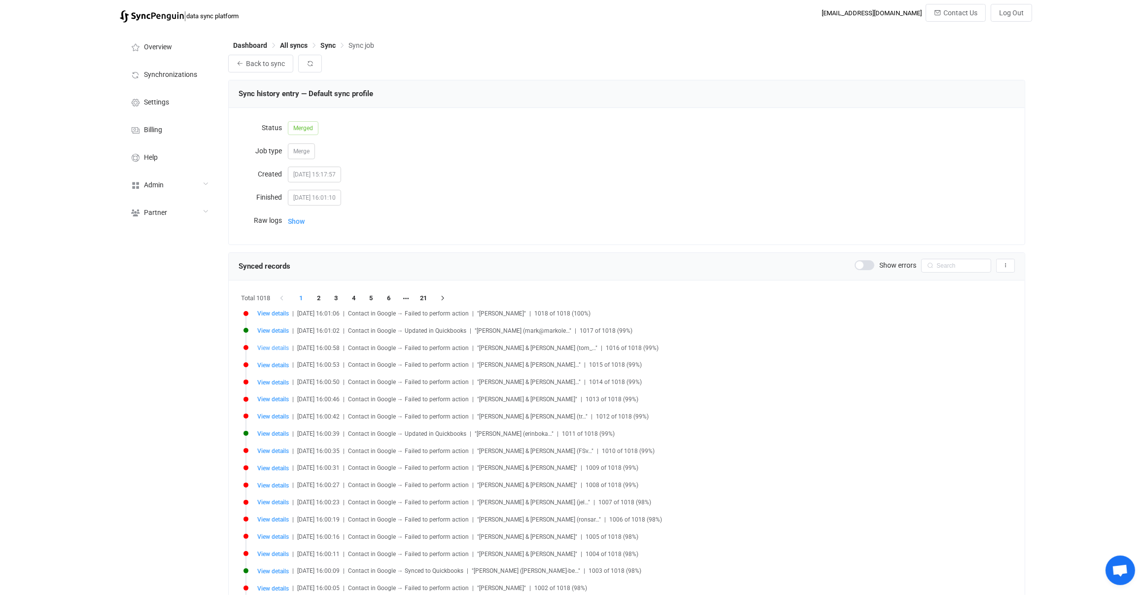
click at [276, 345] on span "View details" at bounding box center [273, 347] width 32 height 7
type input "[PERSON_NAME] & [PERSON_NAME]"
type input "[PERSON_NAME]"
type input "[PERSON_NAME] & [PERSON_NAME]"
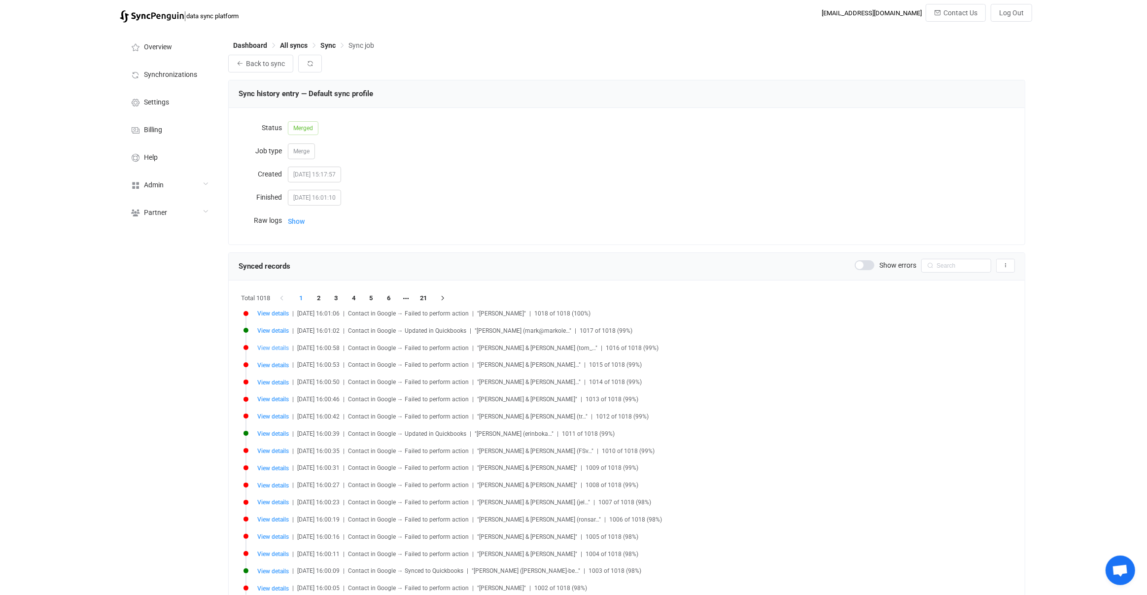
type textarea "Genreac 7KW - GN 004673 4356496"
type input "[EMAIL_ADDRESS][DOMAIN_NAME]"
type input "[PHONE_NUMBER]"
type input "Tabernash"
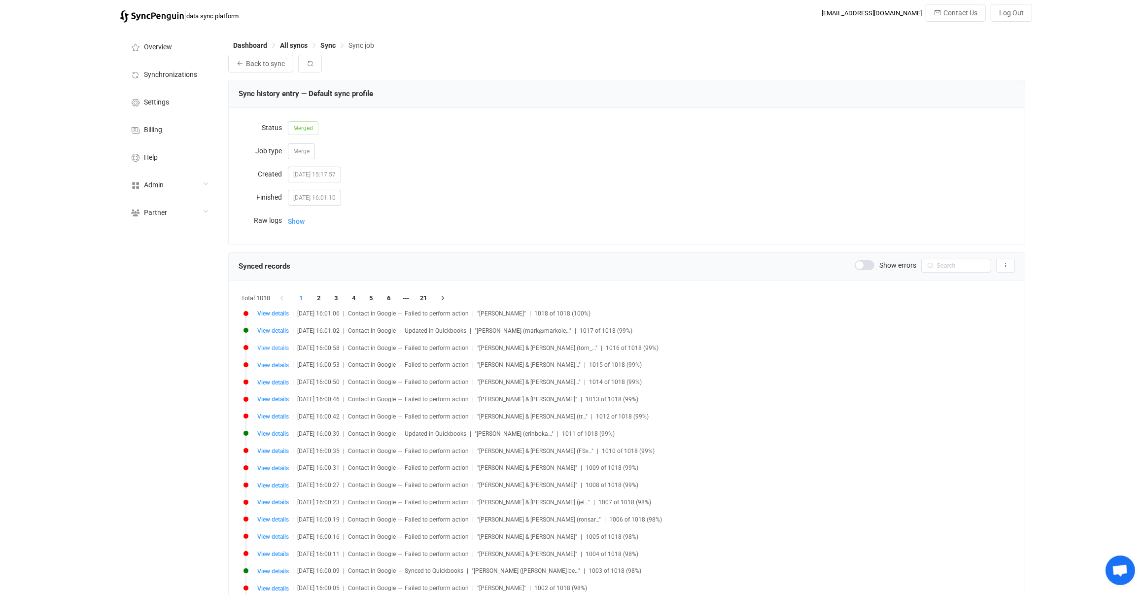
type input "80478"
type input "2698 CR 511"
type input "people/c8937322632370510686"
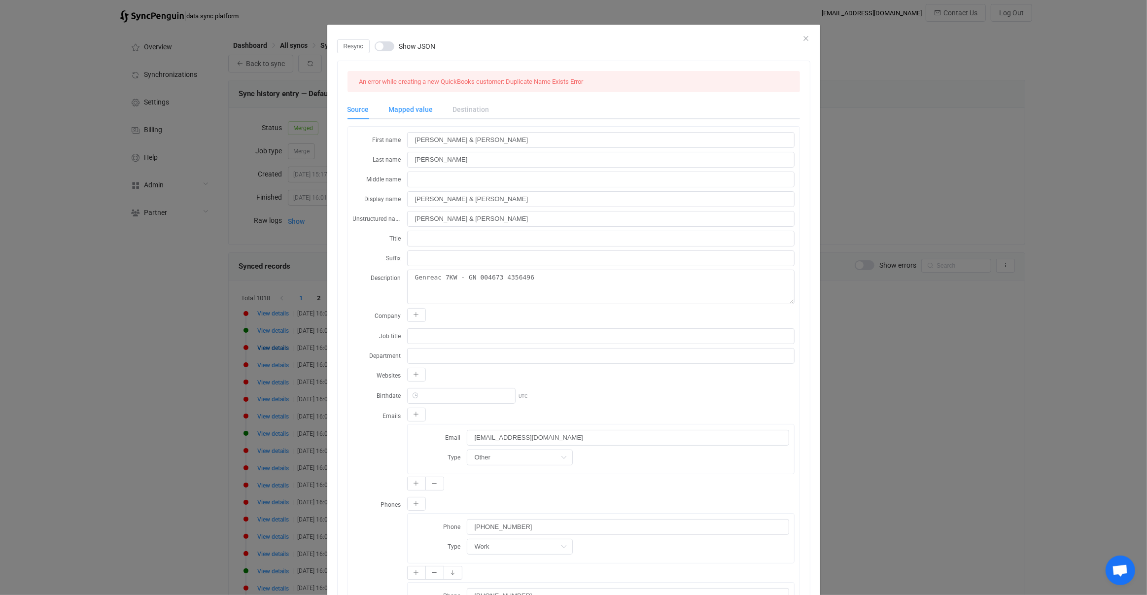
click at [394, 108] on div "Mapped value" at bounding box center [411, 110] width 64 height 20
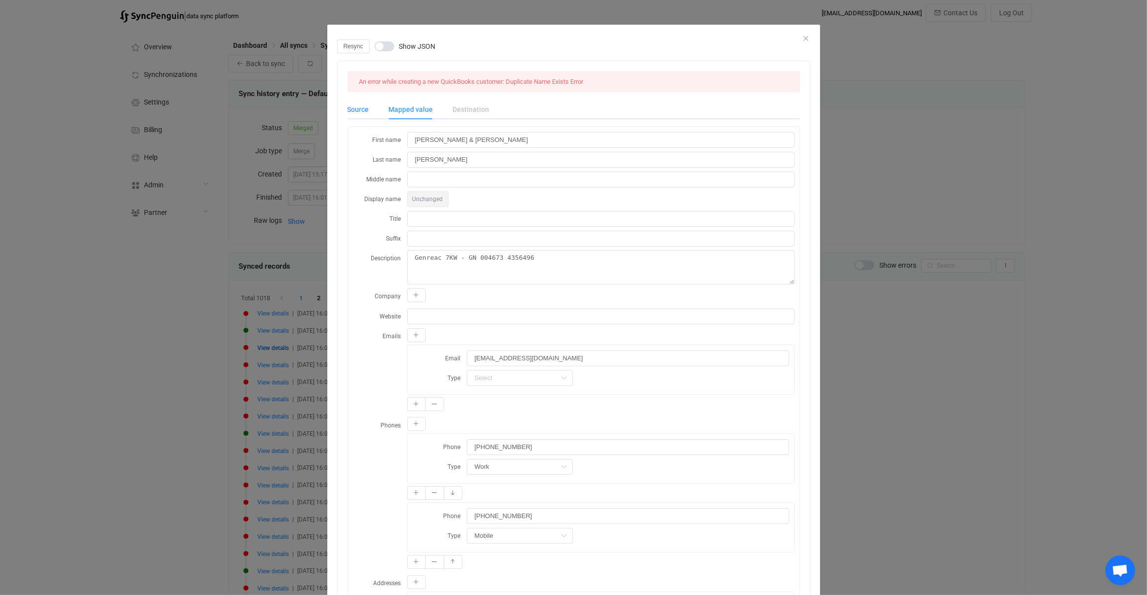
click at [373, 110] on div "Source" at bounding box center [363, 110] width 32 height 20
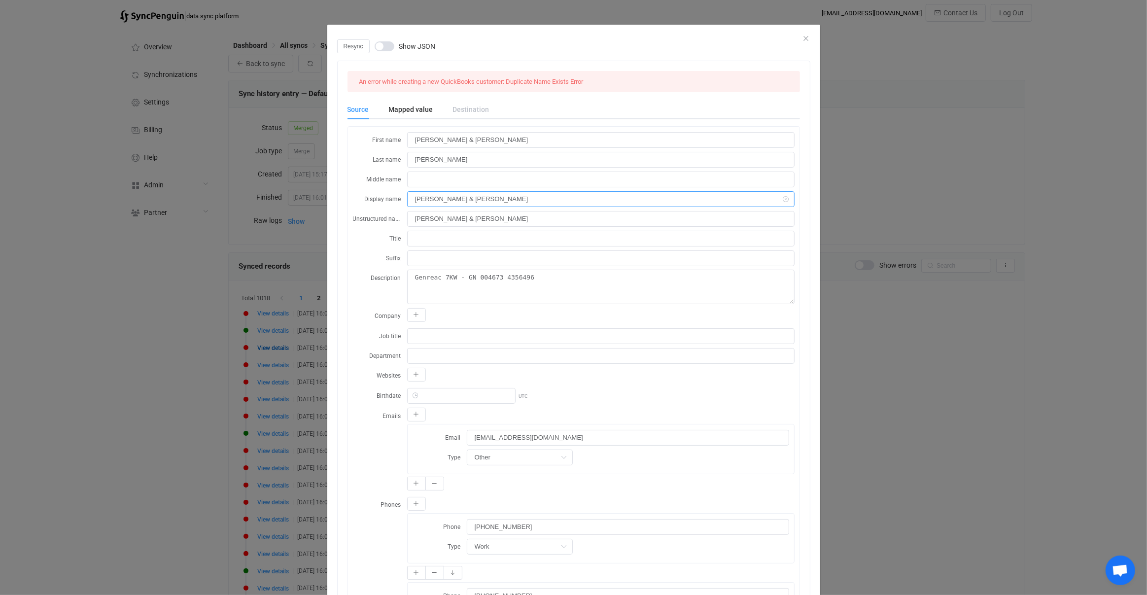
drag, startPoint x: 501, startPoint y: 197, endPoint x: 372, endPoint y: 187, distance: 129.4
